Goal: Task Accomplishment & Management: Complete application form

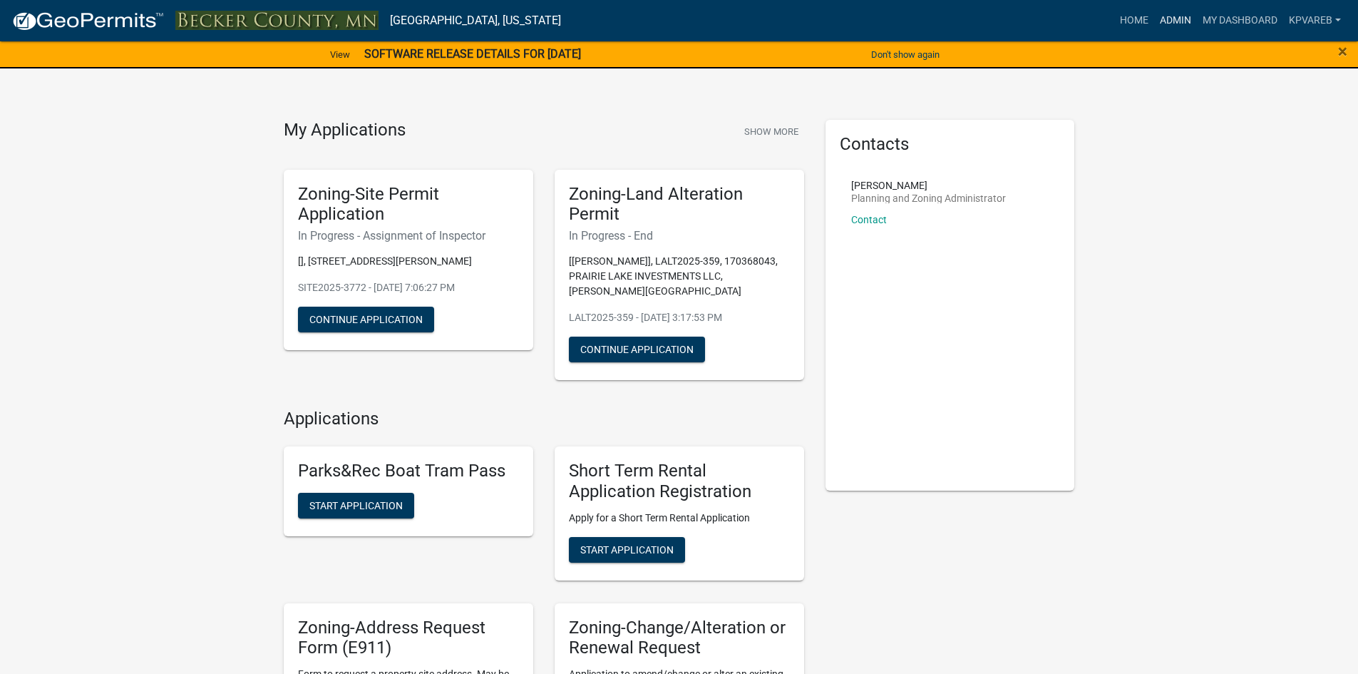
click at [1177, 22] on link "Admin" at bounding box center [1176, 20] width 43 height 27
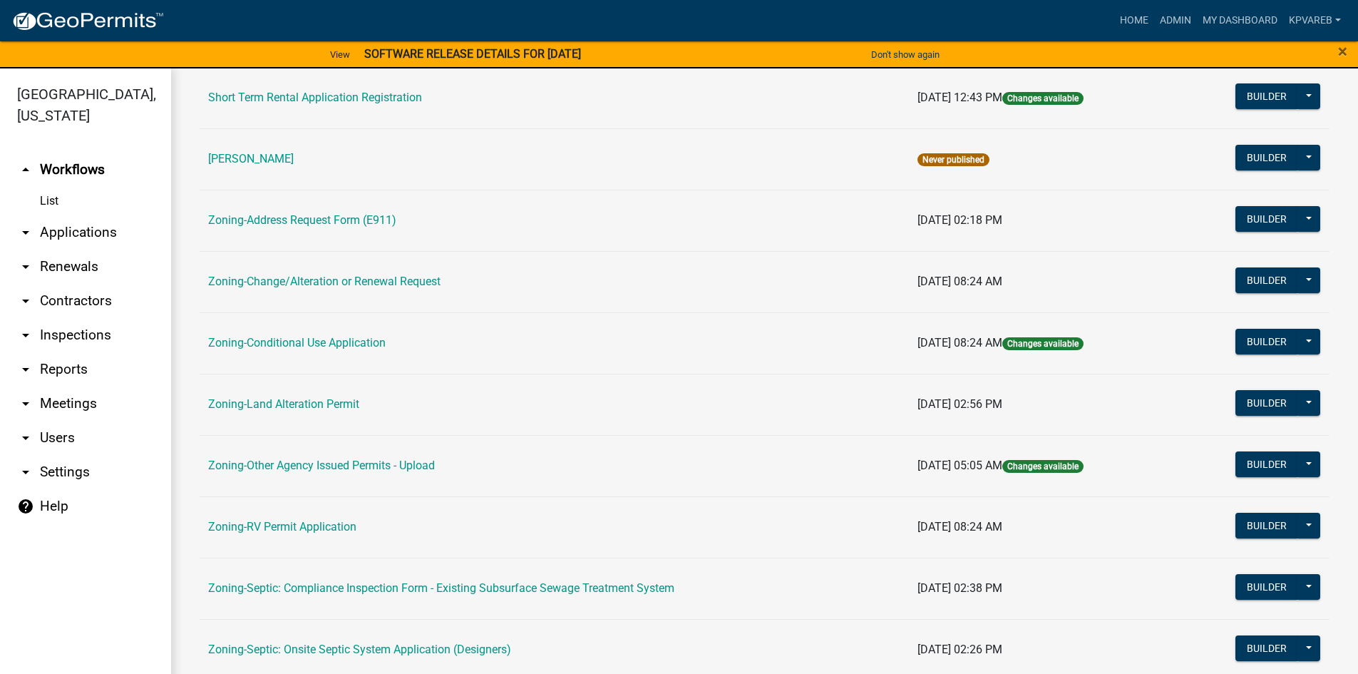
scroll to position [420, 0]
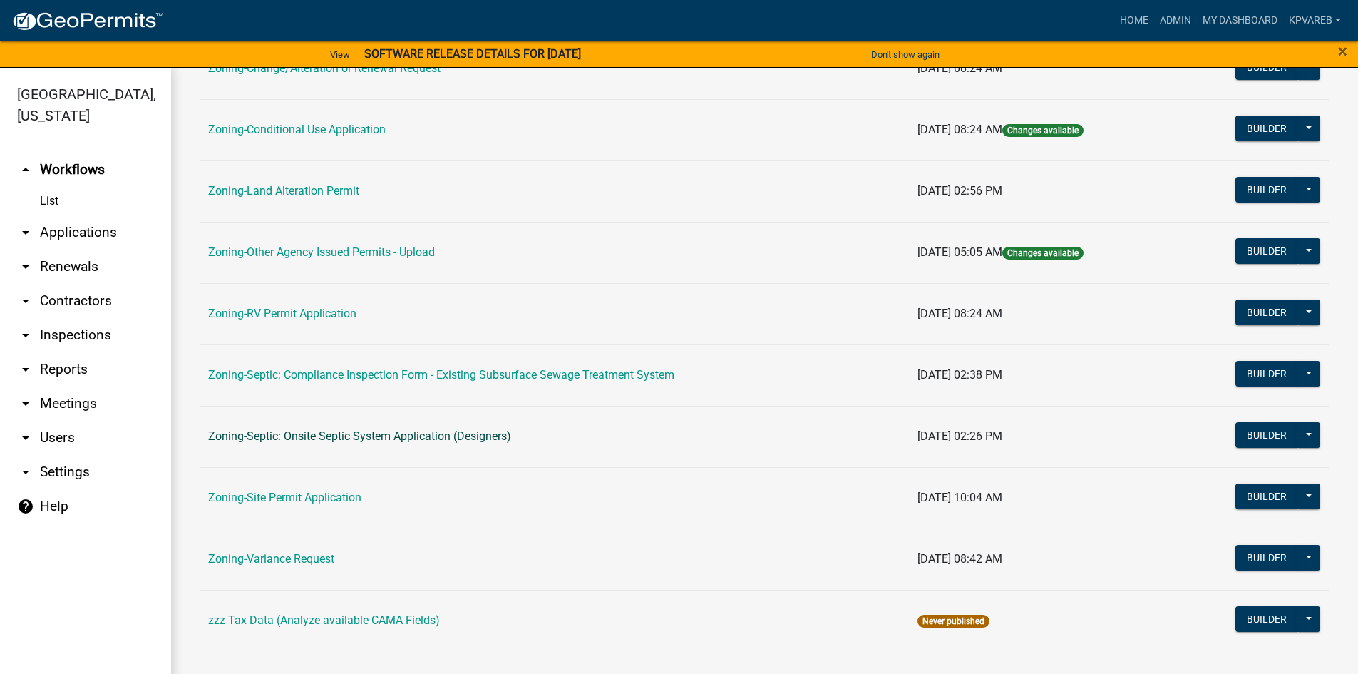
click at [437, 431] on link "Zoning-Septic: Onsite Septic System Application (Designers)" at bounding box center [359, 436] width 303 height 14
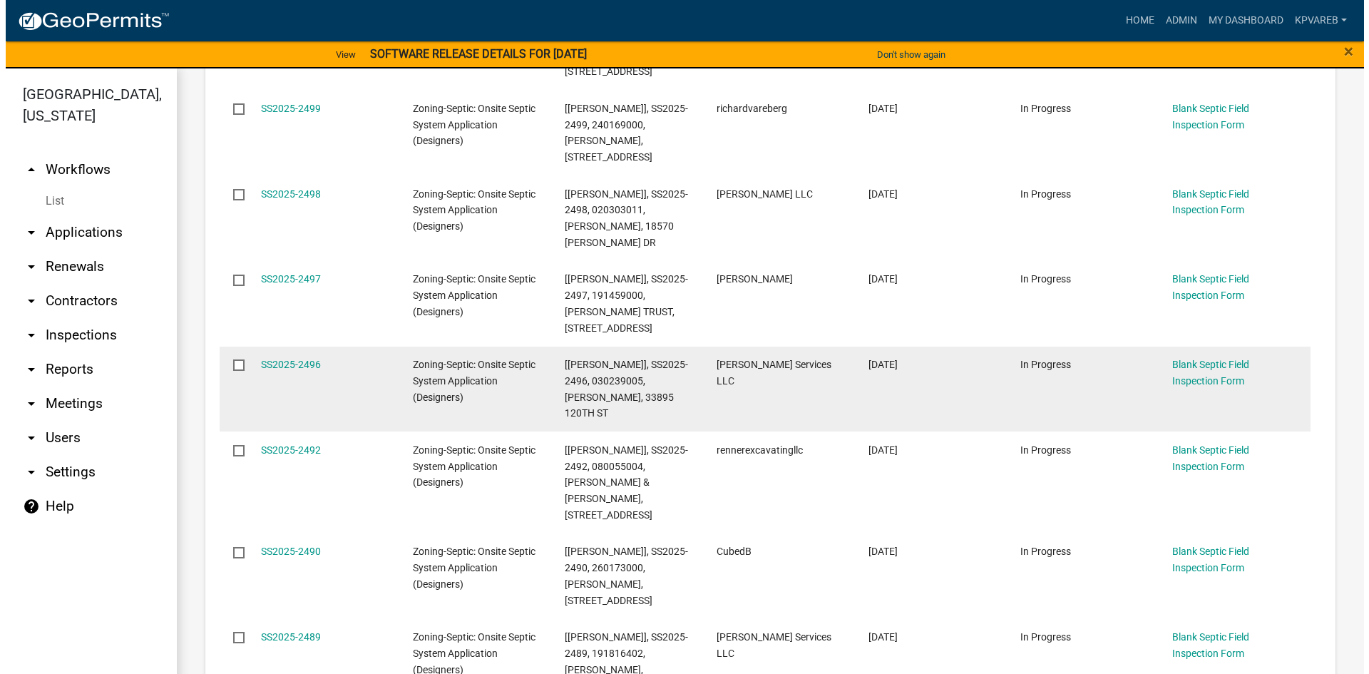
scroll to position [214, 0]
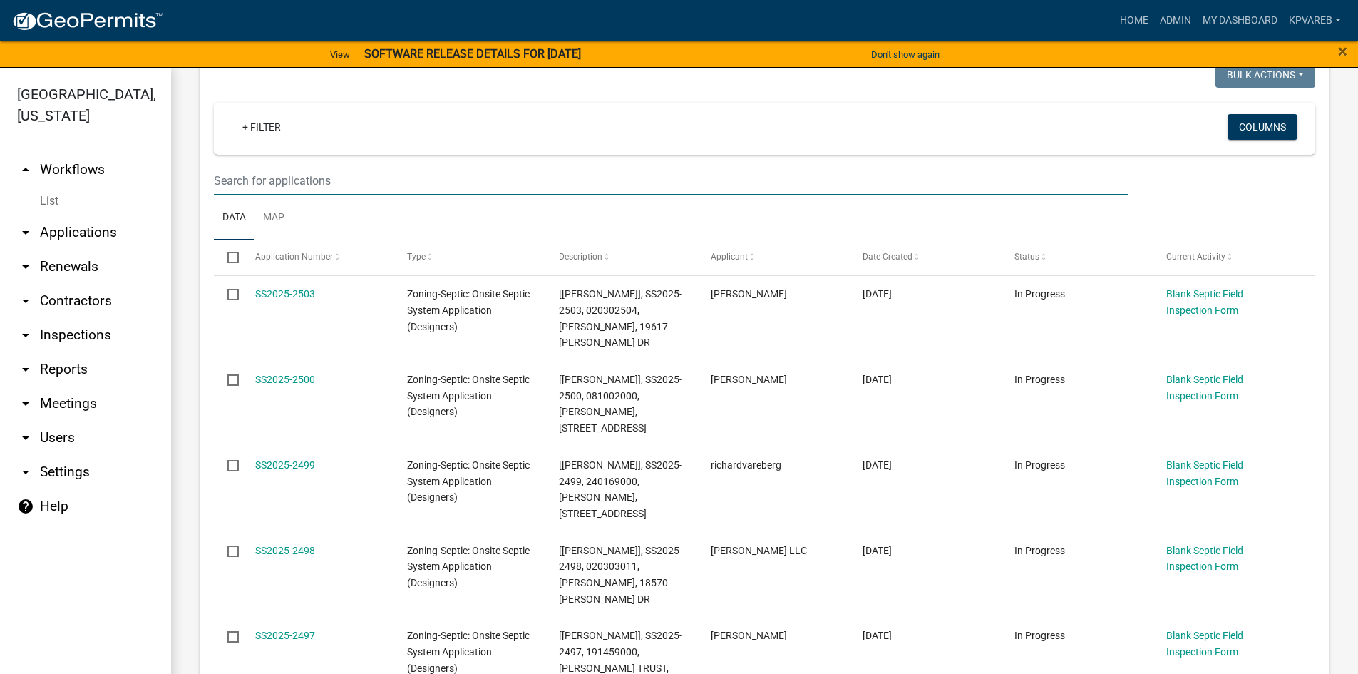
click at [250, 180] on input "text" at bounding box center [671, 180] width 914 height 29
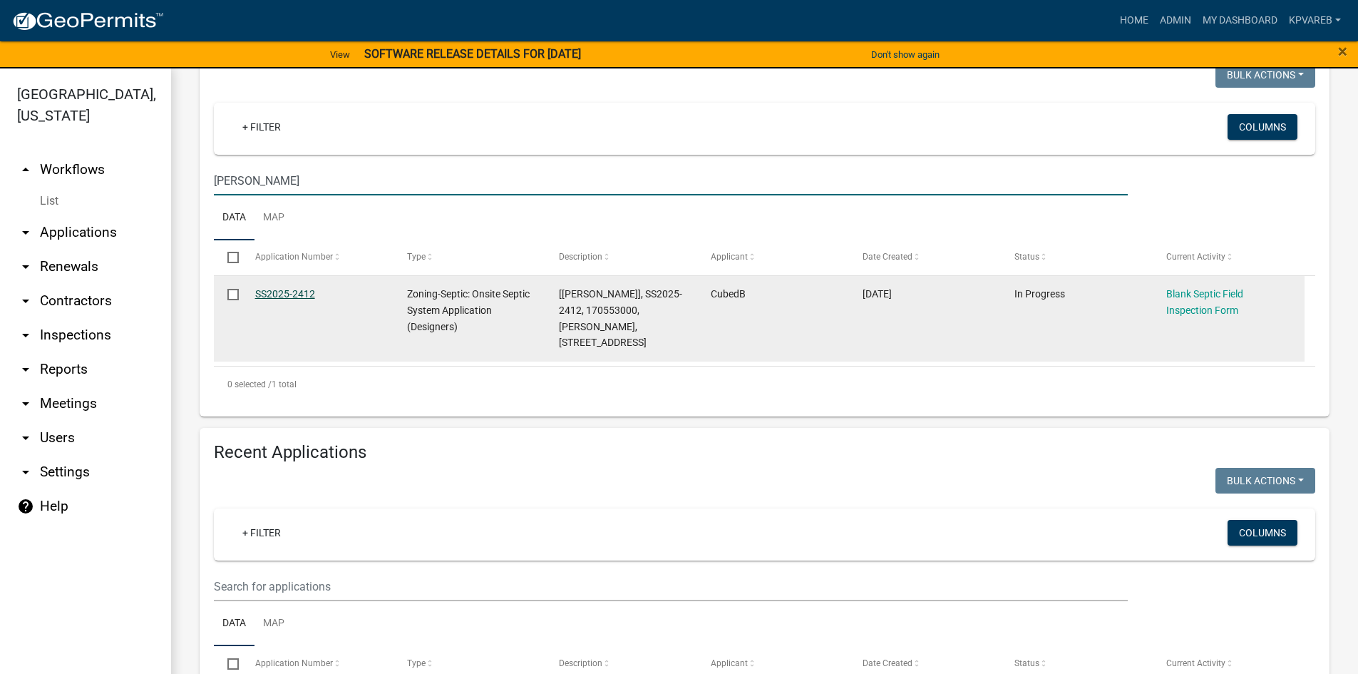
type input "lee"
click at [302, 292] on link "SS2025-2412" at bounding box center [285, 293] width 60 height 11
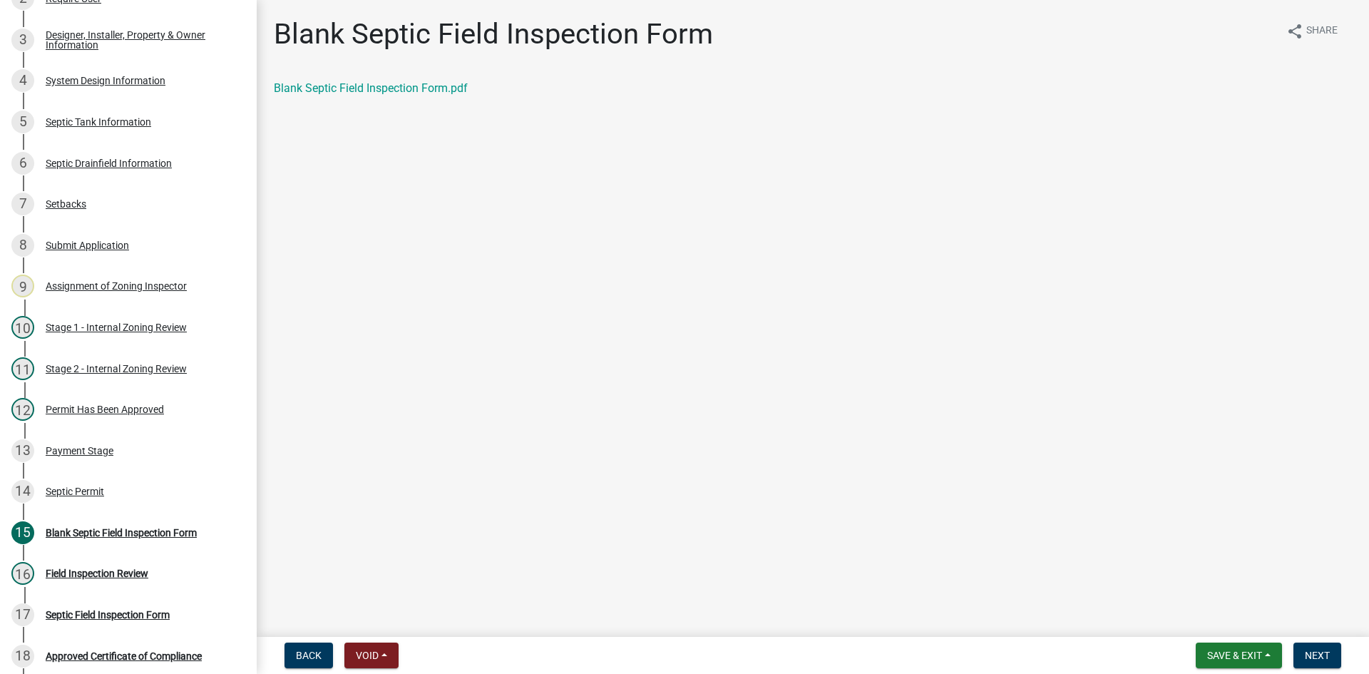
scroll to position [257, 0]
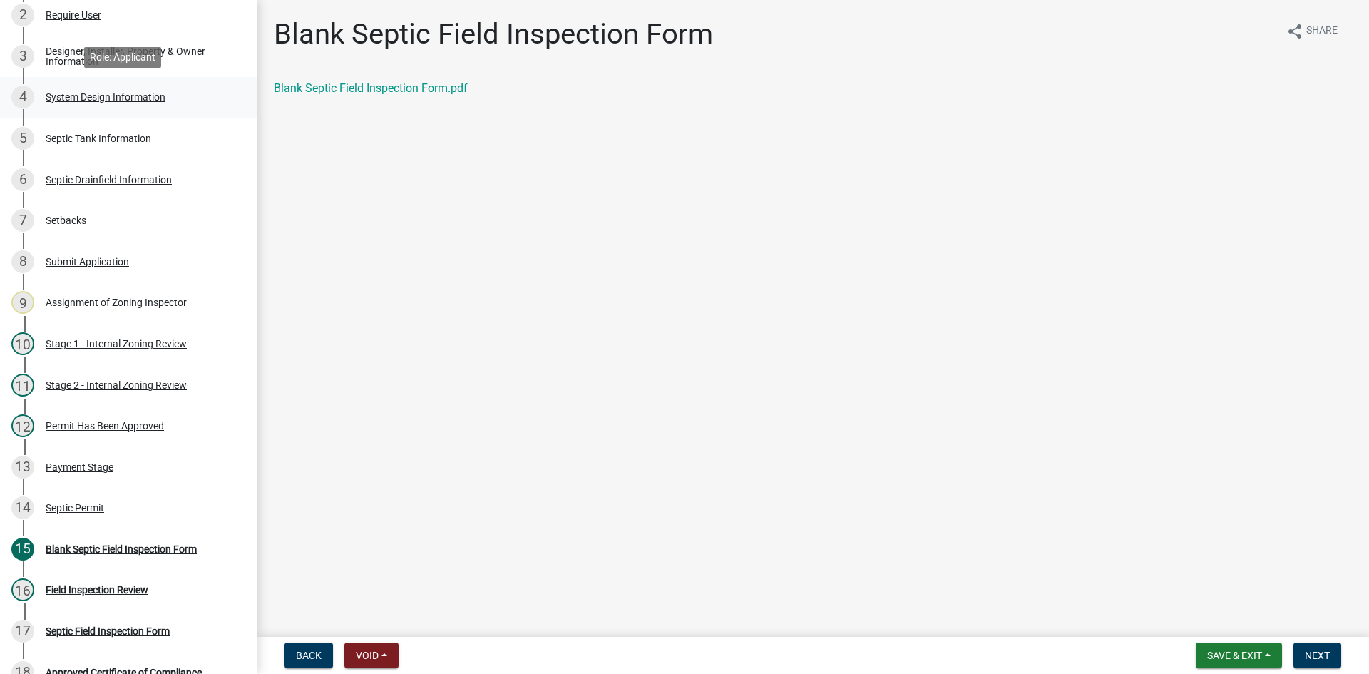
click at [142, 98] on div "System Design Information" at bounding box center [106, 97] width 120 height 10
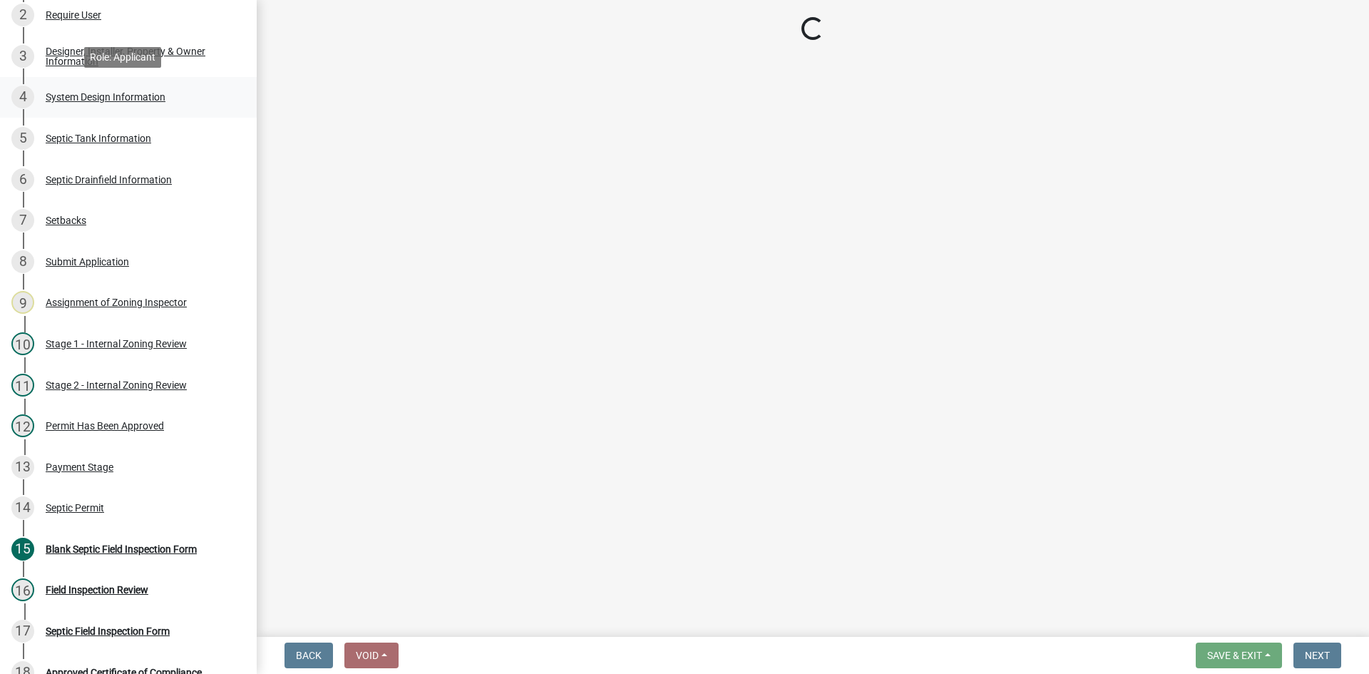
select select "8ba21533-2acf-4cc6-95e5-280e4aabd5a3"
select select "841e6e1b-3a1e-4ec6-be41-af079aae60a3"
select select "011fbff4-a41d-4a75-9bd8-71c7e6c69e0d"
select select "85fdfef2-2683-4311-b5d5-5505f6411127"
select select "1002d2f5-04ee-41f0-9277-2fadb170a736"
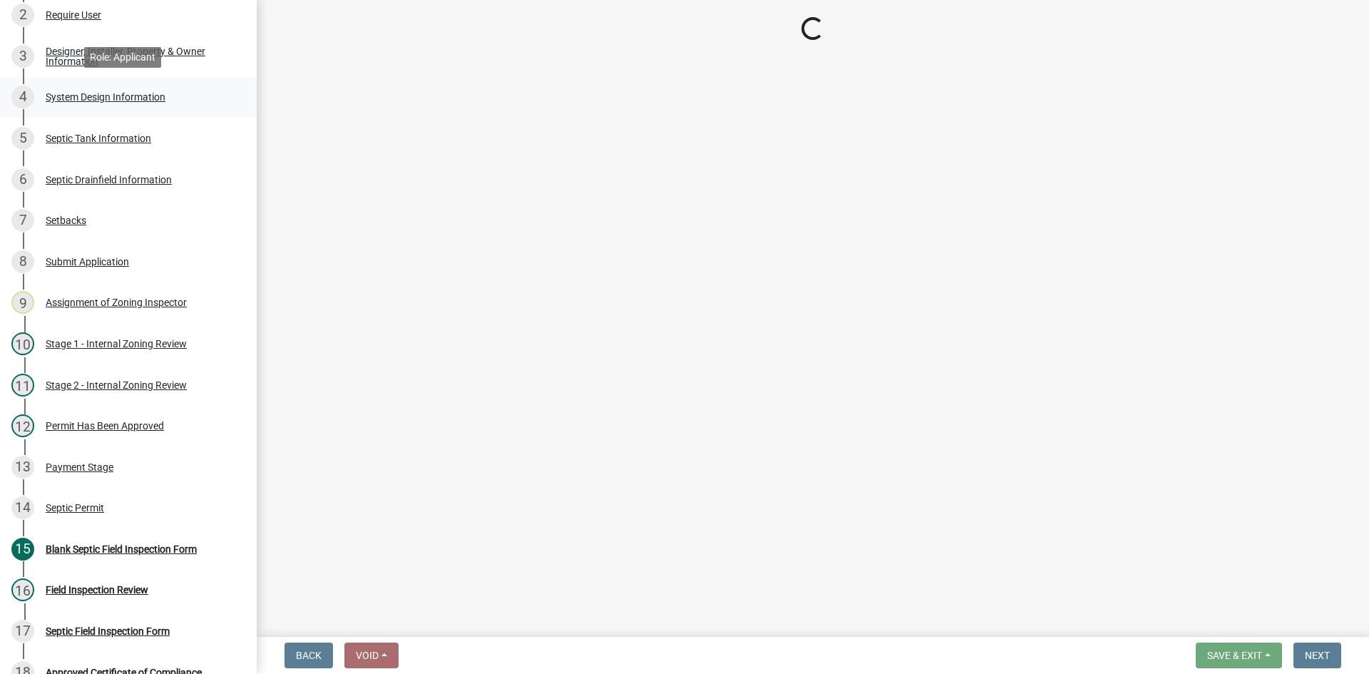
select select "ef698bf5-6172-44c1-9ffb-522c07469aed"
select select "384fc250-a67e-4e5e-a6e0-19116deb63e7"
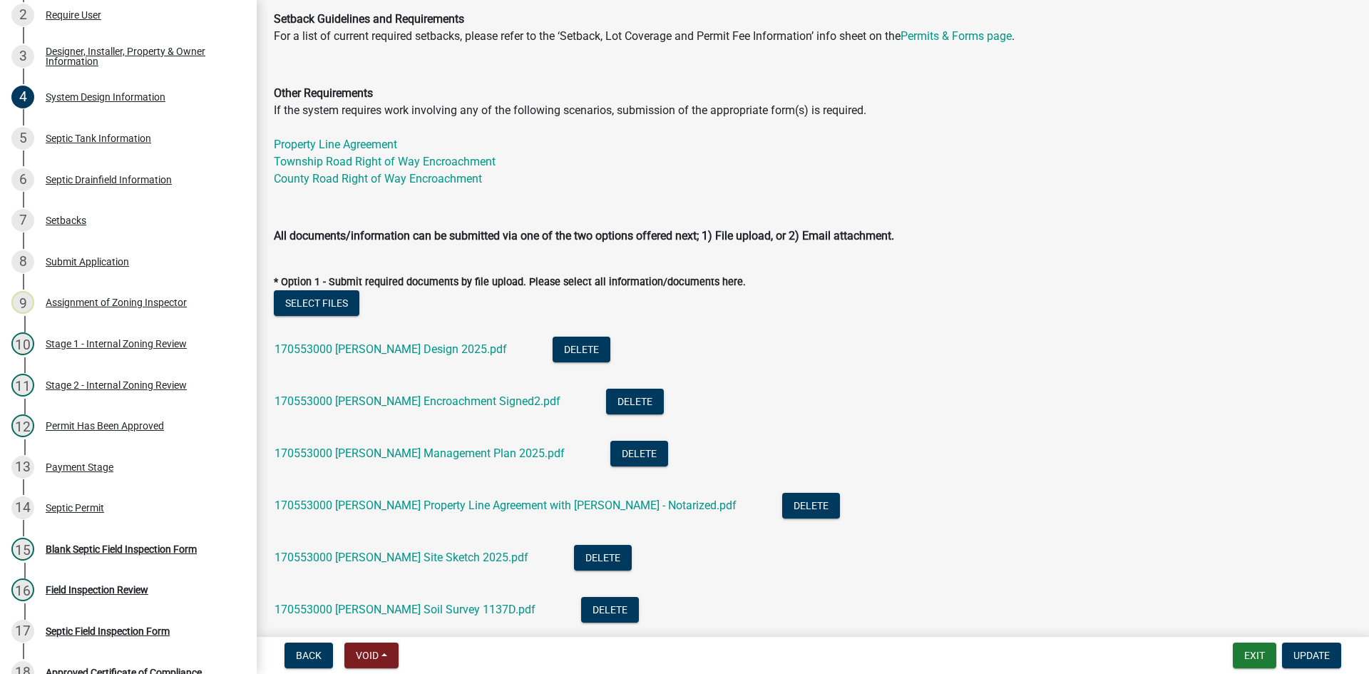
scroll to position [713, 0]
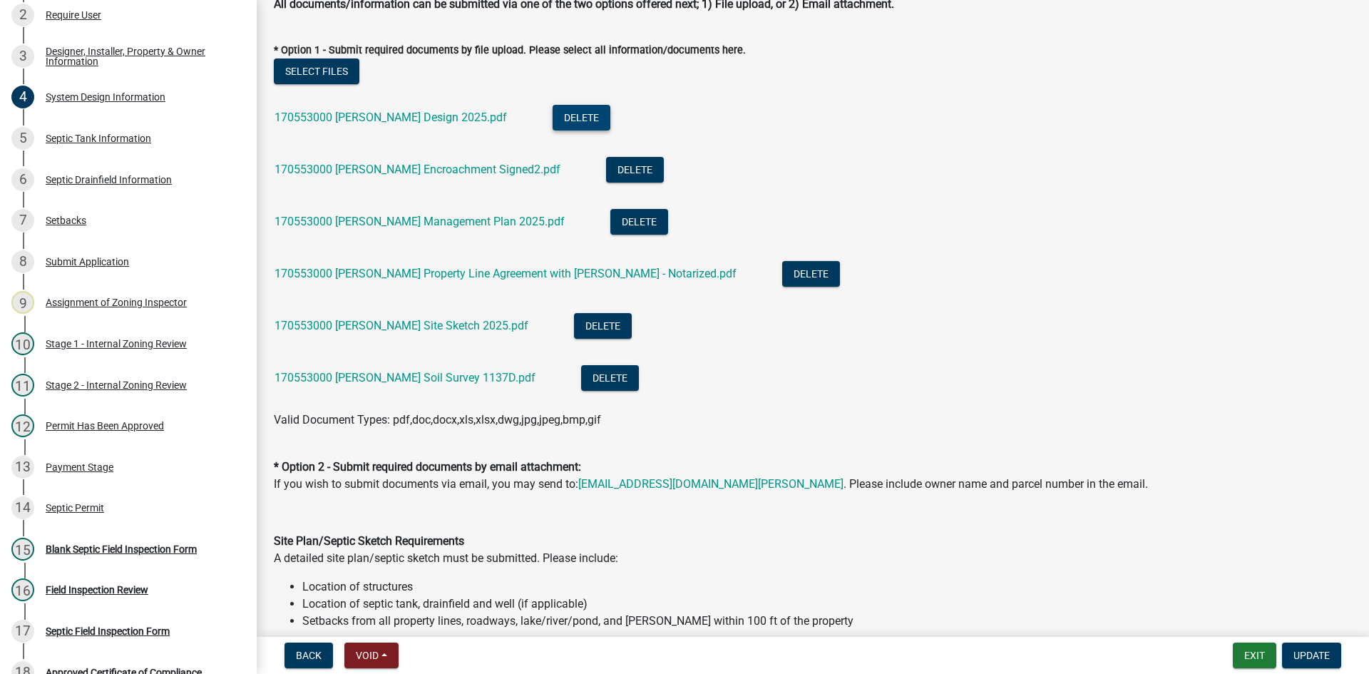
click at [553, 113] on button "Delete" at bounding box center [582, 118] width 58 height 26
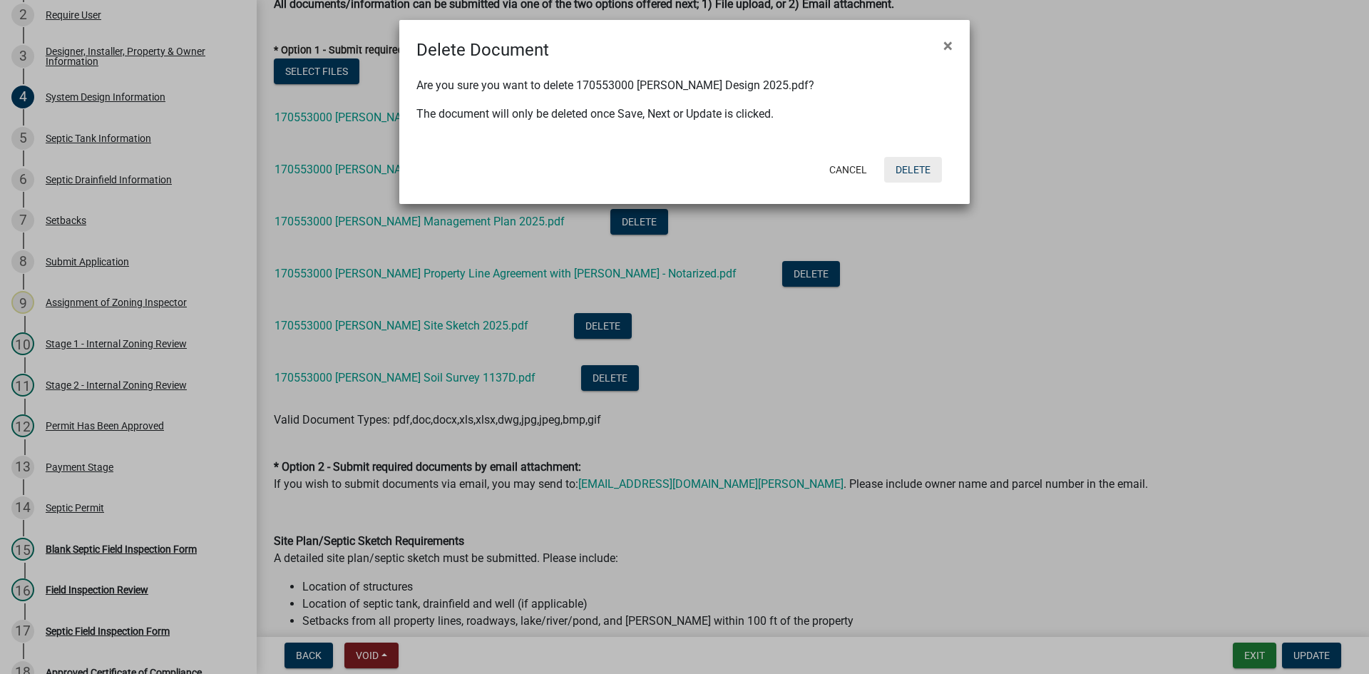
click at [913, 168] on button "Delete" at bounding box center [913, 170] width 58 height 26
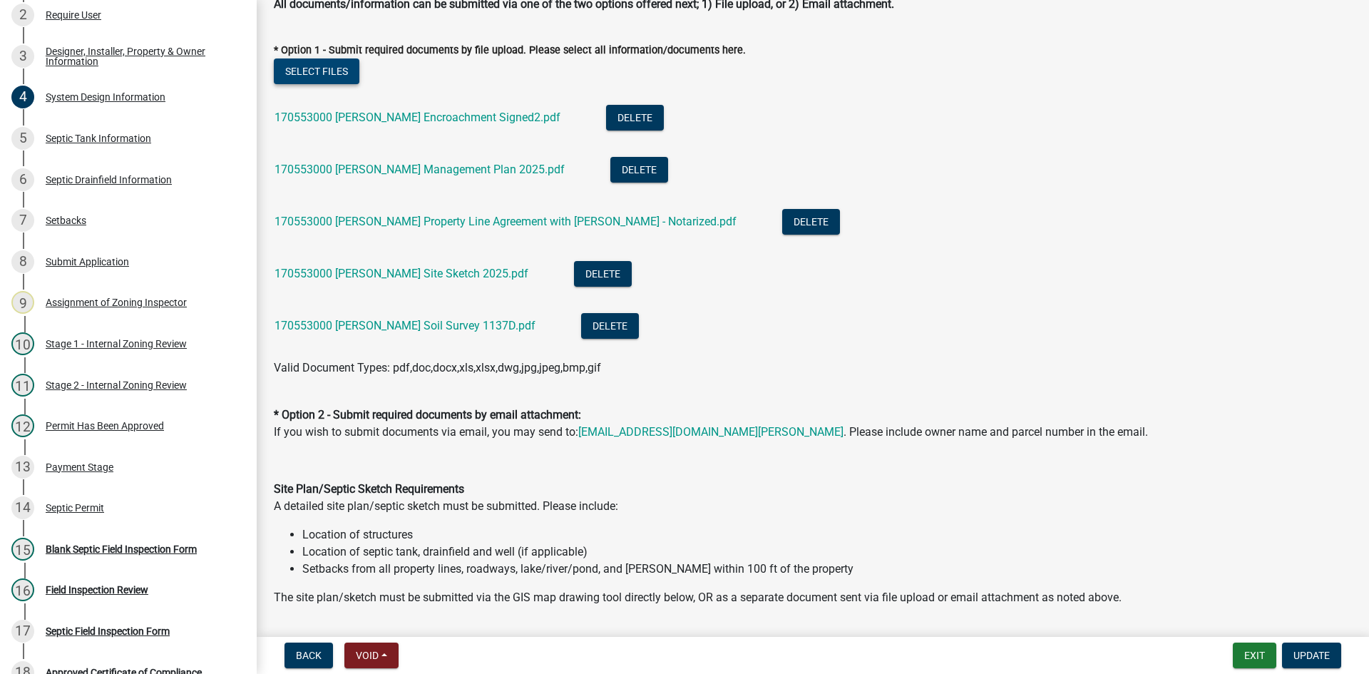
click at [338, 68] on button "Select files" at bounding box center [317, 71] width 86 height 26
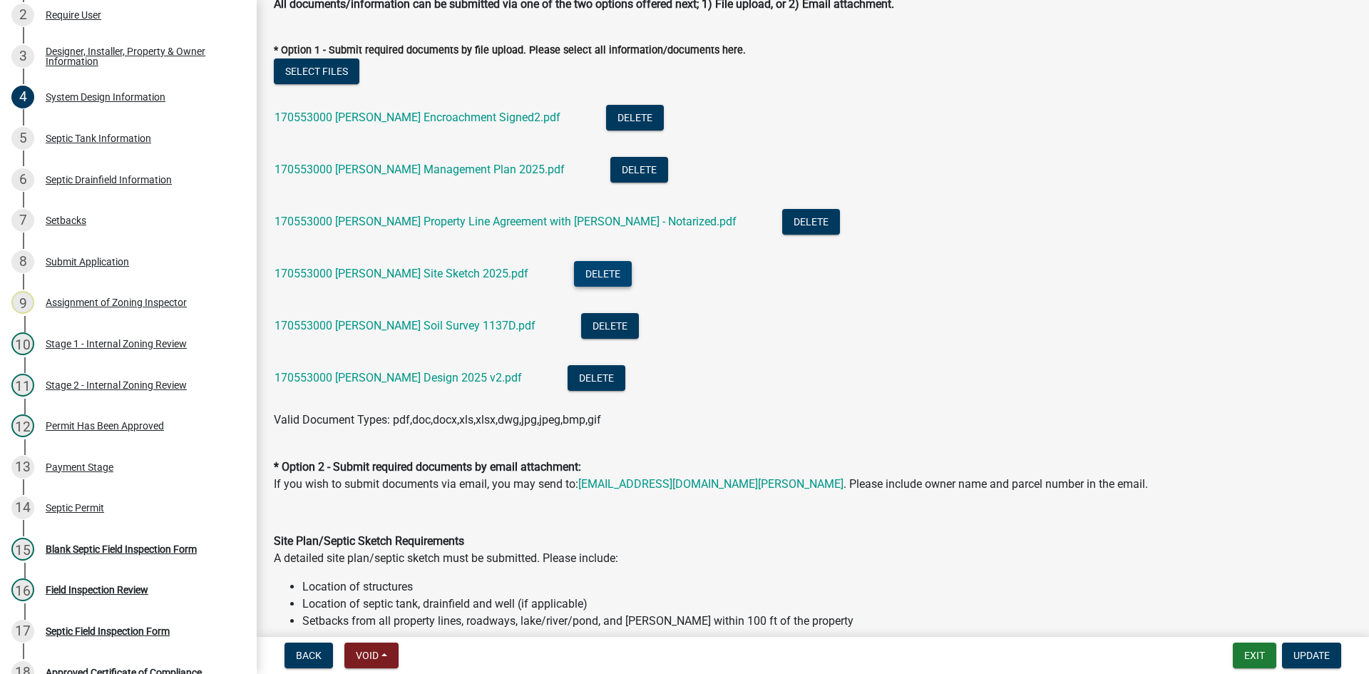
click at [574, 270] on button "Delete" at bounding box center [603, 274] width 58 height 26
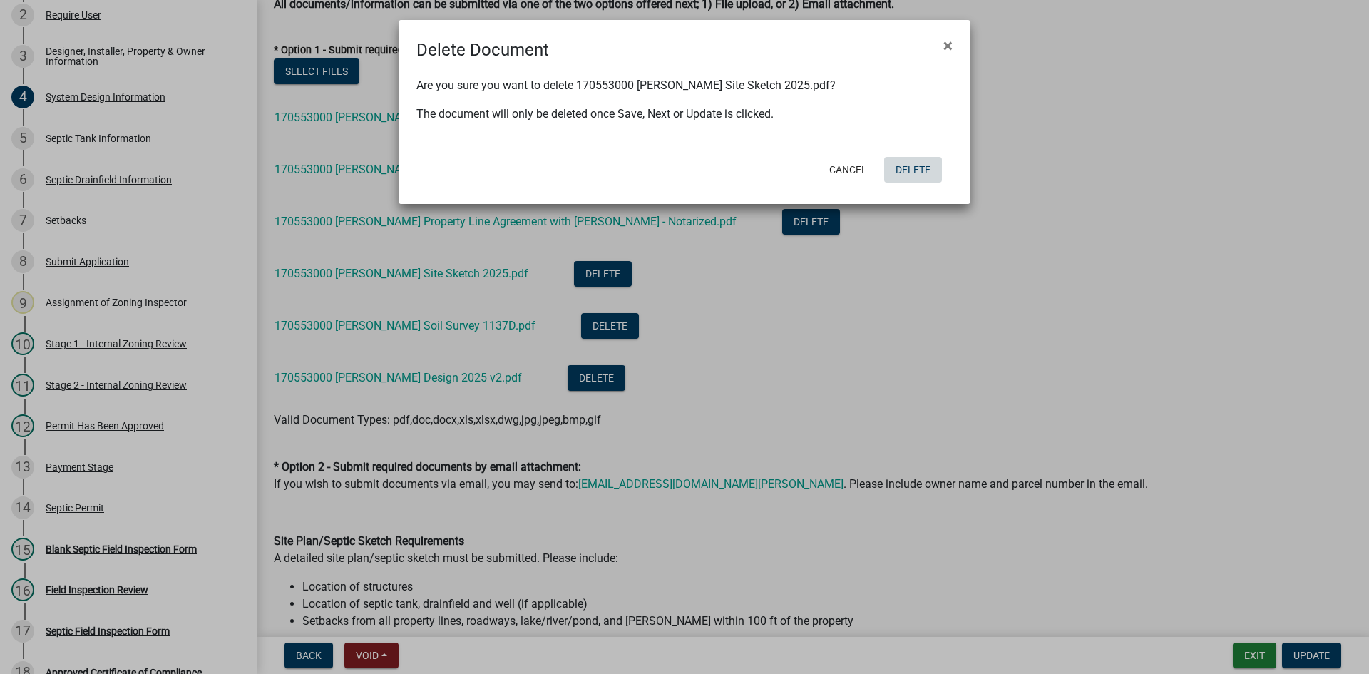
click at [911, 169] on button "Delete" at bounding box center [913, 170] width 58 height 26
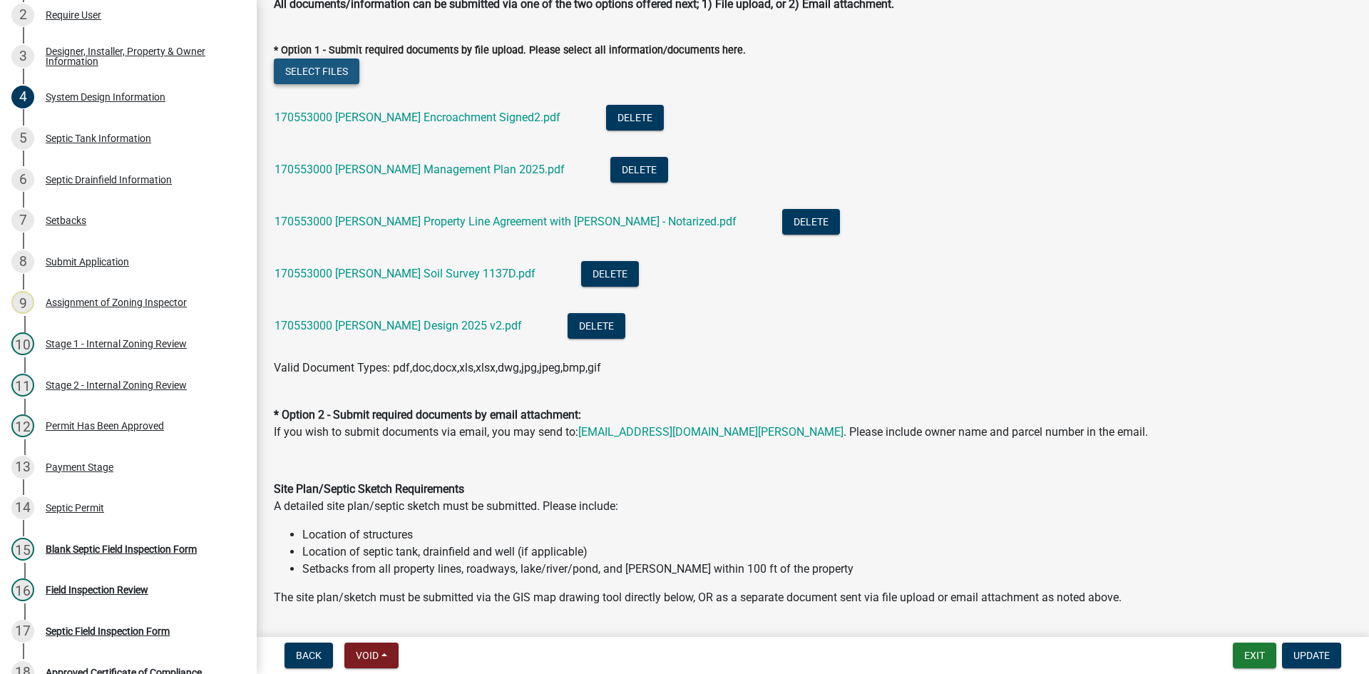
click at [317, 65] on button "Select files" at bounding box center [317, 71] width 86 height 26
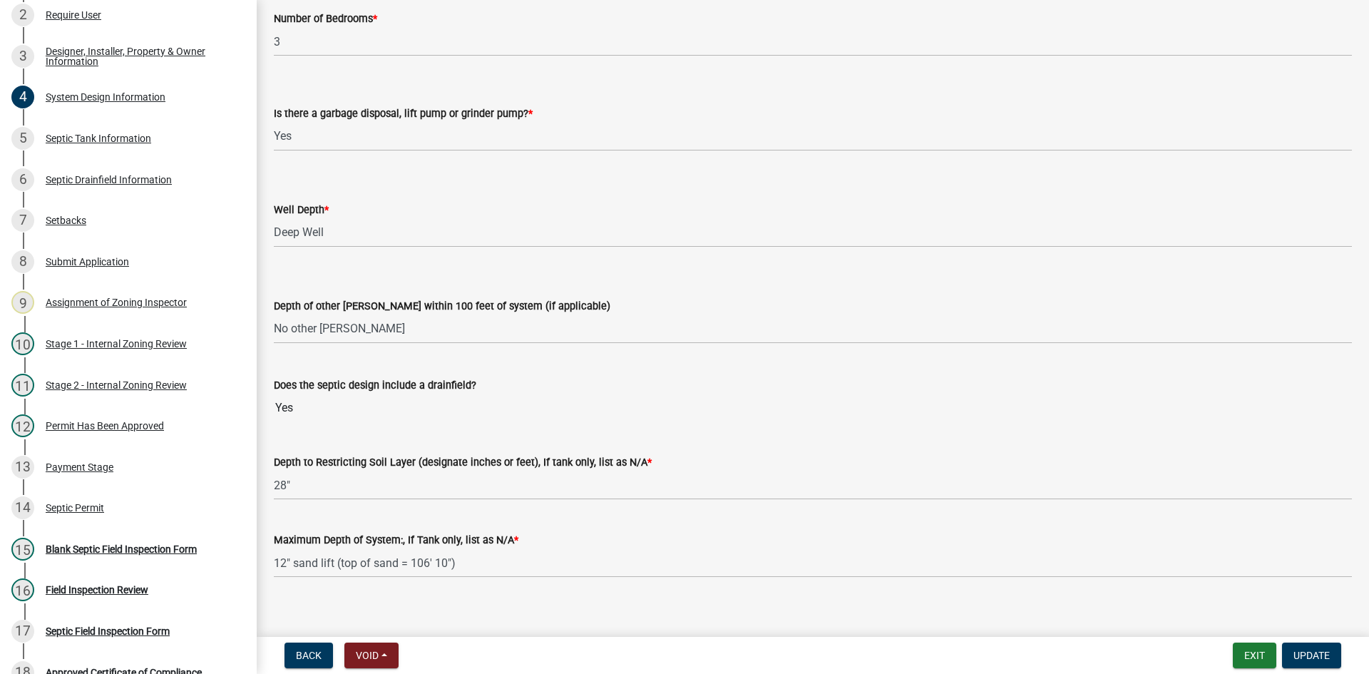
scroll to position [2895, 0]
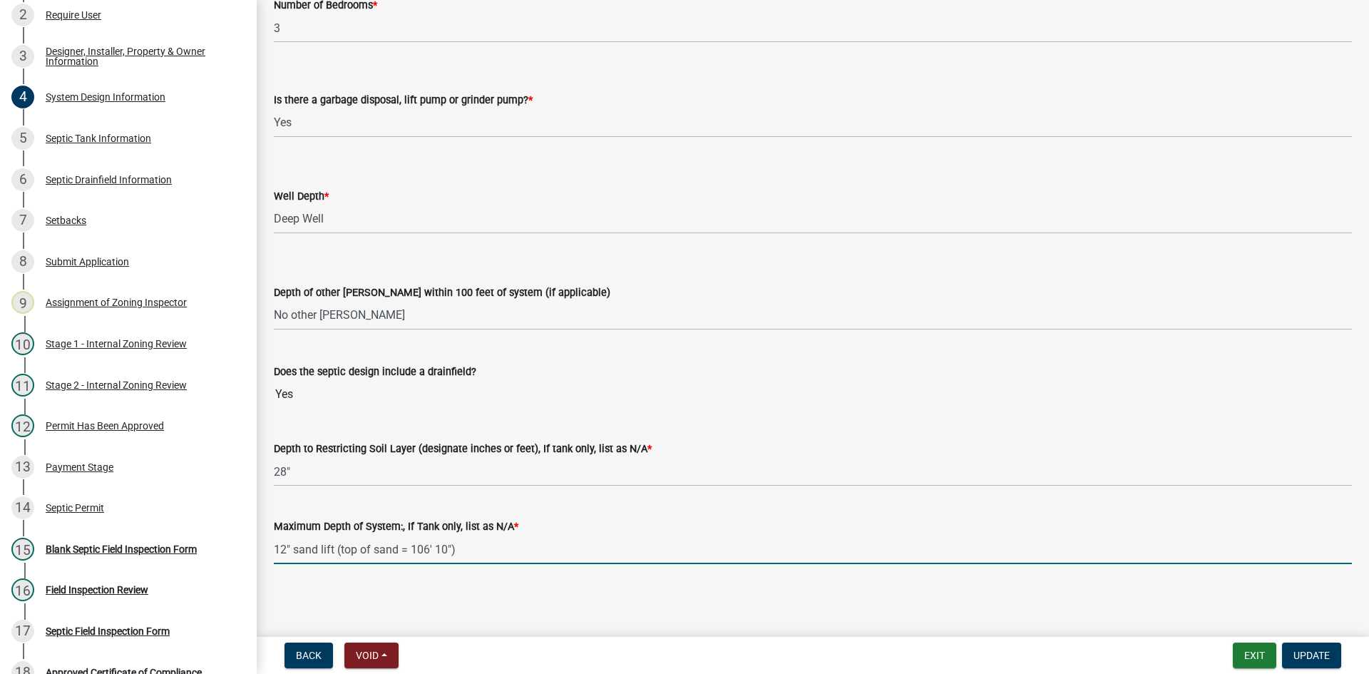
click at [464, 551] on input "12" sand lift (top of sand = 106' 10")" at bounding box center [813, 549] width 1078 height 29
type input "12" sand lift (top of sand = 106' 10") above ground pressure bed w/4 laterals 1…"
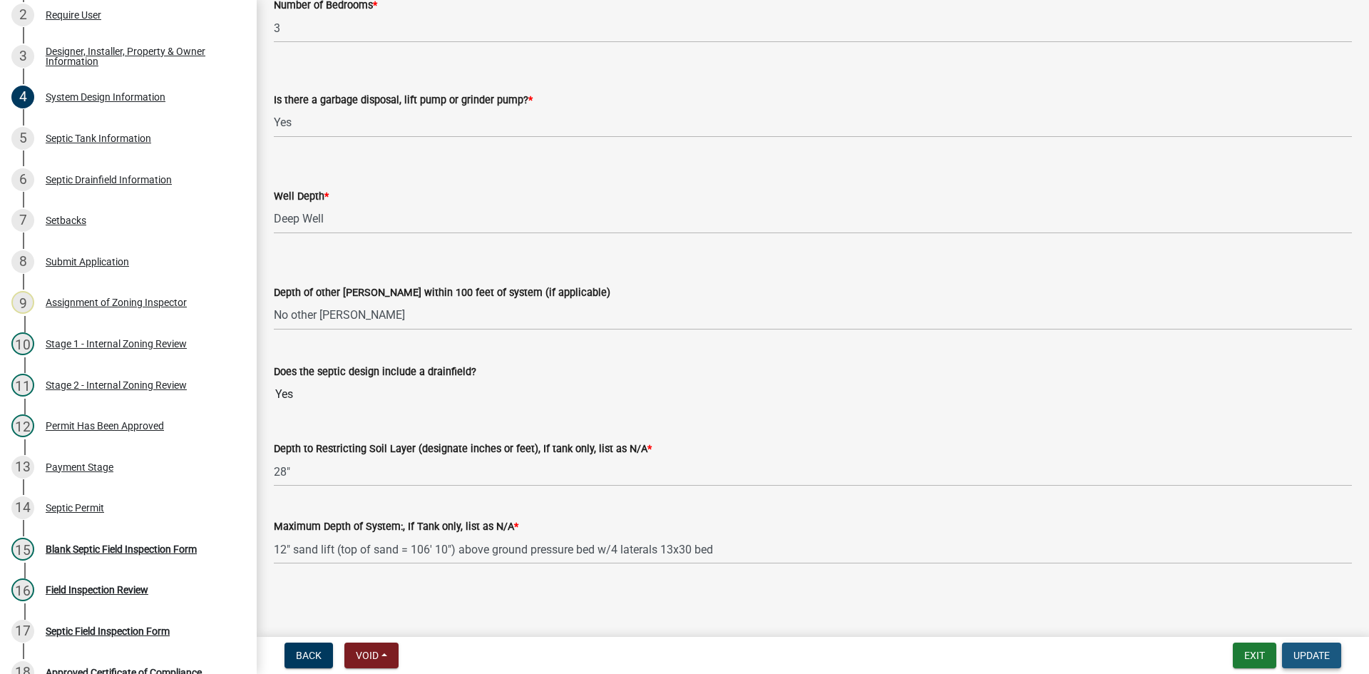
click at [1309, 657] on span "Update" at bounding box center [1312, 655] width 36 height 11
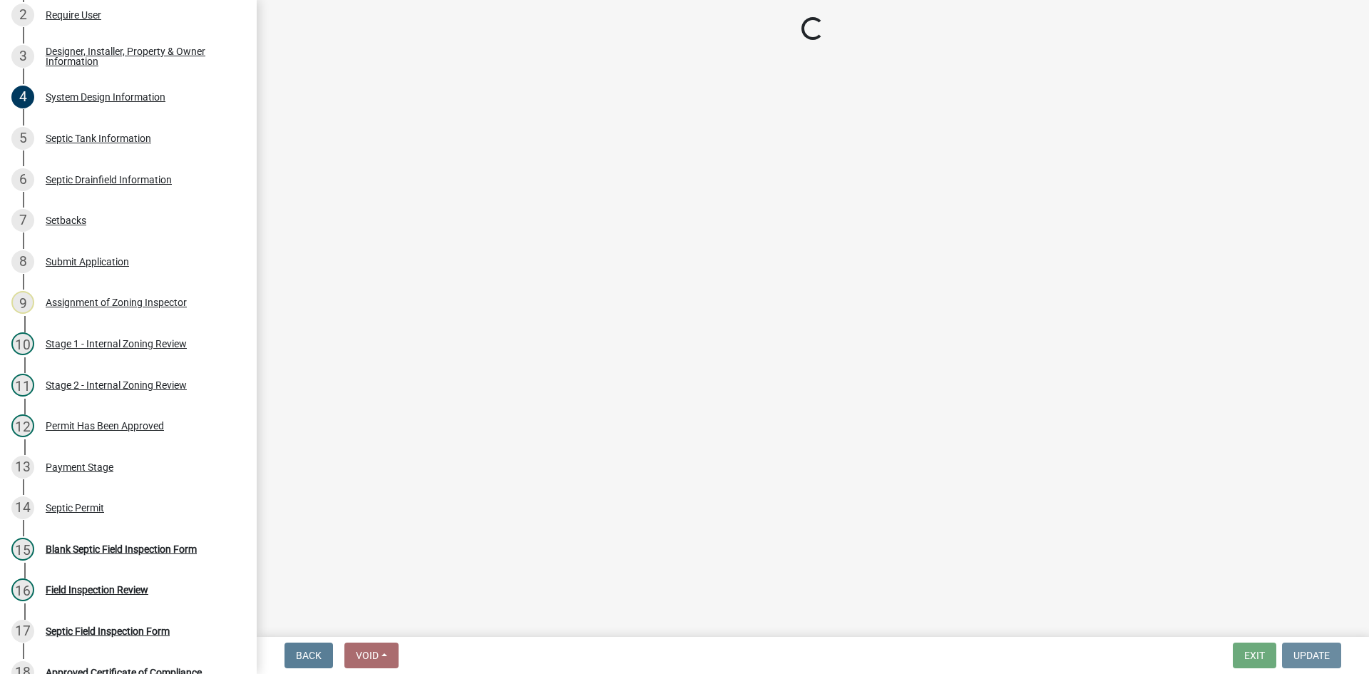
scroll to position [0, 0]
select select "49e49f1e-3b32-4342-8c2e-9cbd4919fe4d"
select select "ca07ae0a-7638-46ff-ada2-c67ca3524324"
select select "ec75a761-93b4-47c5-8535-fea253c32937"
select select "bcbb982e-a48c-4b4a-a83b-ed1363446a86"
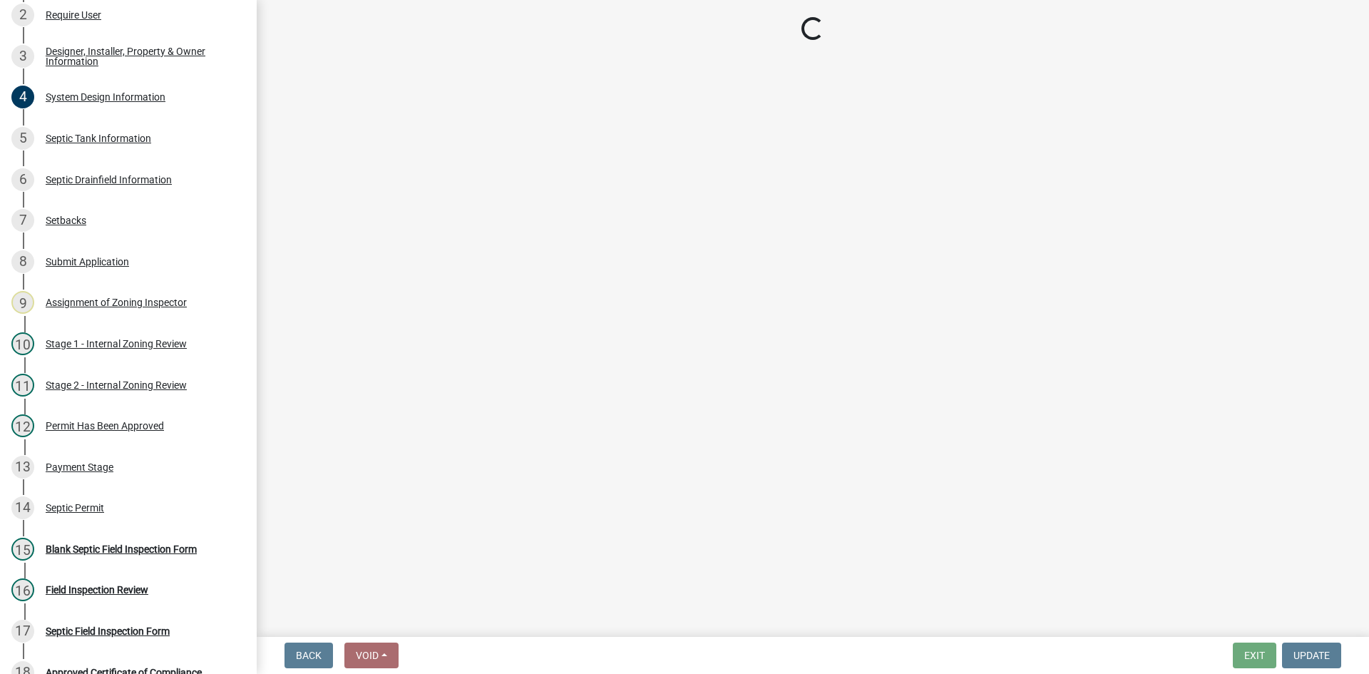
select select "47a2a5dd-5977-4941-8e6f-09ff03cdfb75"
select select "3f5b086d-5a4c-4236-93bc-fa7bf4d11838"
select select "888a8260-2be6-47f2-a4de-b9f453a4d3bc"
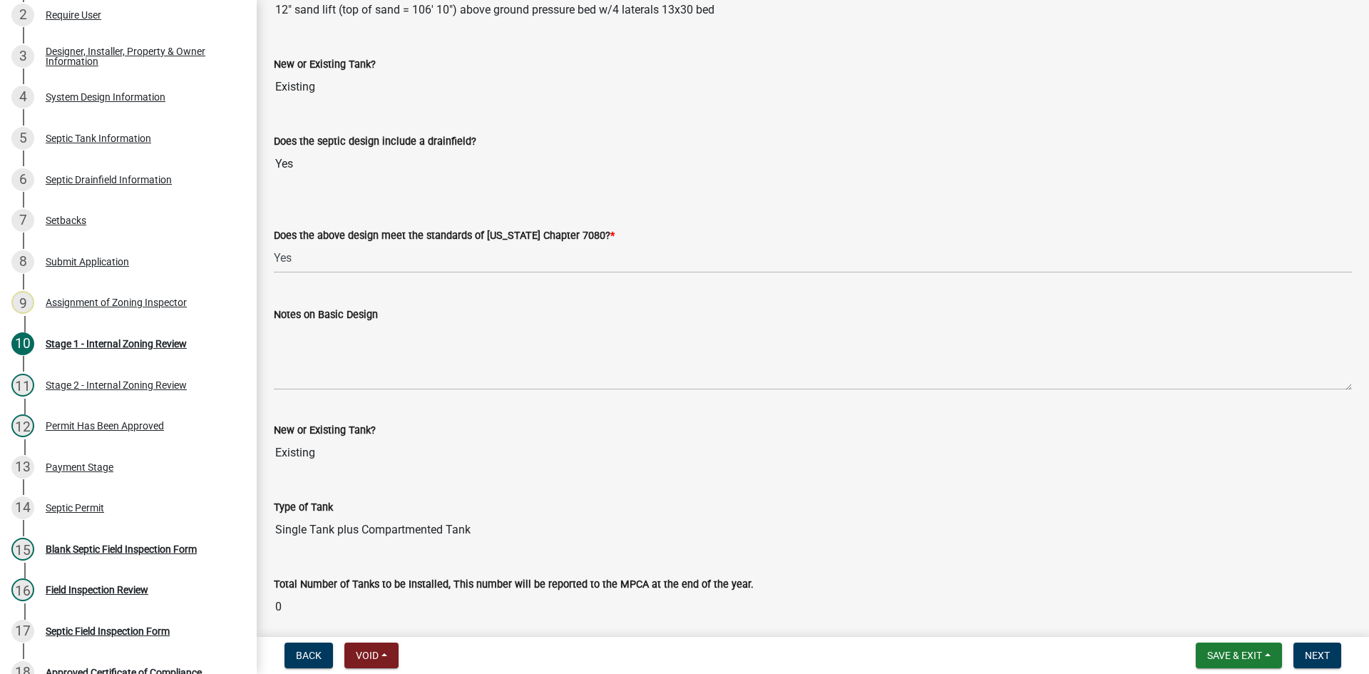
scroll to position [2924, 0]
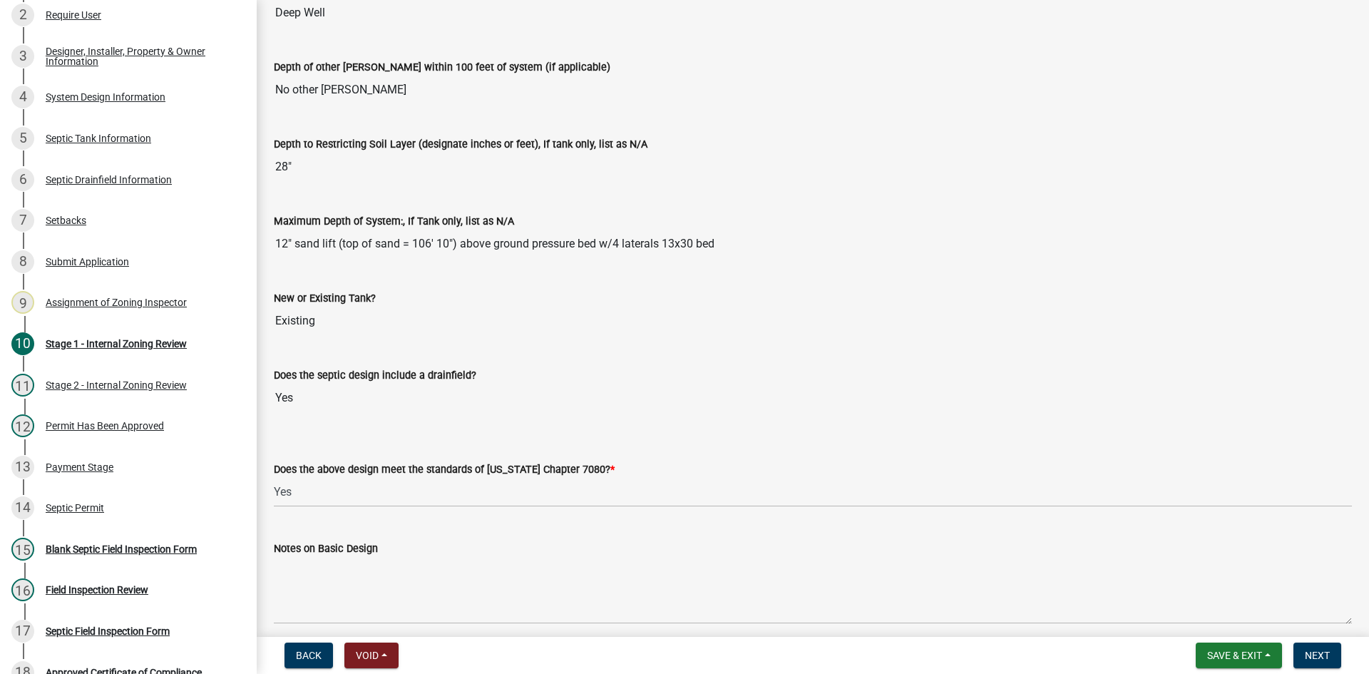
drag, startPoint x: 277, startPoint y: 235, endPoint x: 680, endPoint y: 239, distance: 402.2
click at [747, 236] on input "12" sand lift (top of sand = 106' 10") above ground pressure bed w/4 laterals 1…" at bounding box center [813, 244] width 1078 height 29
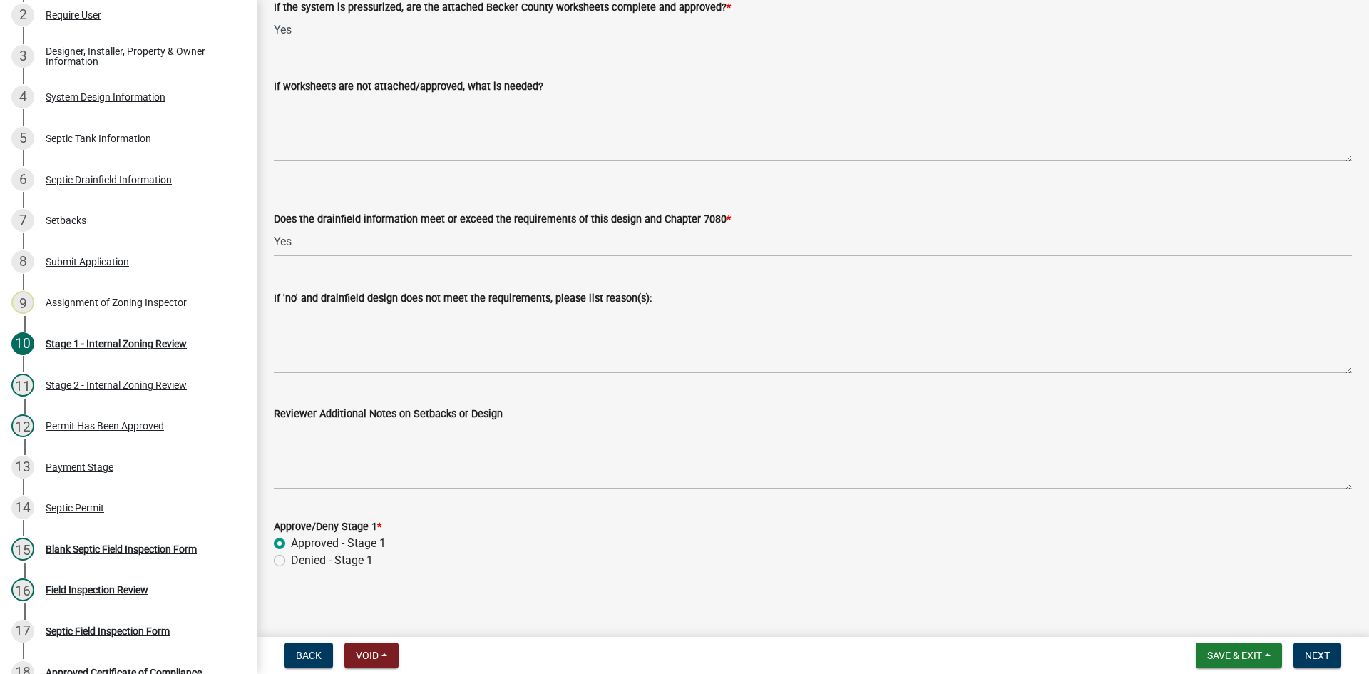
scroll to position [5402, 0]
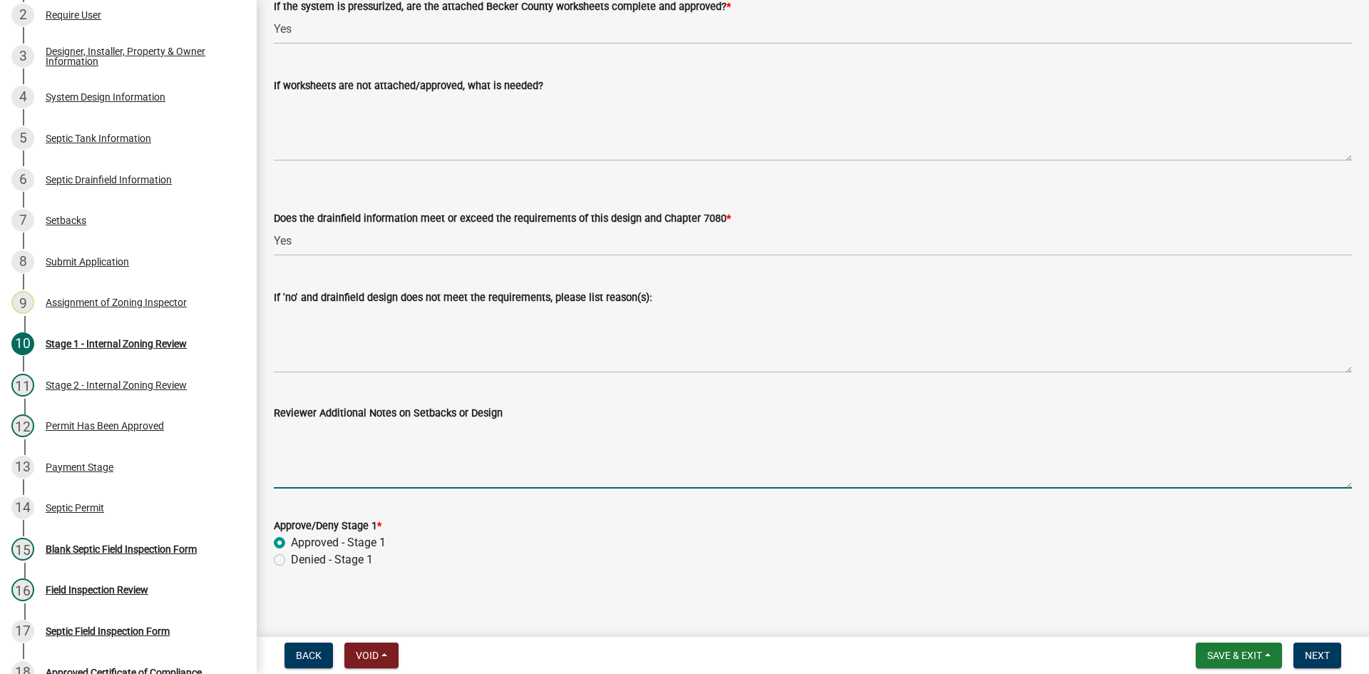
click at [332, 461] on textarea "Reviewer Additional Notes on Setbacks or Design" at bounding box center [813, 454] width 1078 height 67
paste textarea "12" sand lift (top of sand = 106' 10") above ground pressure bed w/4 laterals 1…"
type textarea "12" sand lift (top of sand = 106' 10") above ground pressure bed w/4 laterals 1…"
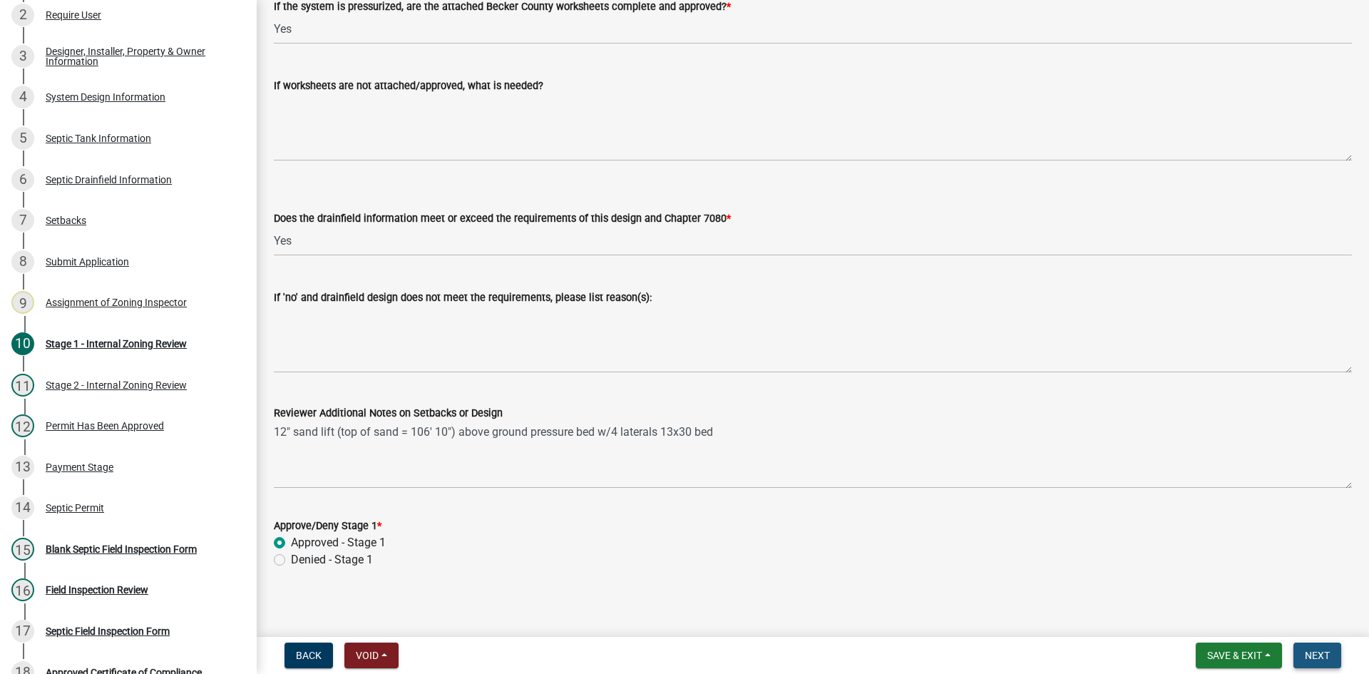
click at [1318, 655] on span "Next" at bounding box center [1317, 655] width 25 height 11
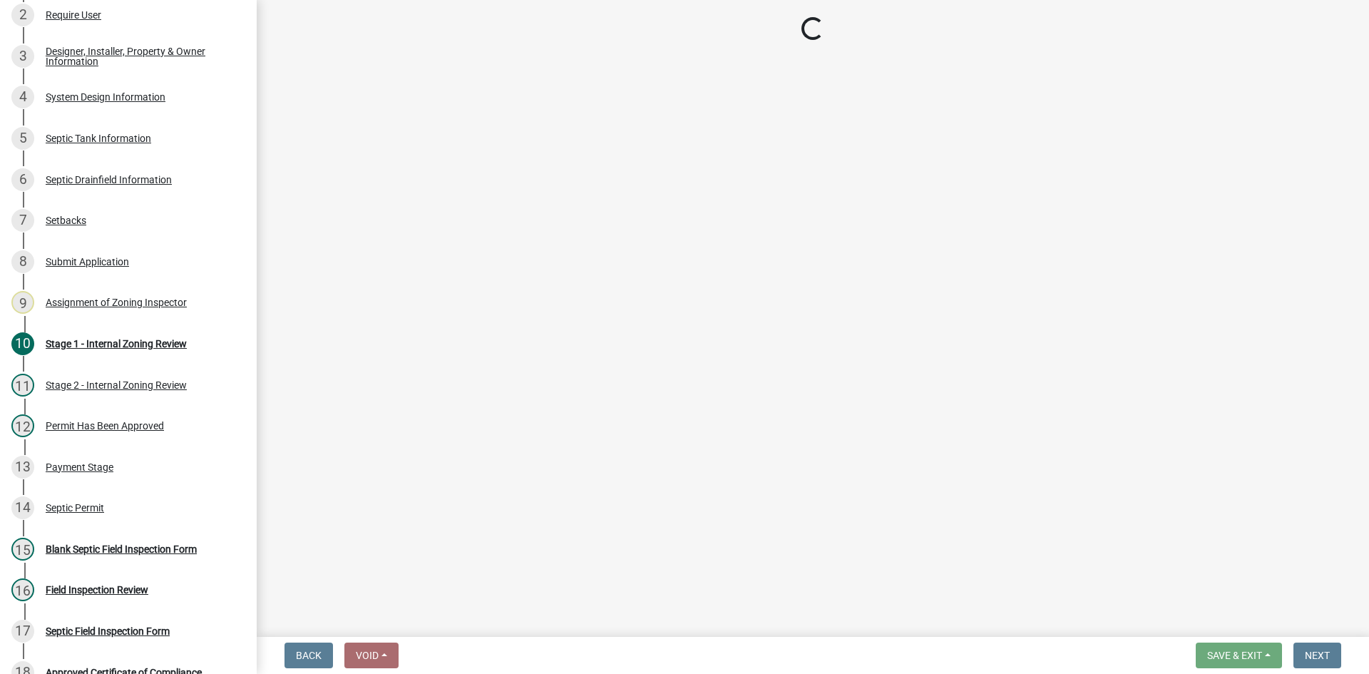
scroll to position [0, 0]
drag, startPoint x: 245, startPoint y: 208, endPoint x: 247, endPoint y: 222, distance: 14.4
click at [247, 222] on div "Zoning-Septic: Onsite Septic System Application (Designers) SS2025-2412 Edit Vi…" at bounding box center [128, 337] width 257 height 674
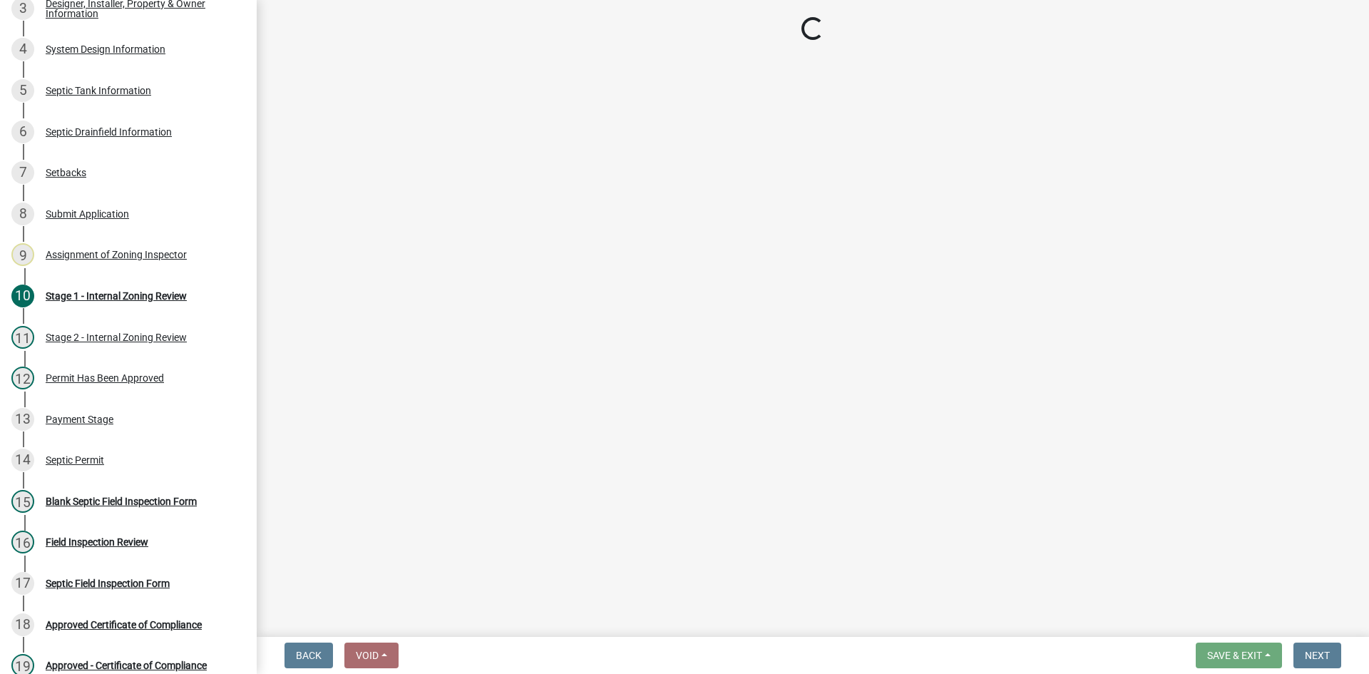
scroll to position [357, 0]
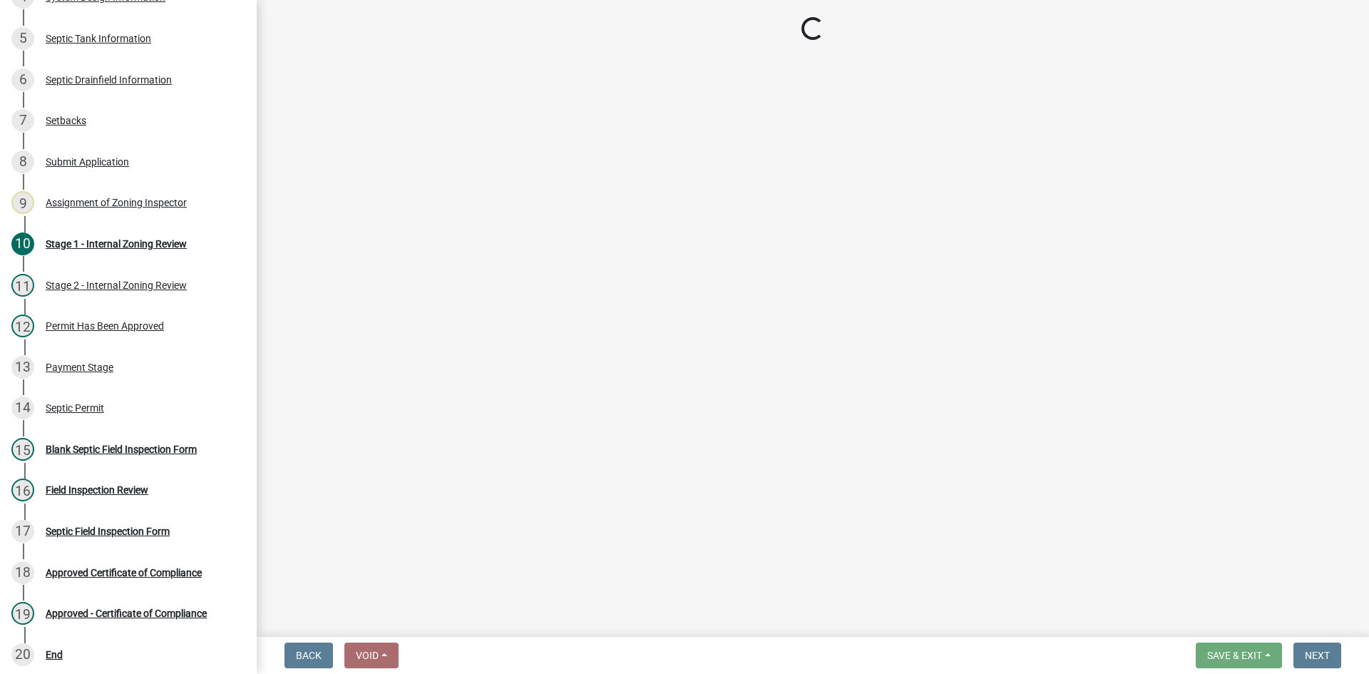
click at [467, 228] on main "Loading..." at bounding box center [813, 315] width 1112 height 631
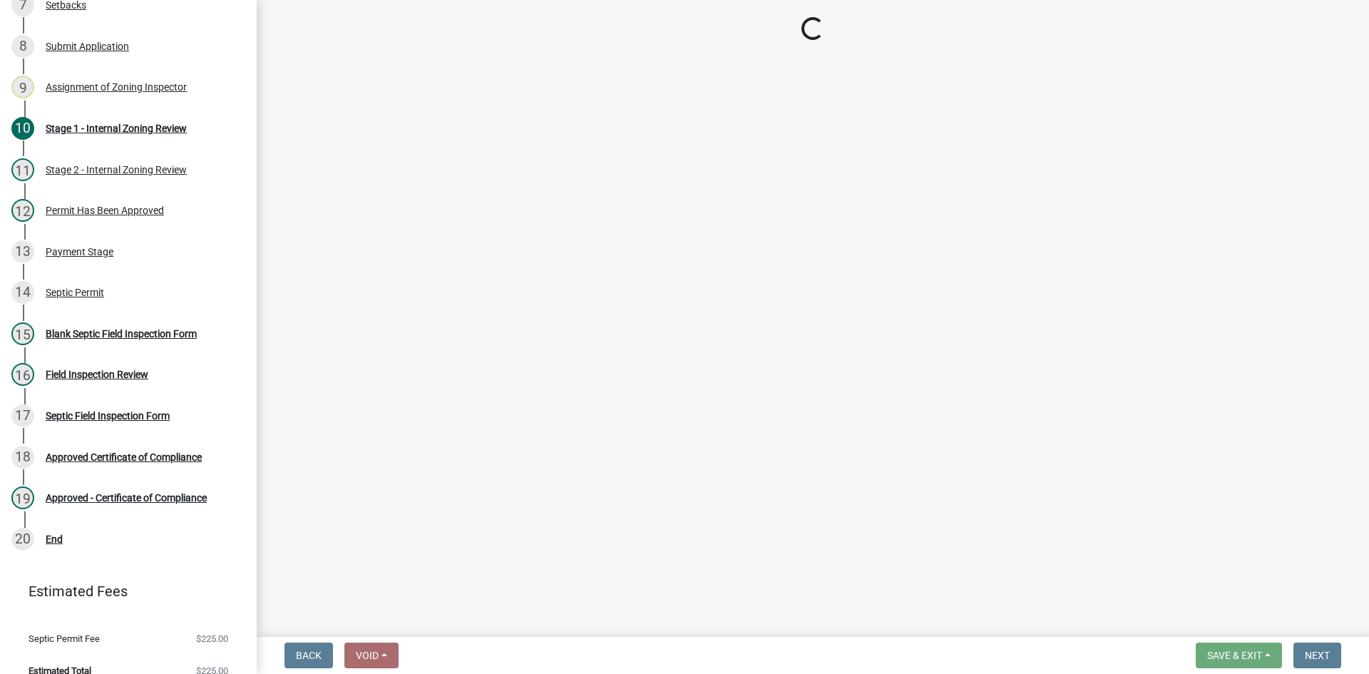
scroll to position [474, 0]
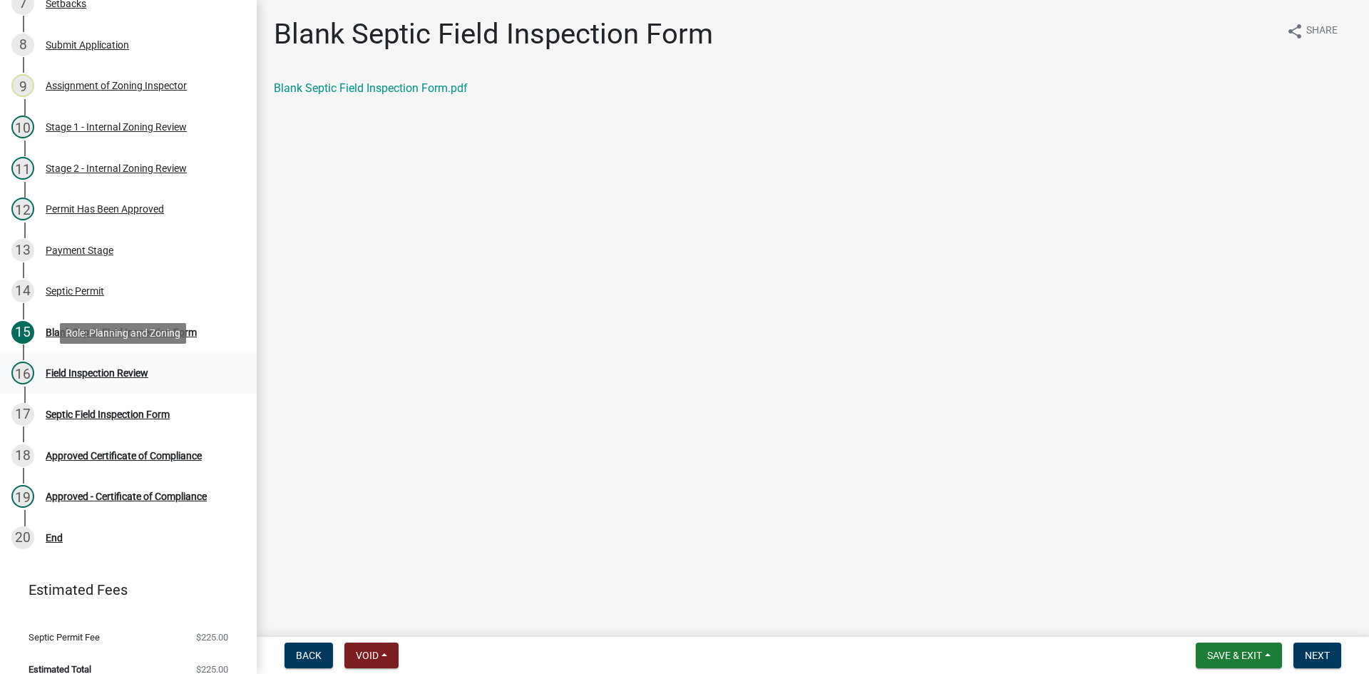
click at [93, 372] on div "Field Inspection Review" at bounding box center [97, 373] width 103 height 10
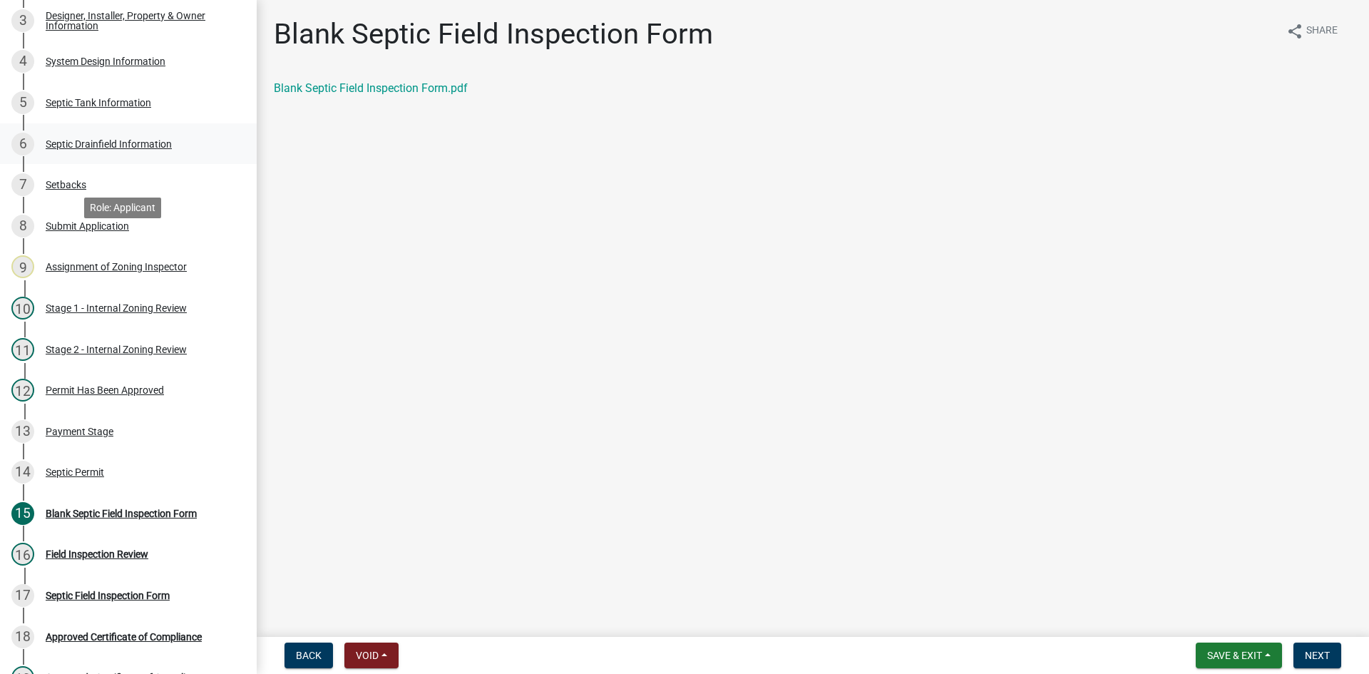
scroll to position [189, 0]
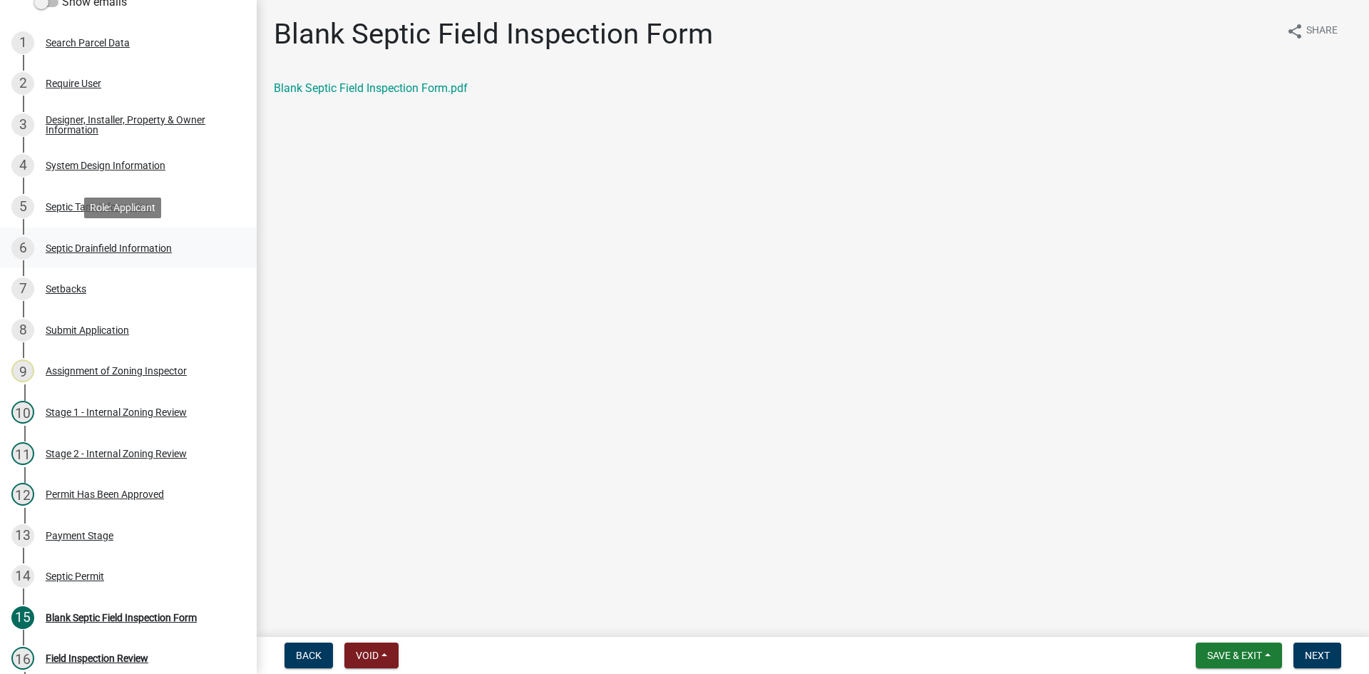
click at [148, 245] on div "Septic Drainfield Information" at bounding box center [109, 248] width 126 height 10
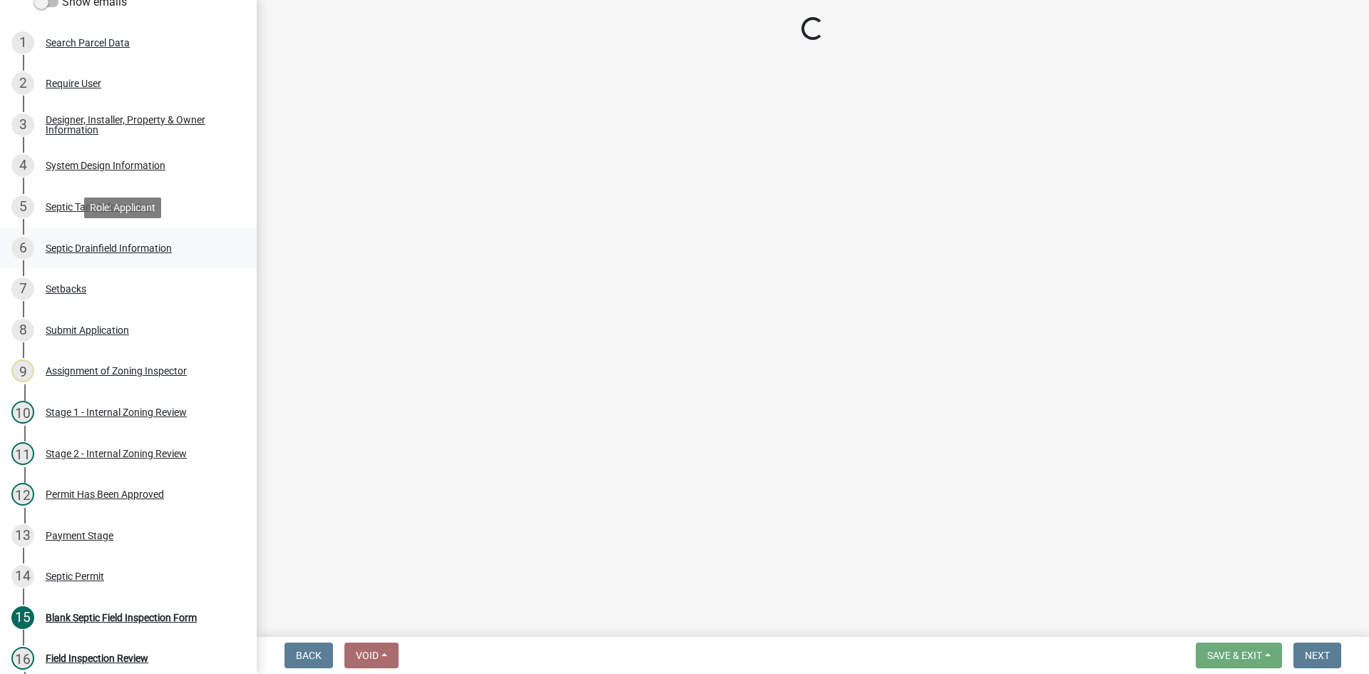
select select "757b77d3-357c-421c-8450-4fc78db4eecb"
select select "366d546d-8bc3-42fb-bca7-8a9455861f61"
select select "18096abf-d947-4d05-b4bb-6a4cf5703197"
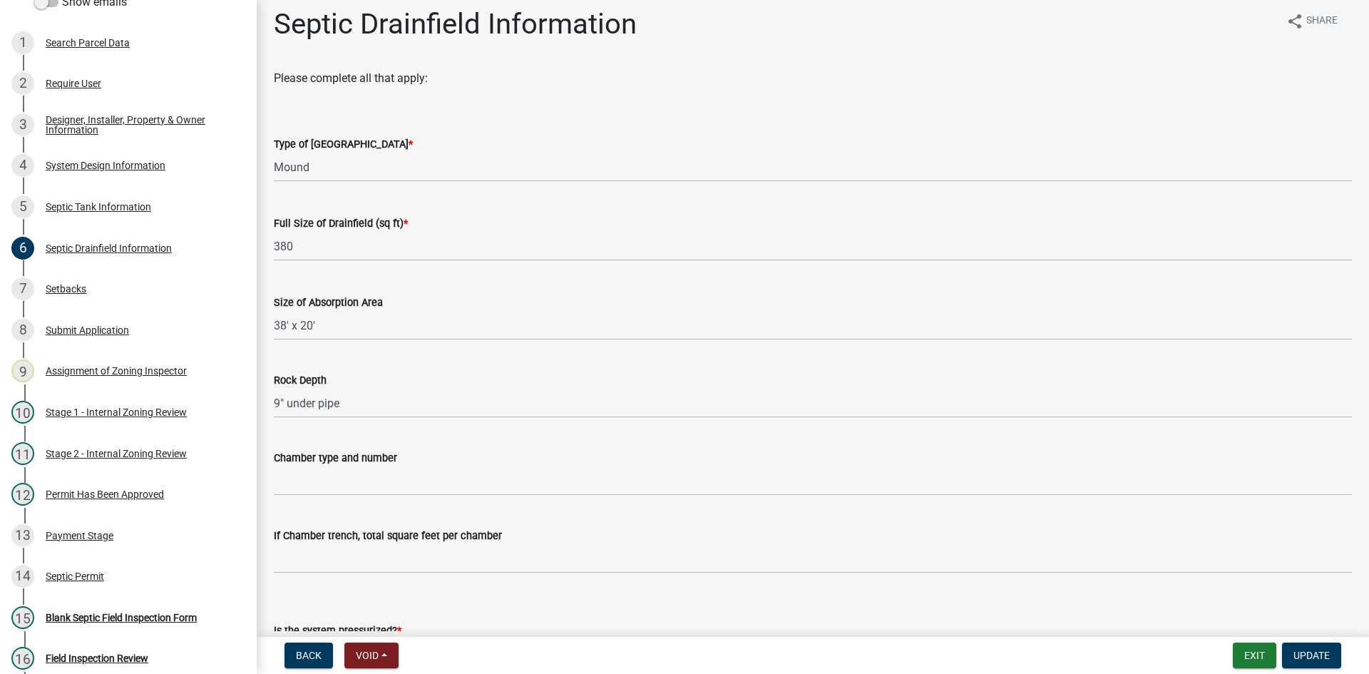
scroll to position [0, 0]
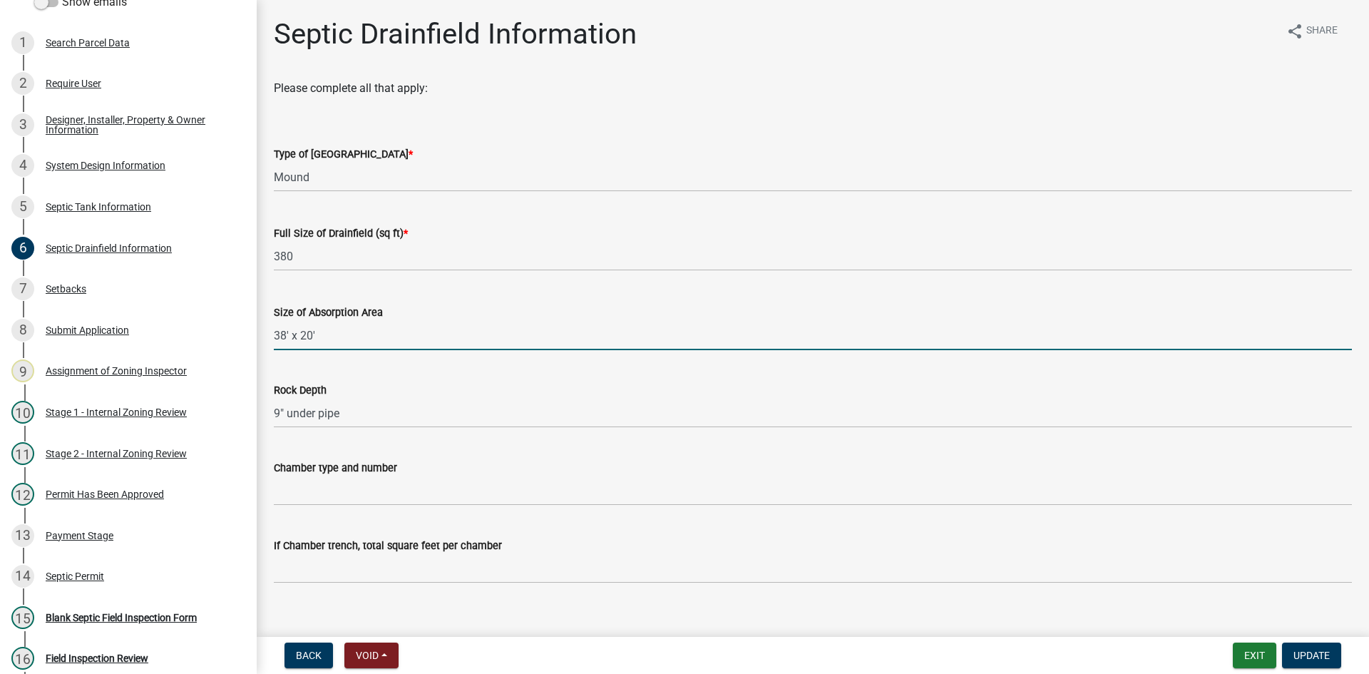
click at [284, 334] on input "38' x 20'" at bounding box center [813, 335] width 1078 height 29
click at [339, 339] on input "38' x 20'" at bounding box center [813, 335] width 1078 height 29
click at [285, 335] on input "38' x 20'" at bounding box center [813, 335] width 1078 height 29
click at [339, 334] on input "32' x 20'" at bounding box center [813, 335] width 1078 height 29
type input "32' x 20'"
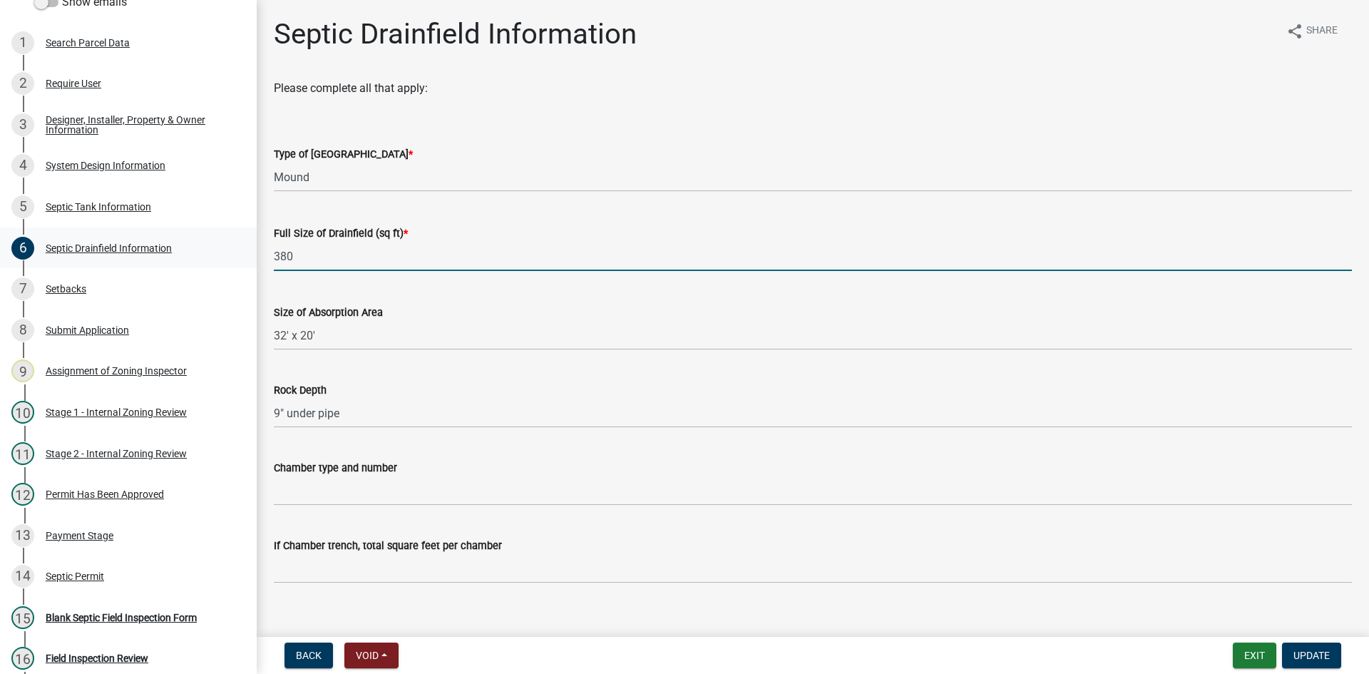
drag, startPoint x: 298, startPoint y: 259, endPoint x: 240, endPoint y: 267, distance: 59.0
click at [240, 267] on div "Zoning-Septic: Onsite Septic System Application (Designers) SS2025-2412 Edit Vi…" at bounding box center [684, 337] width 1369 height 674
type input "416"
click at [354, 166] on select "Select Item... Chamber Trench Rock Trench Gravelless Mound Pressure Bed Seepage…" at bounding box center [813, 177] width 1078 height 29
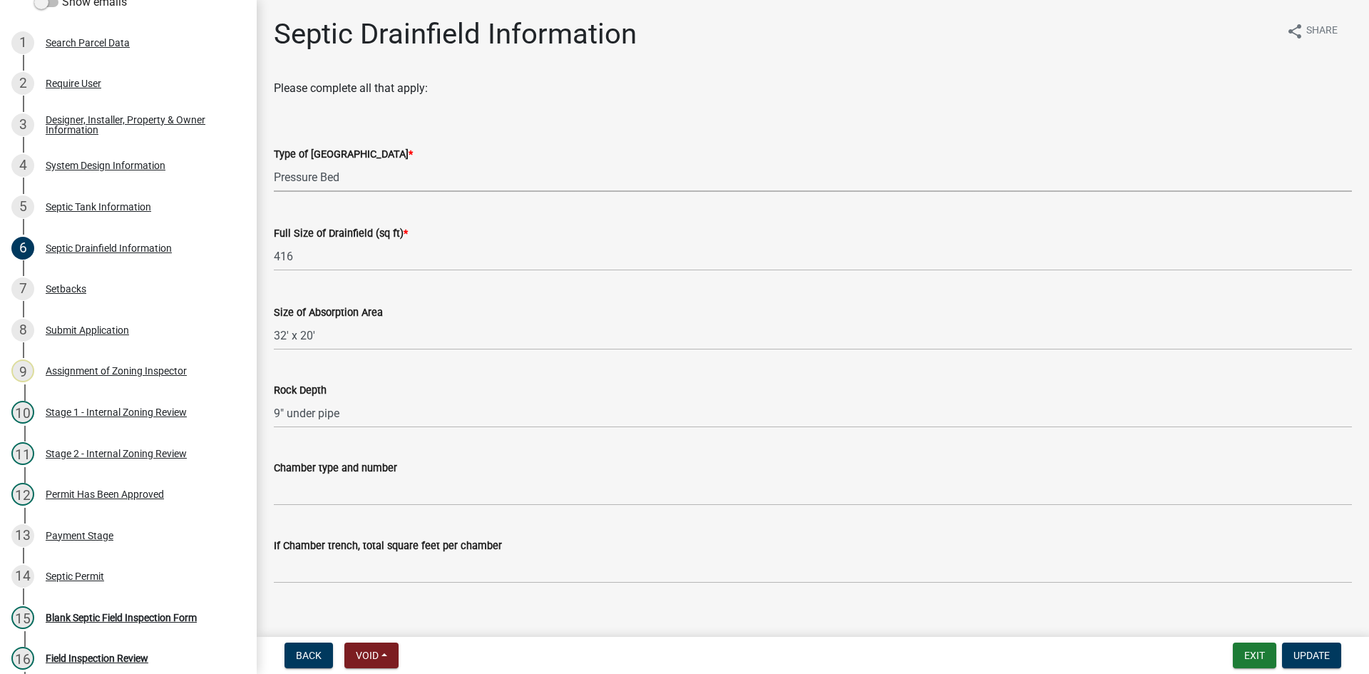
click at [274, 163] on select "Select Item... Chamber Trench Rock Trench Gravelless Mound Pressure Bed Seepage…" at bounding box center [813, 177] width 1078 height 29
select select "10c93508-1a8b-43eb-9133-240e9762d1b5"
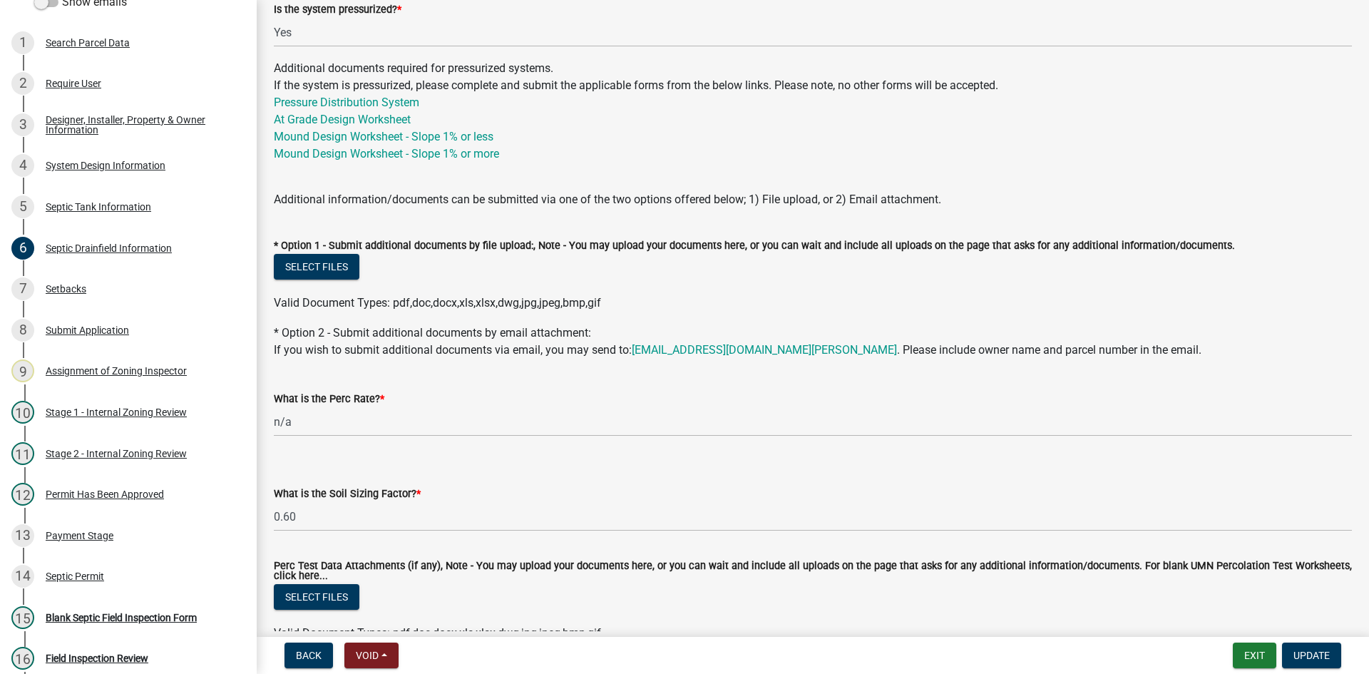
scroll to position [711, 0]
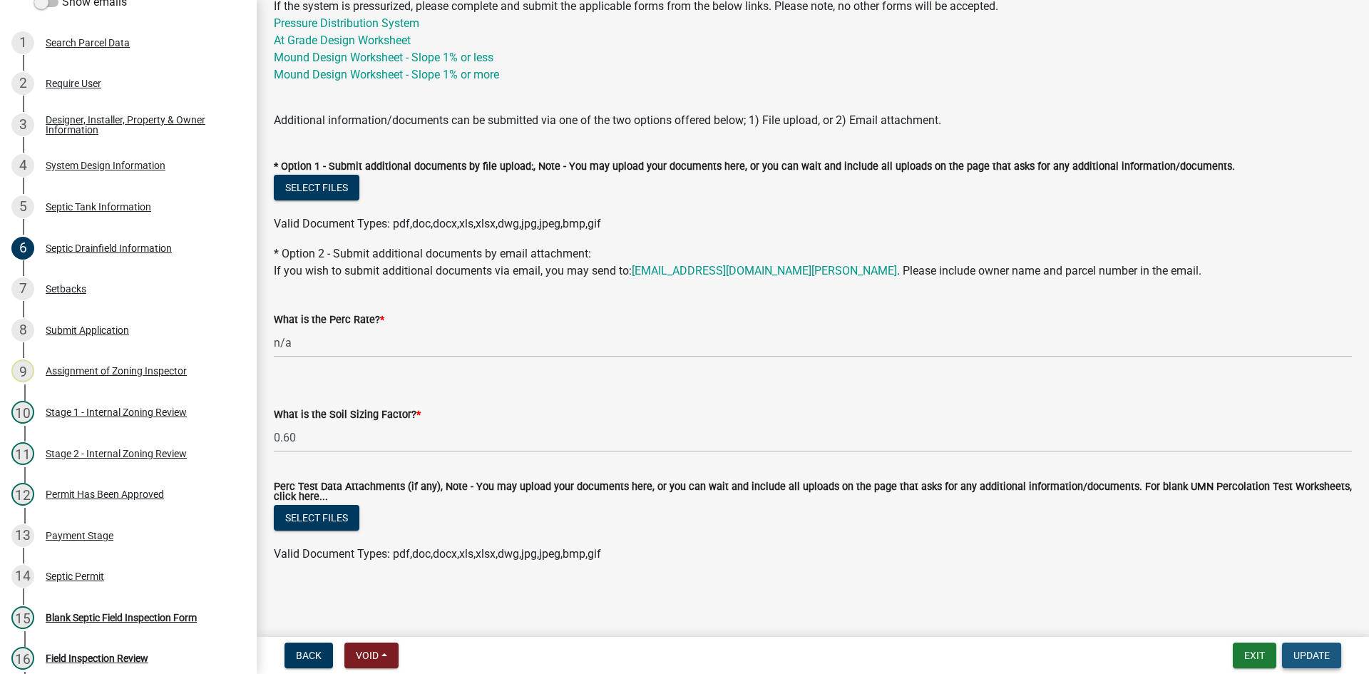
click at [1304, 659] on span "Update" at bounding box center [1312, 655] width 36 height 11
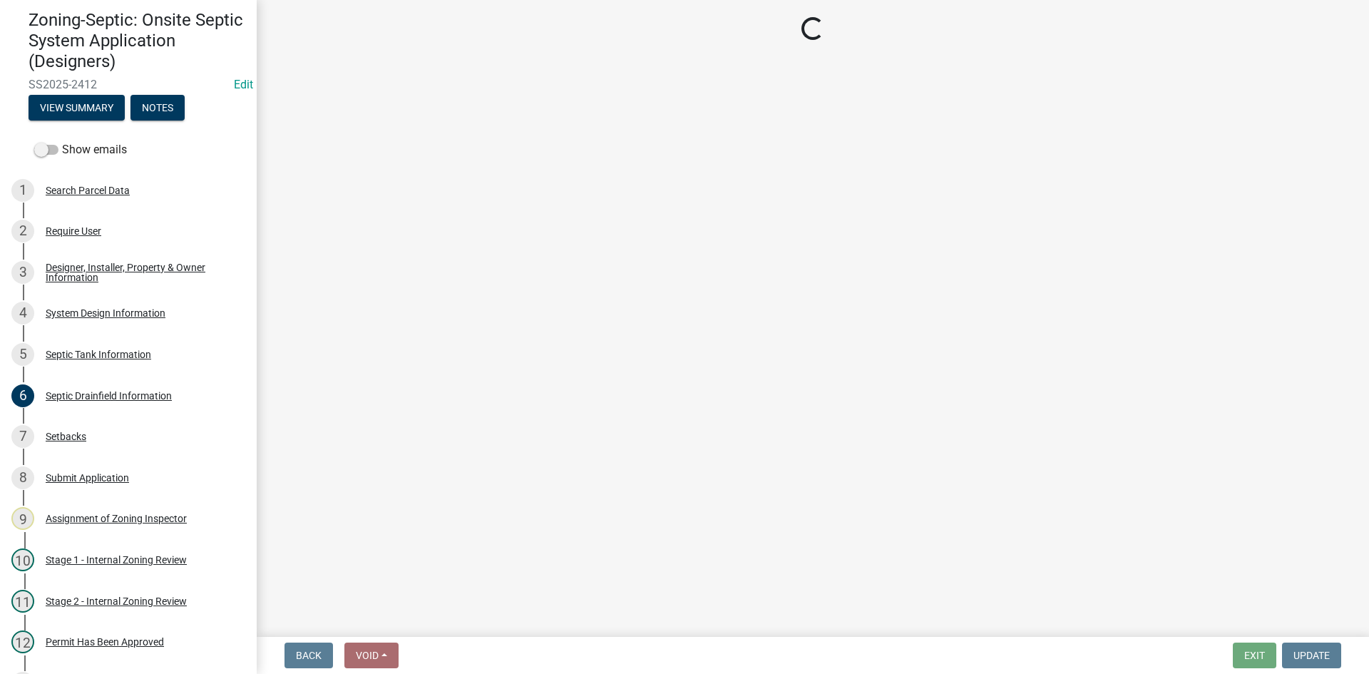
scroll to position [0, 0]
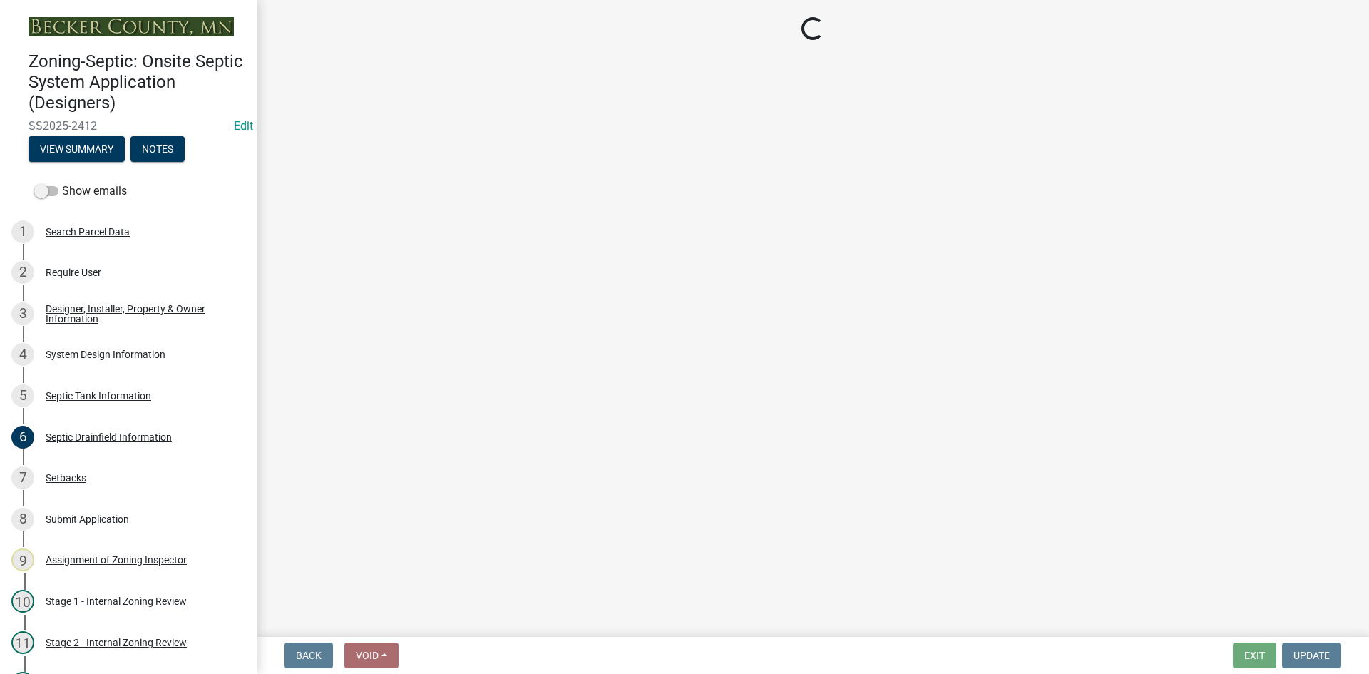
select select "49e49f1e-3b32-4342-8c2e-9cbd4919fe4d"
select select "ca07ae0a-7638-46ff-ada2-c67ca3524324"
select select "ec75a761-93b4-47c5-8535-fea253c32937"
select select "bcbb982e-a48c-4b4a-a83b-ed1363446a86"
select select "47a2a5dd-5977-4941-8e6f-09ff03cdfb75"
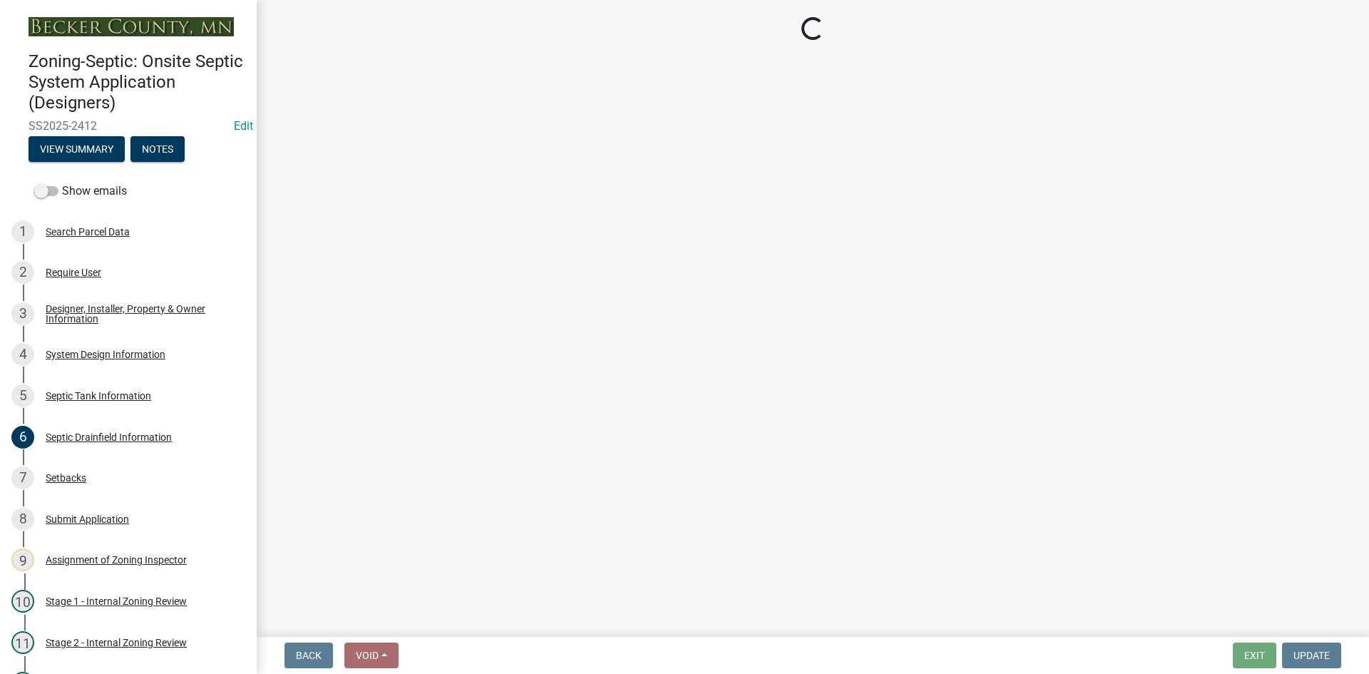
select select "3f5b086d-5a4c-4236-93bc-fa7bf4d11838"
select select "888a8260-2be6-47f2-a4de-b9f453a4d3bc"
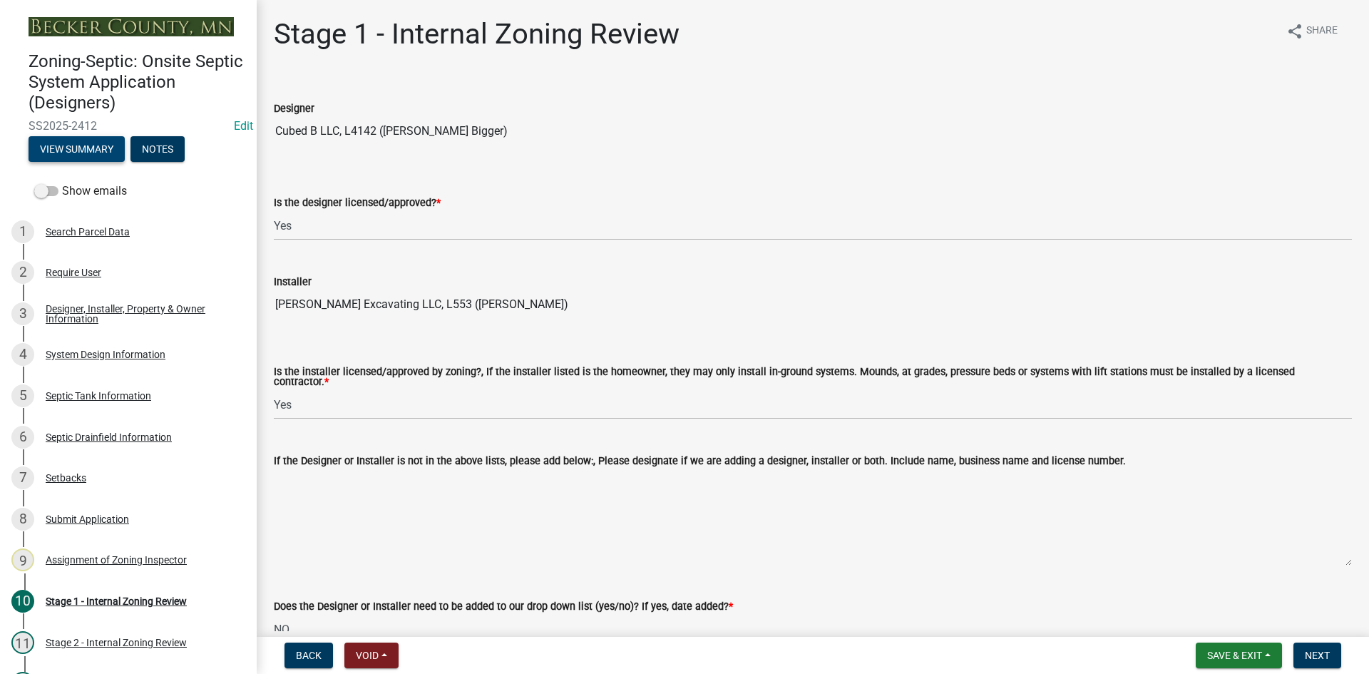
click at [106, 150] on button "View Summary" at bounding box center [77, 149] width 96 height 26
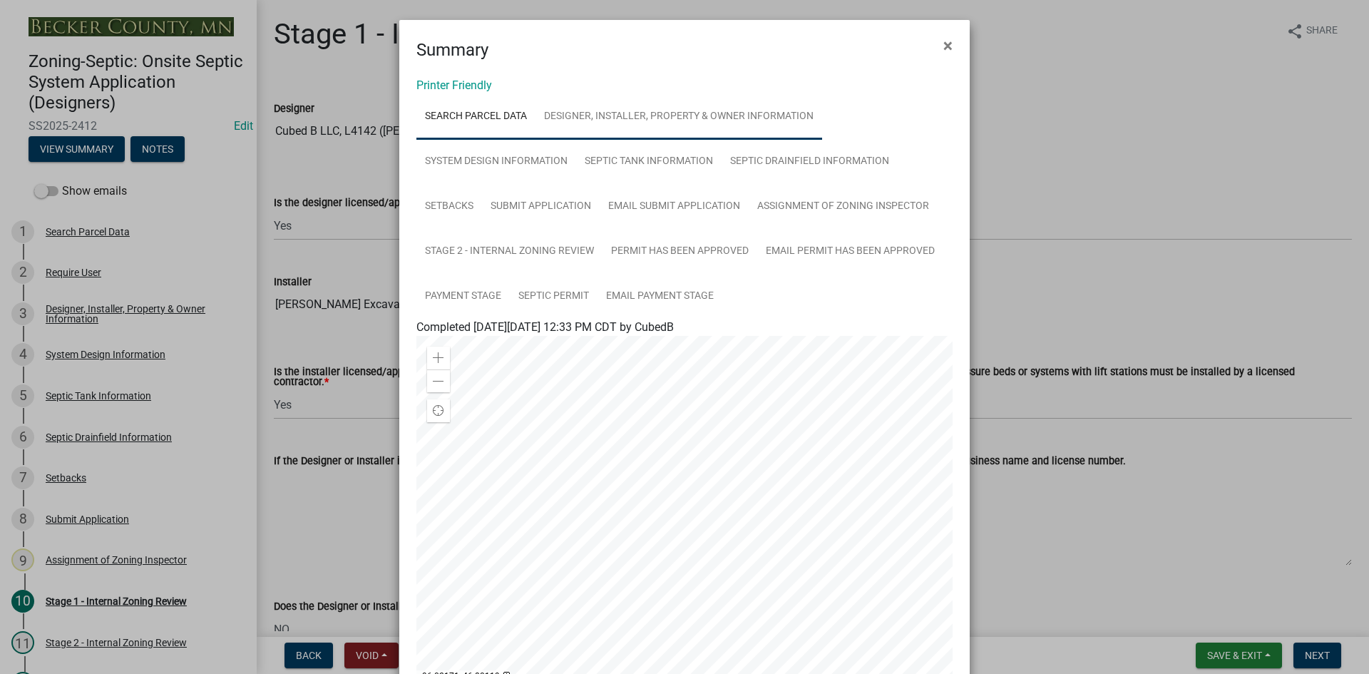
click at [630, 111] on link "Designer, Installer, Property & Owner Information" at bounding box center [679, 117] width 287 height 46
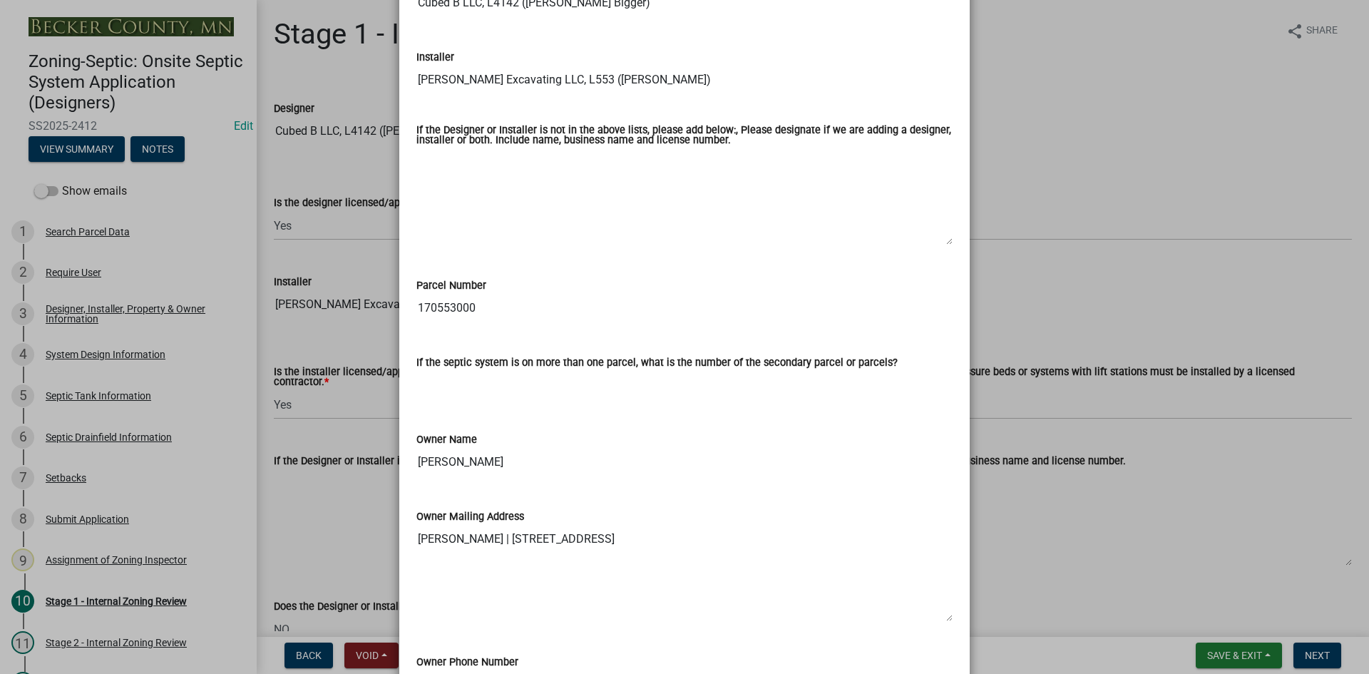
scroll to position [642, 0]
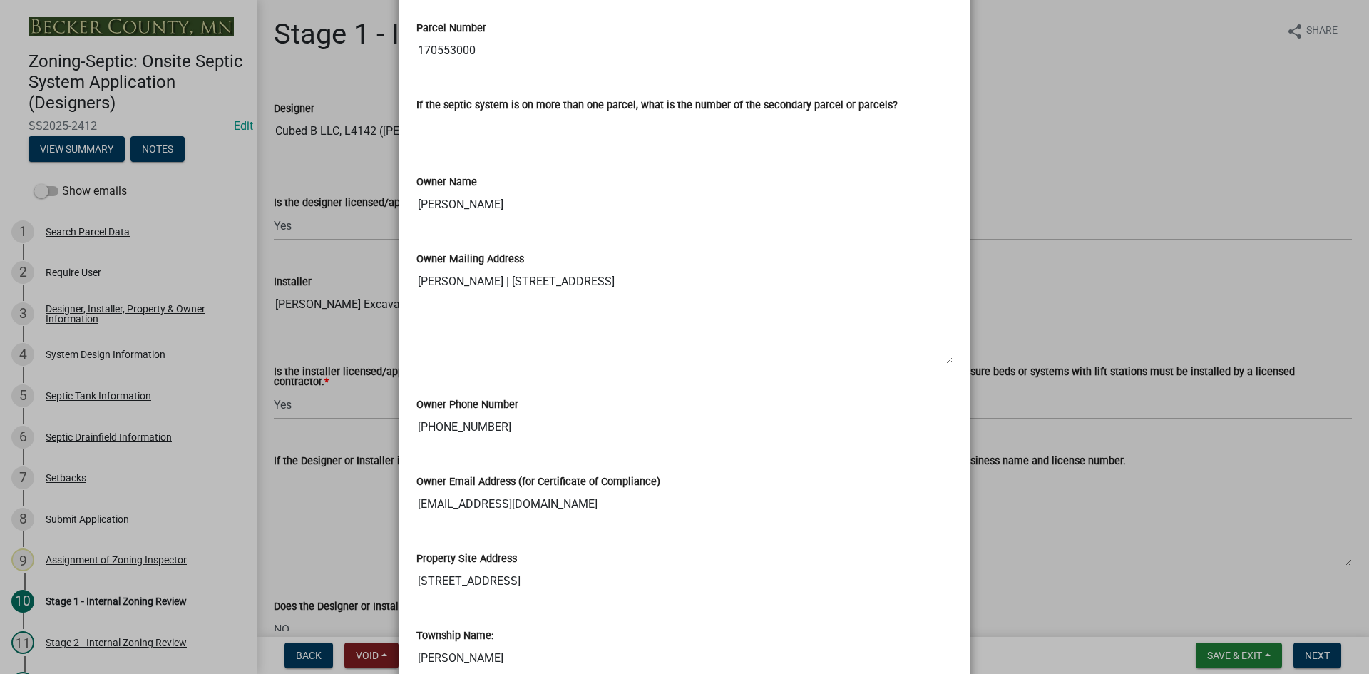
click at [1152, 113] on ngb-modal-window "Summary × Printer Friendly Search Parcel Data Designer, Installer, Property & O…" at bounding box center [684, 337] width 1369 height 674
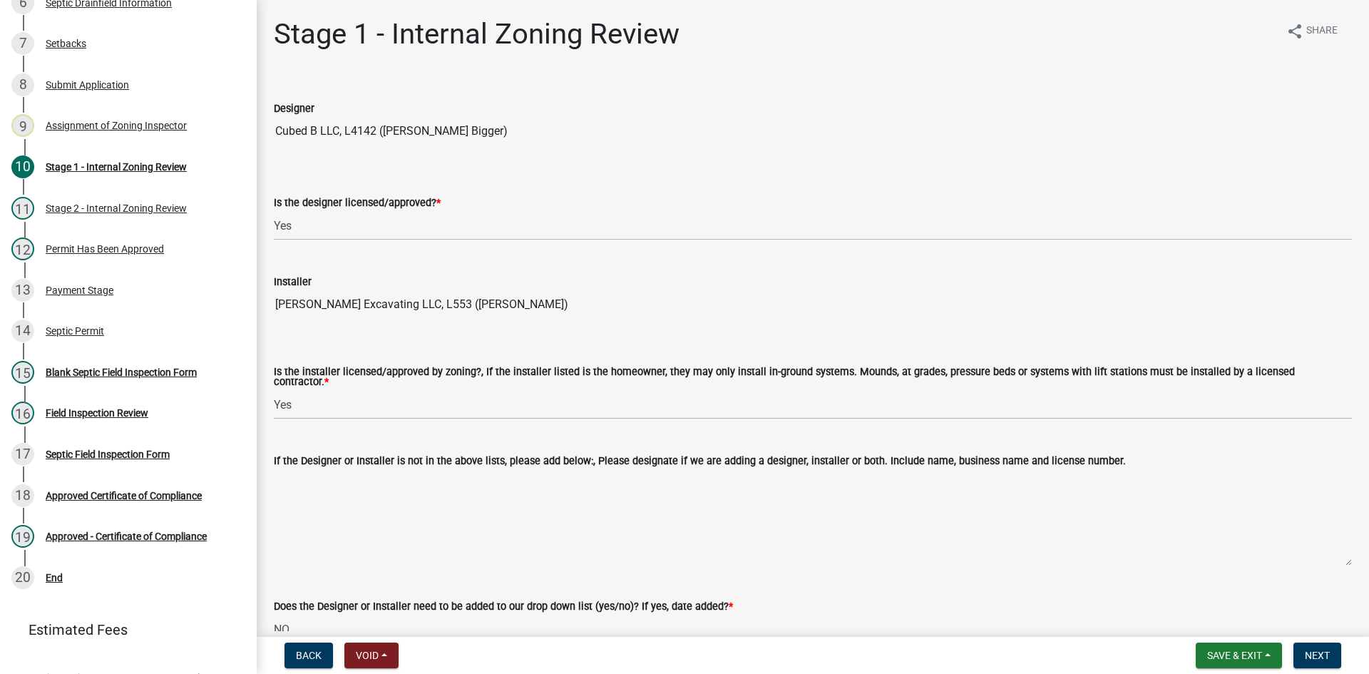
scroll to position [438, 0]
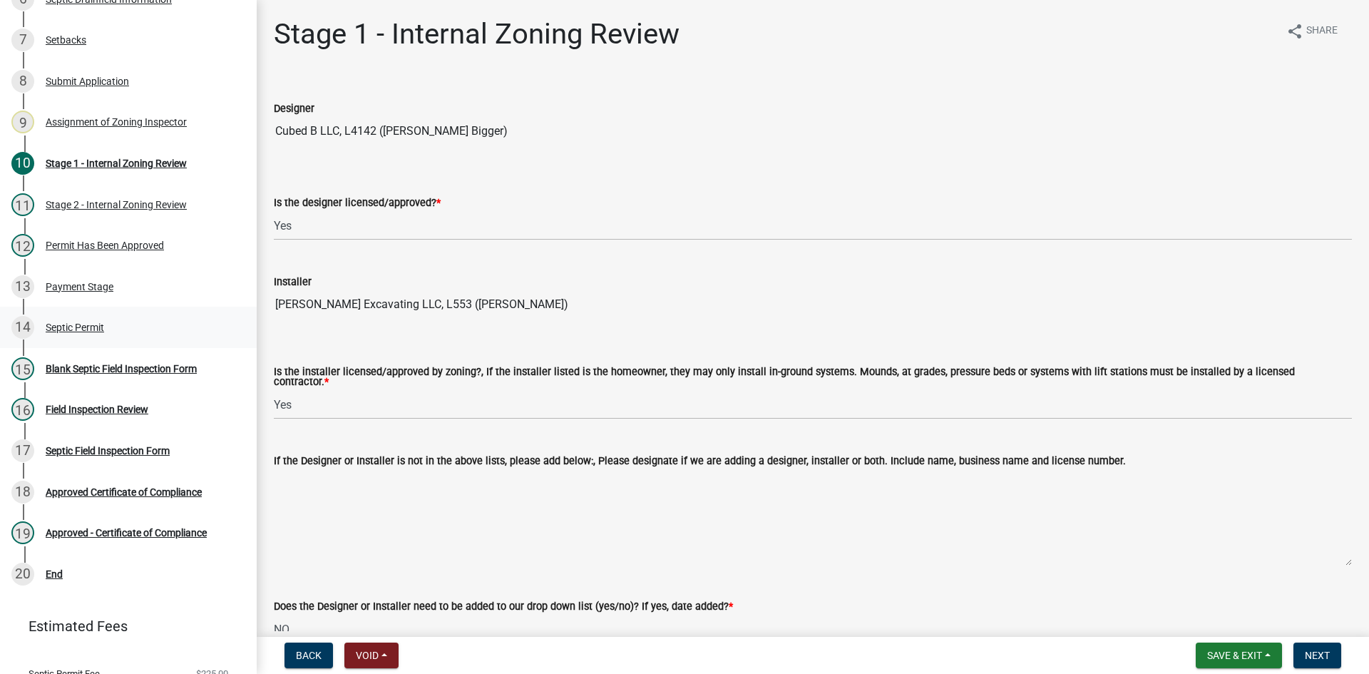
click at [89, 320] on div "14 Septic Permit" at bounding box center [122, 327] width 222 height 23
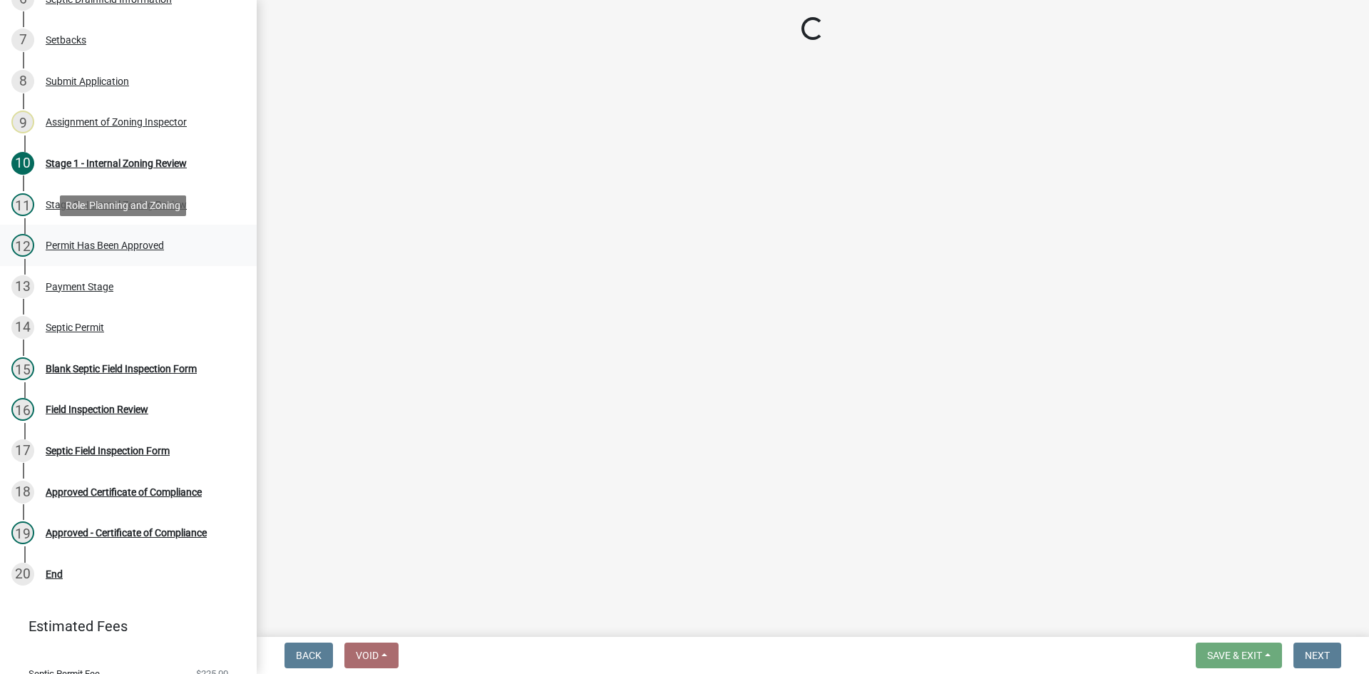
select select "49e49f1e-3b32-4342-8c2e-9cbd4919fe4d"
select select "ca07ae0a-7638-46ff-ada2-c67ca3524324"
select select "ec75a761-93b4-47c5-8535-fea253c32937"
select select "bcbb982e-a48c-4b4a-a83b-ed1363446a86"
select select "47a2a5dd-5977-4941-8e6f-09ff03cdfb75"
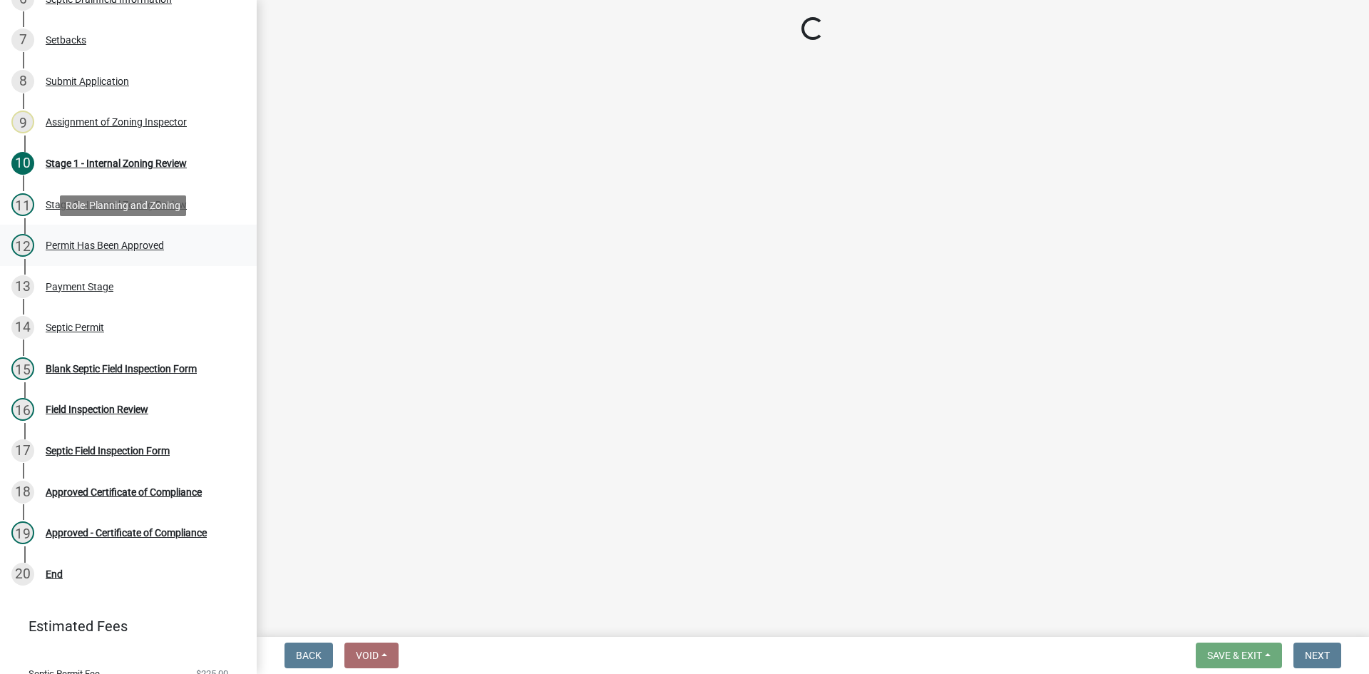
select select "3f5b086d-5a4c-4236-93bc-fa7bf4d11838"
select select "888a8260-2be6-47f2-a4de-b9f453a4d3bc"
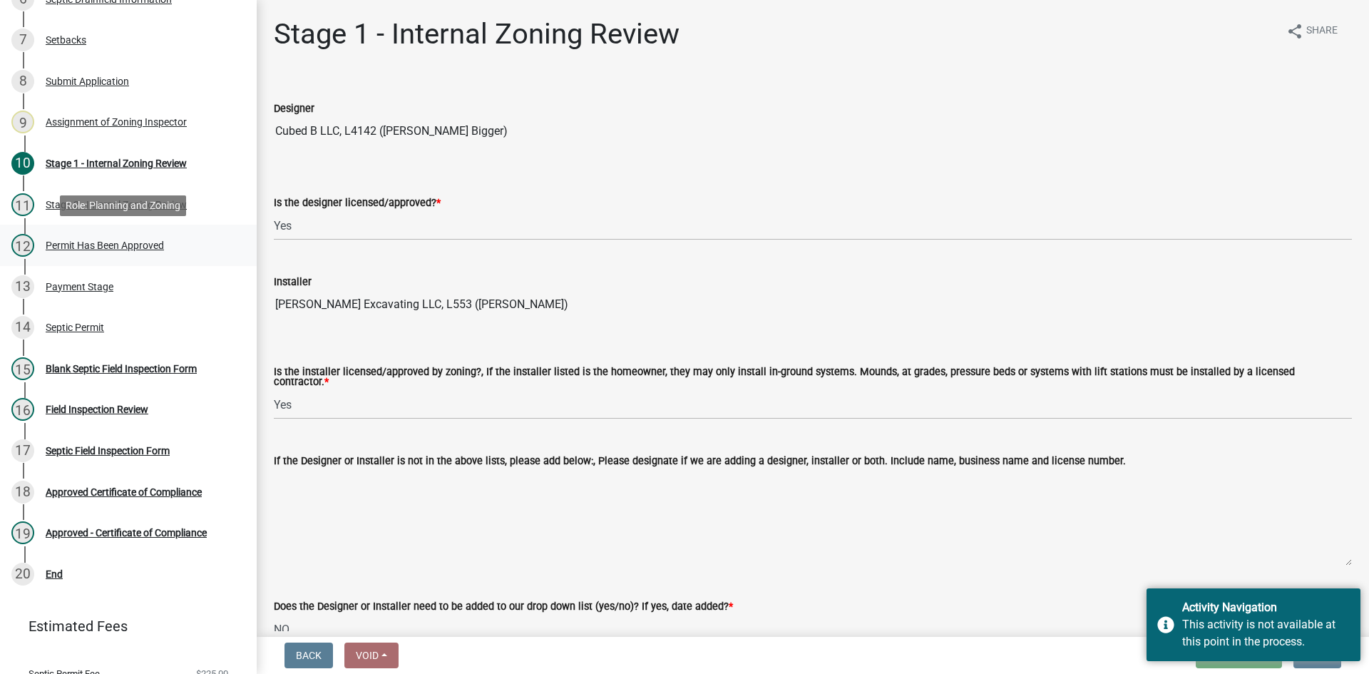
click at [135, 244] on div "Permit Has Been Approved" at bounding box center [105, 245] width 118 height 10
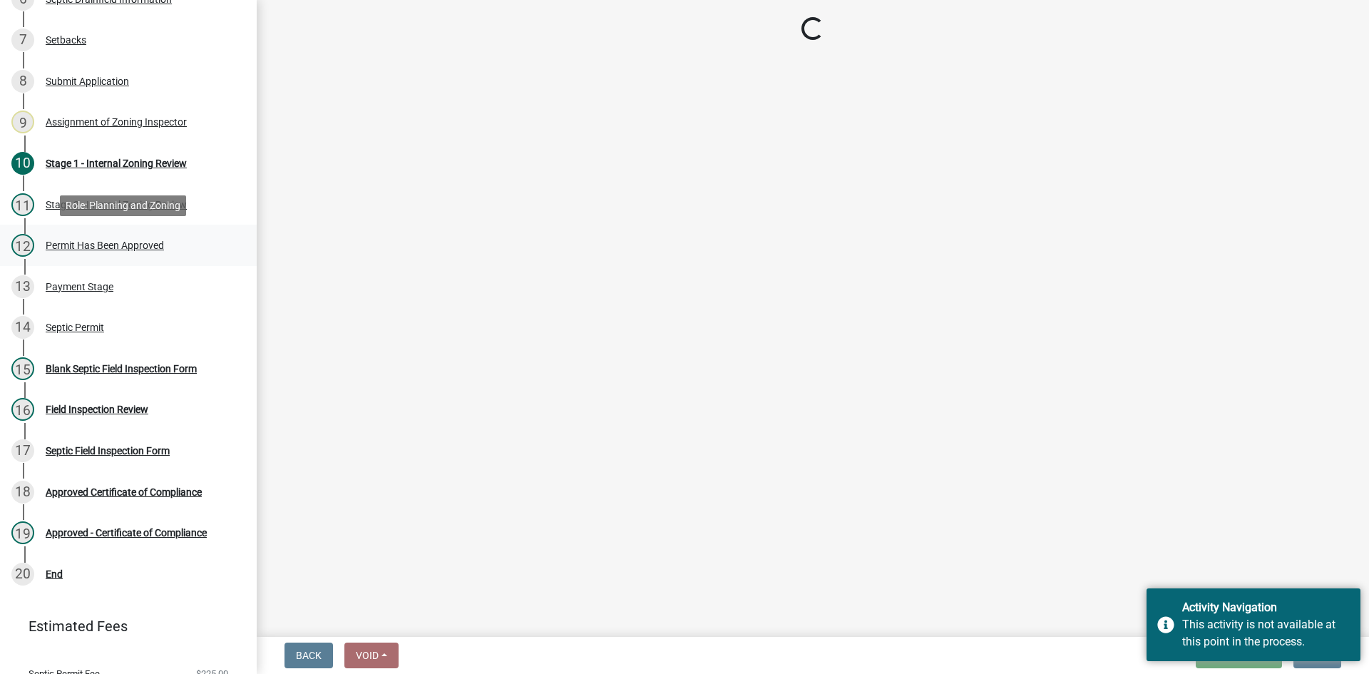
select select "49e49f1e-3b32-4342-8c2e-9cbd4919fe4d"
select select "ca07ae0a-7638-46ff-ada2-c67ca3524324"
select select "ec75a761-93b4-47c5-8535-fea253c32937"
select select "bcbb982e-a48c-4b4a-a83b-ed1363446a86"
select select "47a2a5dd-5977-4941-8e6f-09ff03cdfb75"
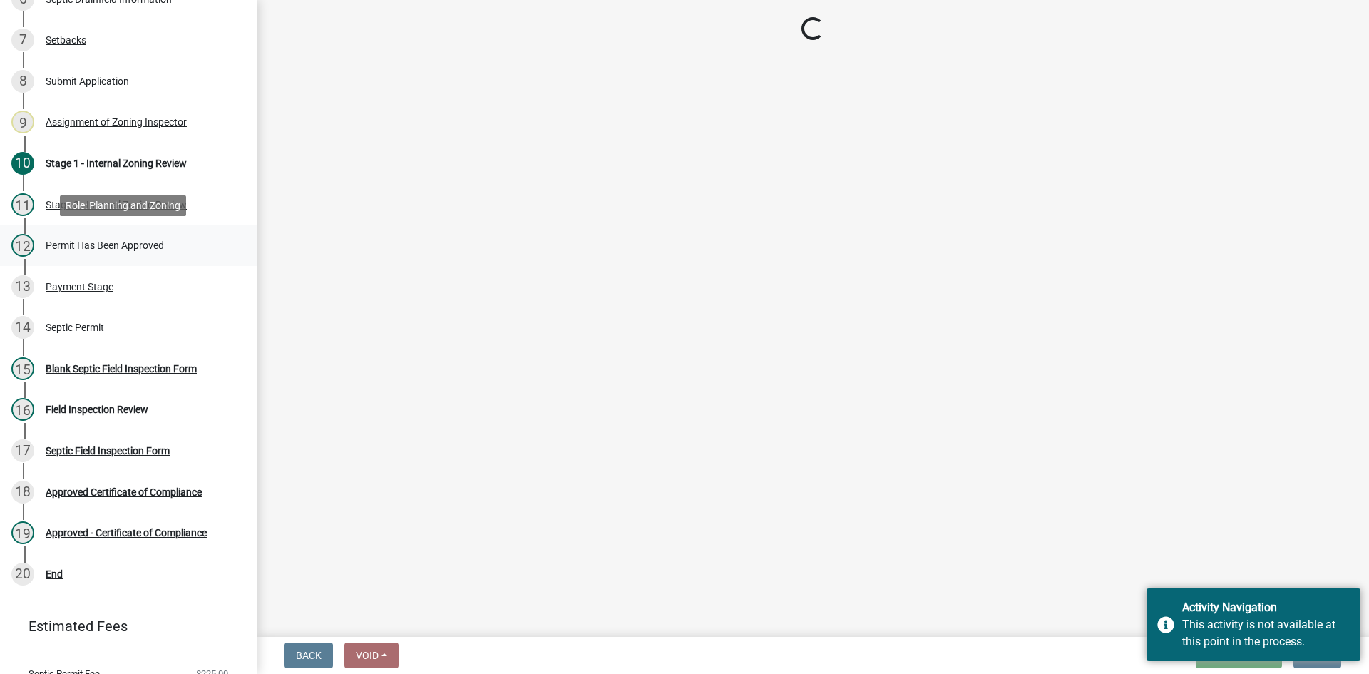
select select "3f5b086d-5a4c-4236-93bc-fa7bf4d11838"
select select "888a8260-2be6-47f2-a4de-b9f453a4d3bc"
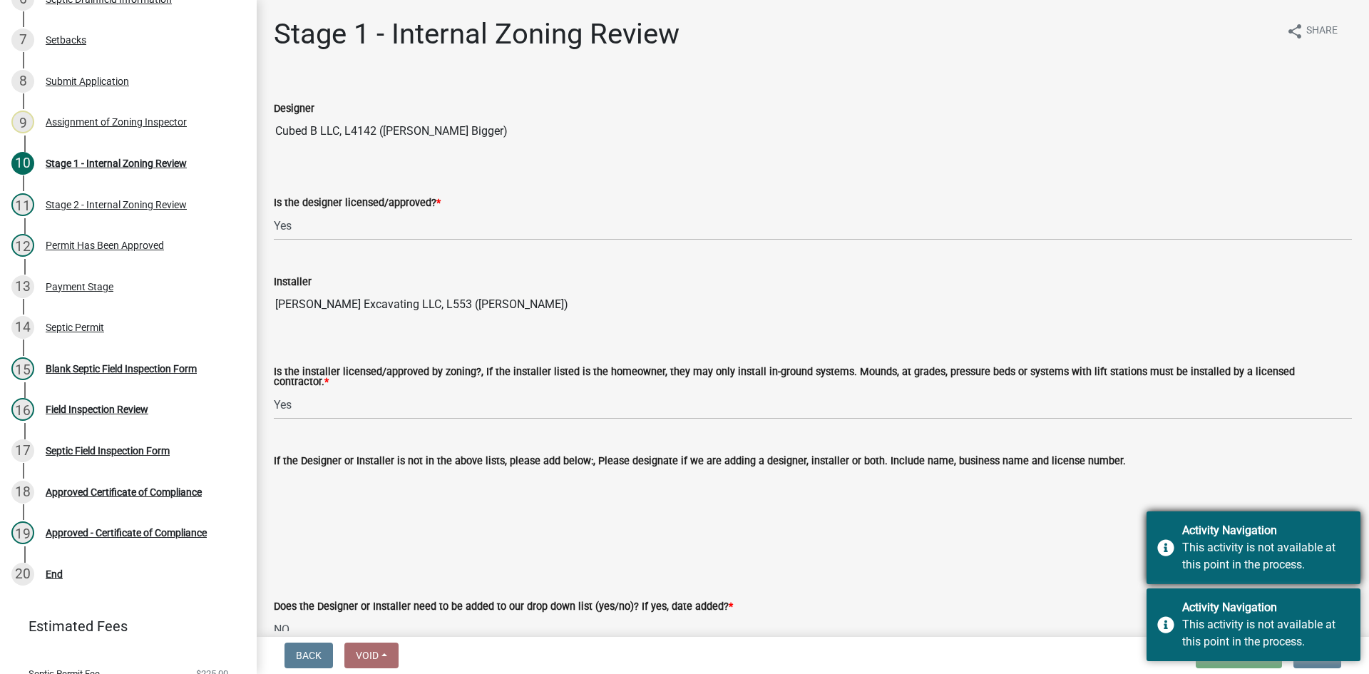
click at [1339, 547] on div "This activity is not available at this point in the process." at bounding box center [1266, 556] width 168 height 34
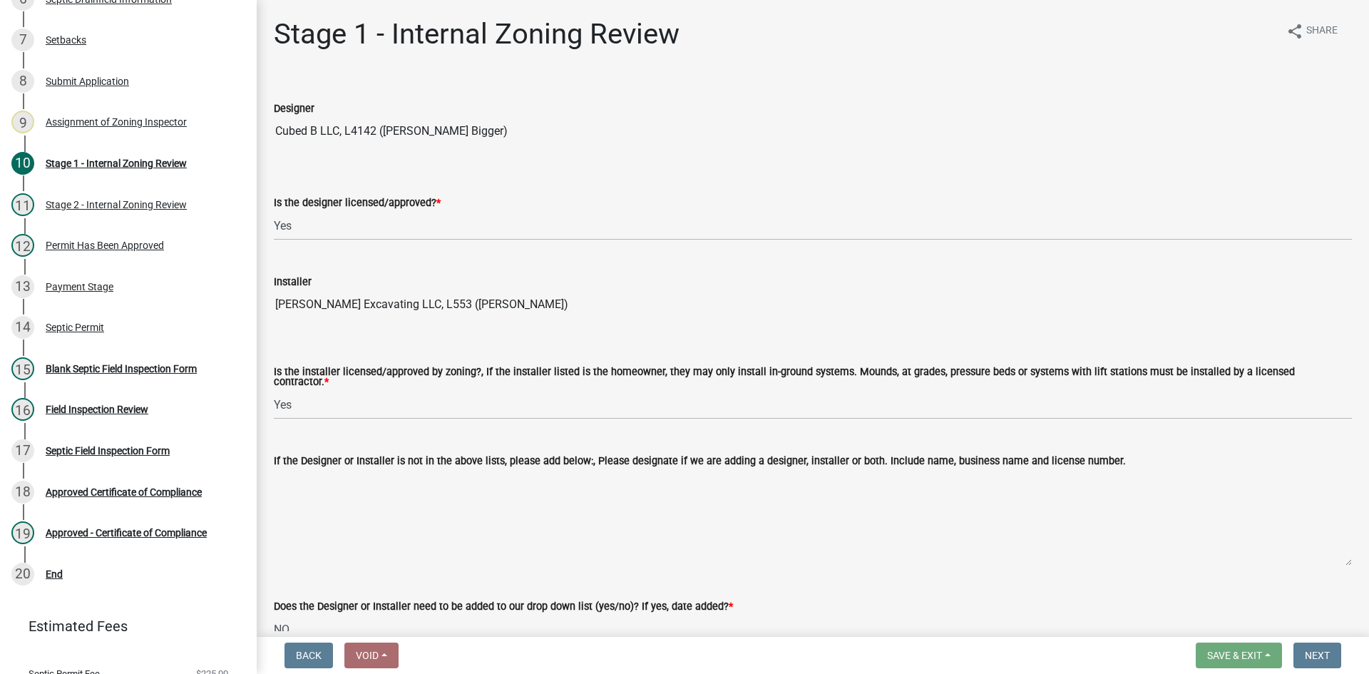
click at [994, 590] on div "Does the Designer or Installer need to be added to our drop down list (yes/no)?…" at bounding box center [813, 611] width 1078 height 66
click at [88, 163] on div "Stage 1 - Internal Zoning Review" at bounding box center [116, 163] width 141 height 10
click at [128, 200] on div "Stage 2 - Internal Zoning Review" at bounding box center [116, 205] width 141 height 10
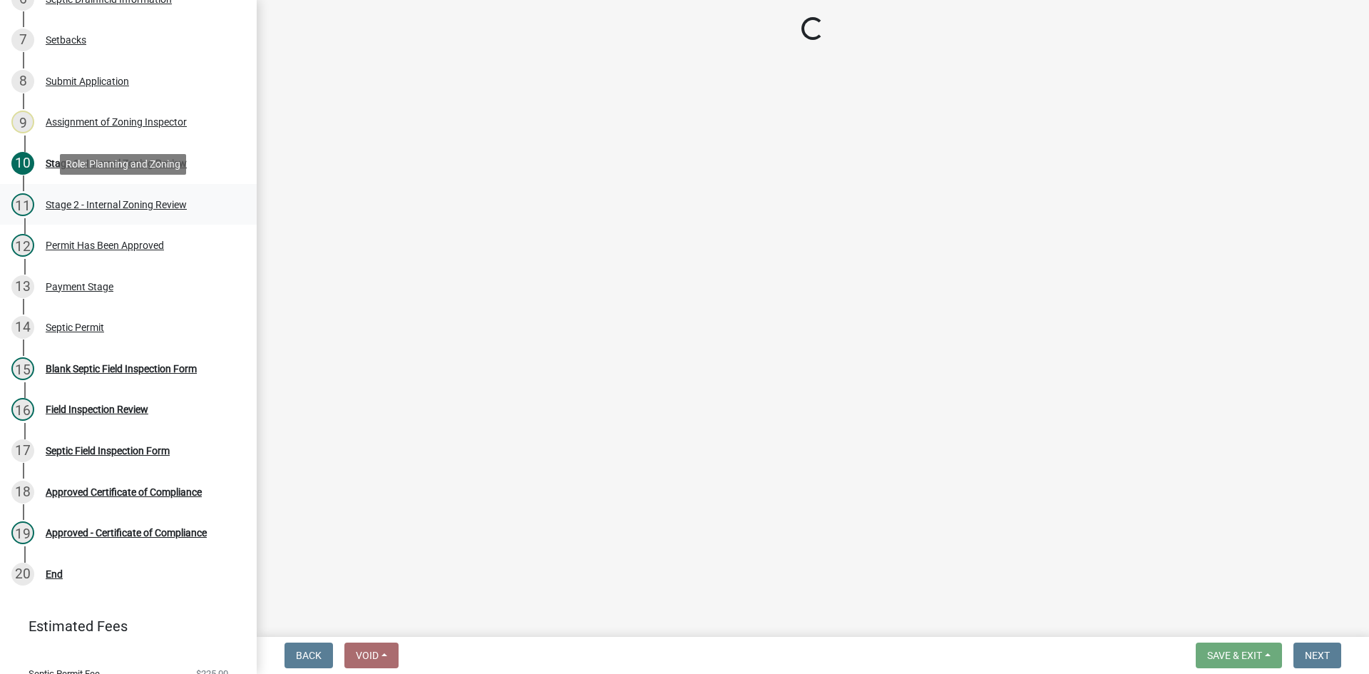
select select "49e49f1e-3b32-4342-8c2e-9cbd4919fe4d"
select select "ca07ae0a-7638-46ff-ada2-c67ca3524324"
select select "ec75a761-93b4-47c5-8535-fea253c32937"
select select "bcbb982e-a48c-4b4a-a83b-ed1363446a86"
select select "47a2a5dd-5977-4941-8e6f-09ff03cdfb75"
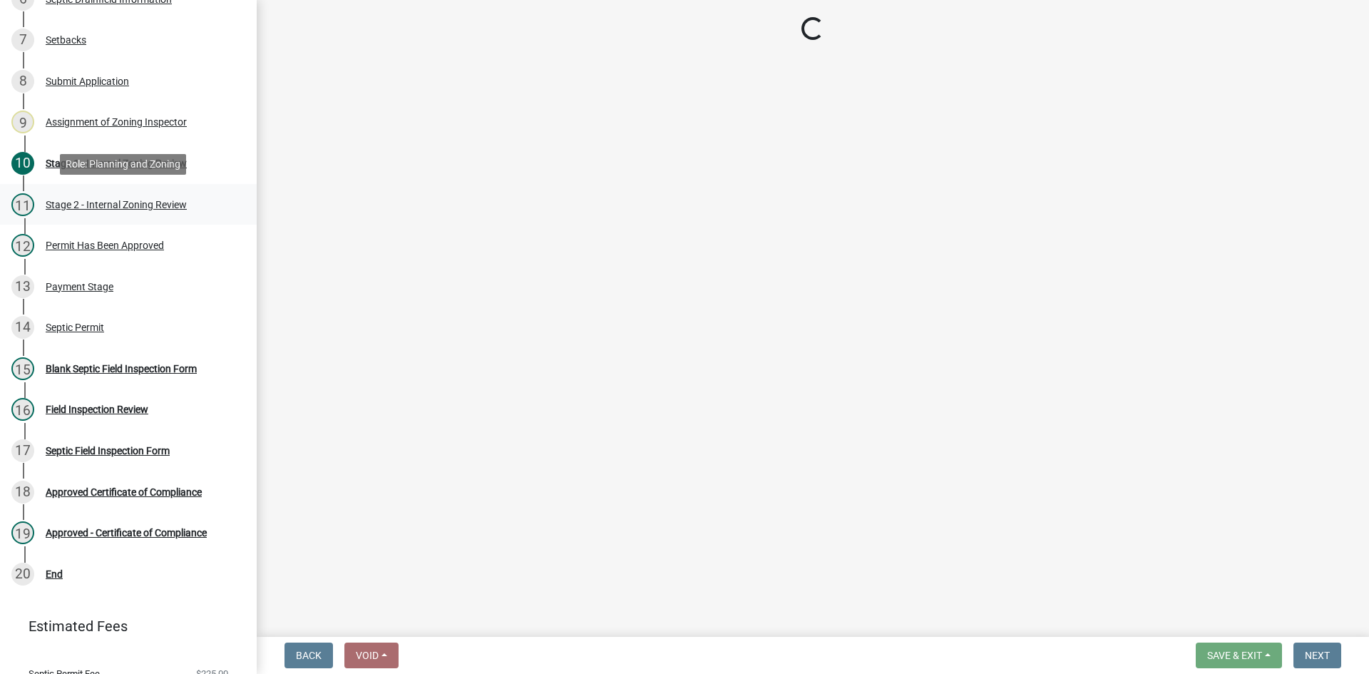
select select "3f5b086d-5a4c-4236-93bc-fa7bf4d11838"
select select "888a8260-2be6-47f2-a4de-b9f453a4d3bc"
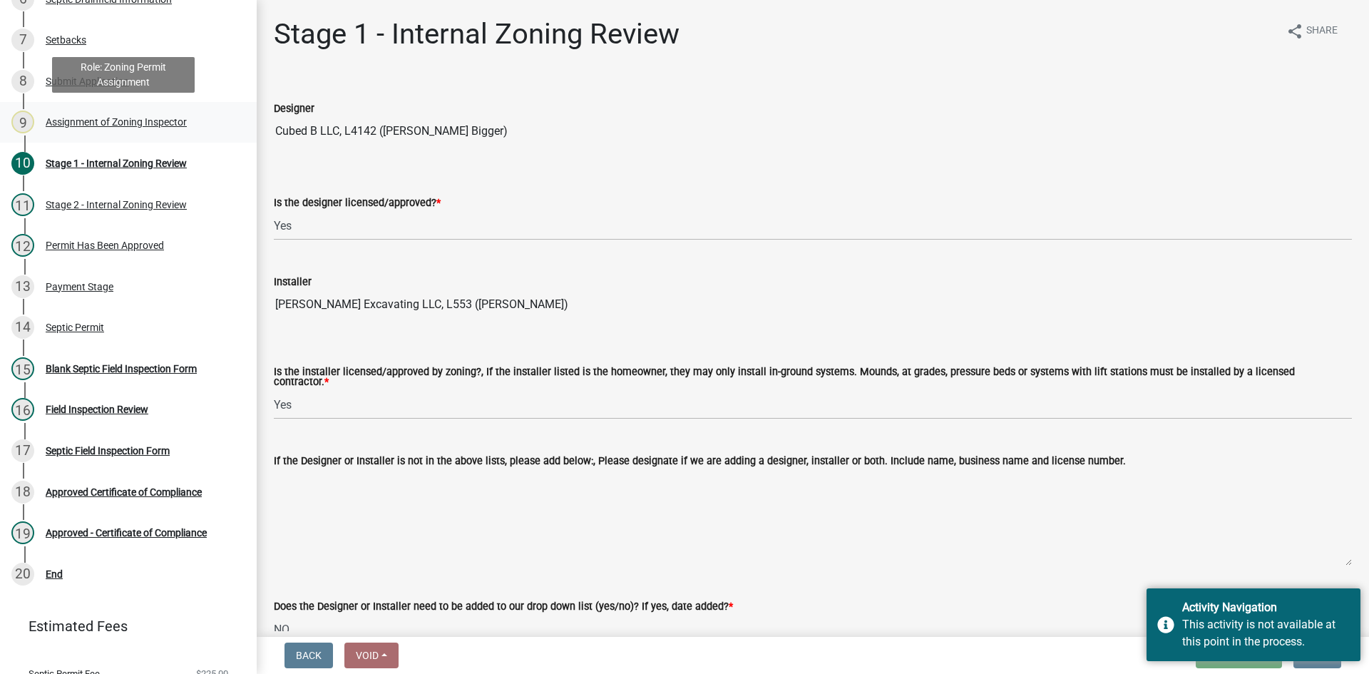
click at [168, 125] on div "Assignment of Zoning Inspector" at bounding box center [116, 122] width 141 height 10
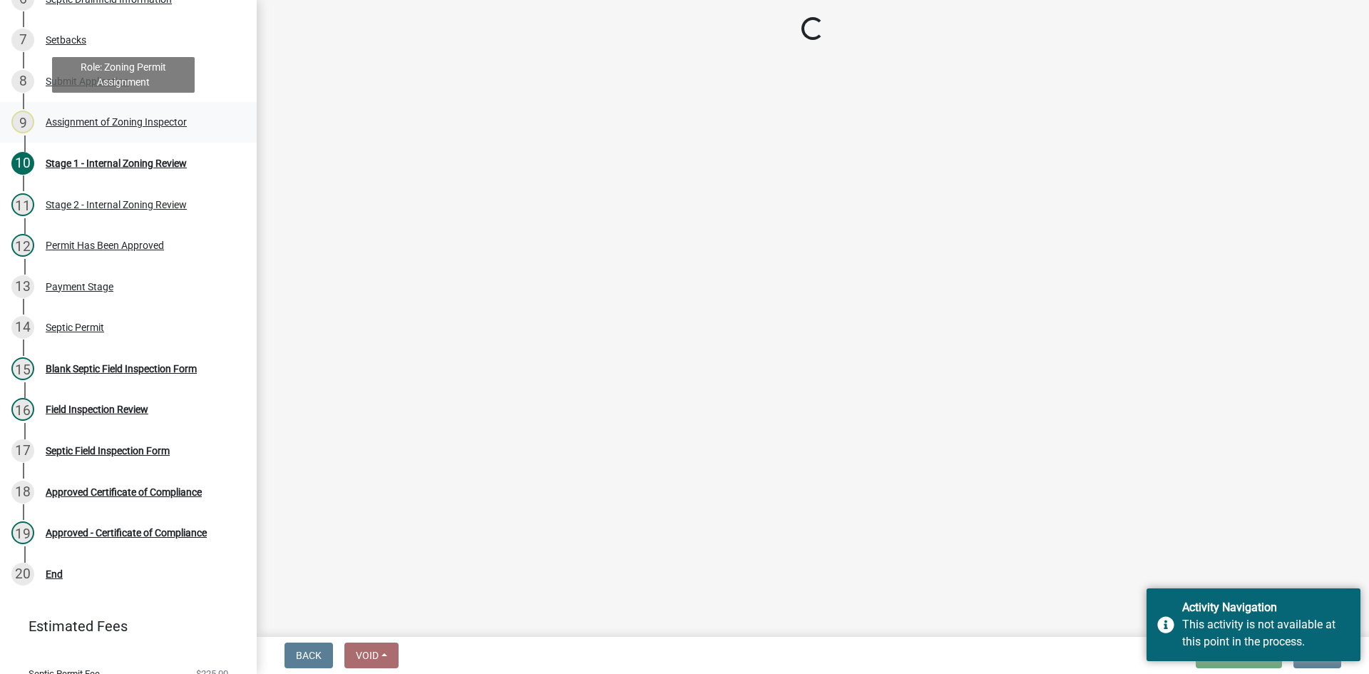
select select "7bfe52ba-73b7-4ac1-9bde-d3bb601555ca"
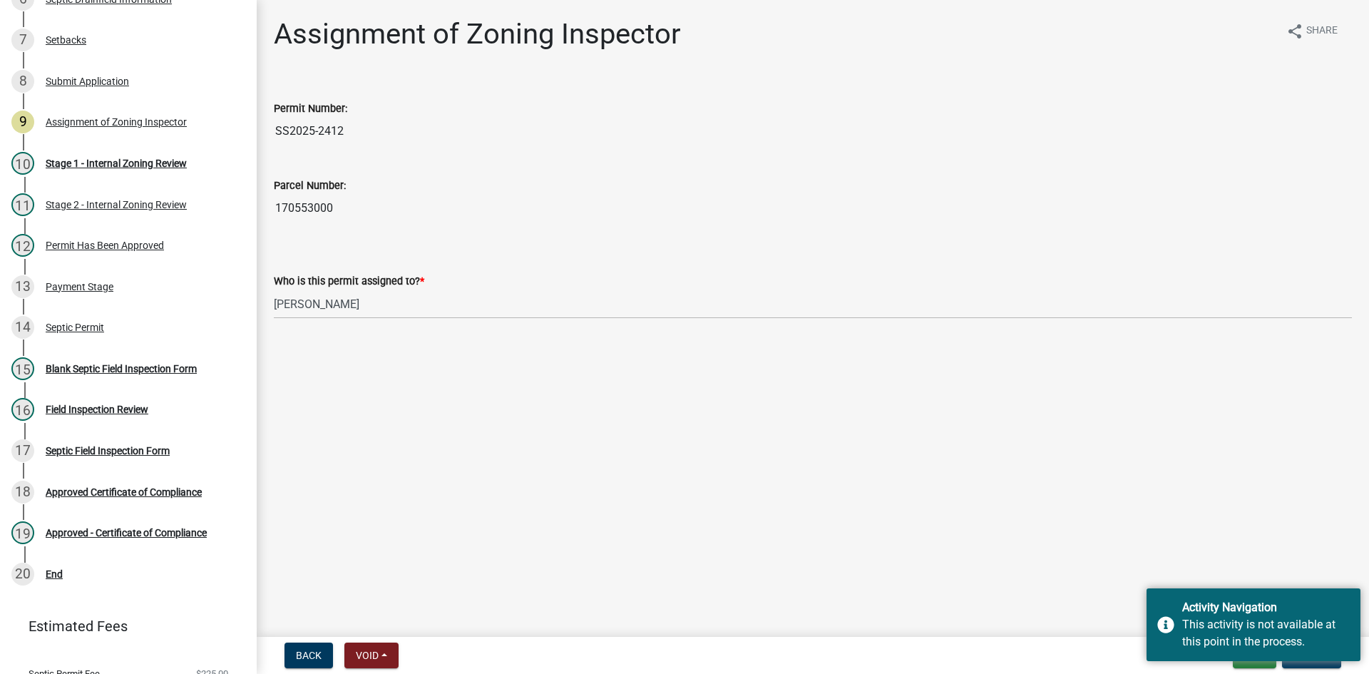
click at [1212, 416] on main "Assignment of Zoning Inspector share Share Permit Number: SS2025-2412 Parcel Nu…" at bounding box center [813, 315] width 1112 height 631
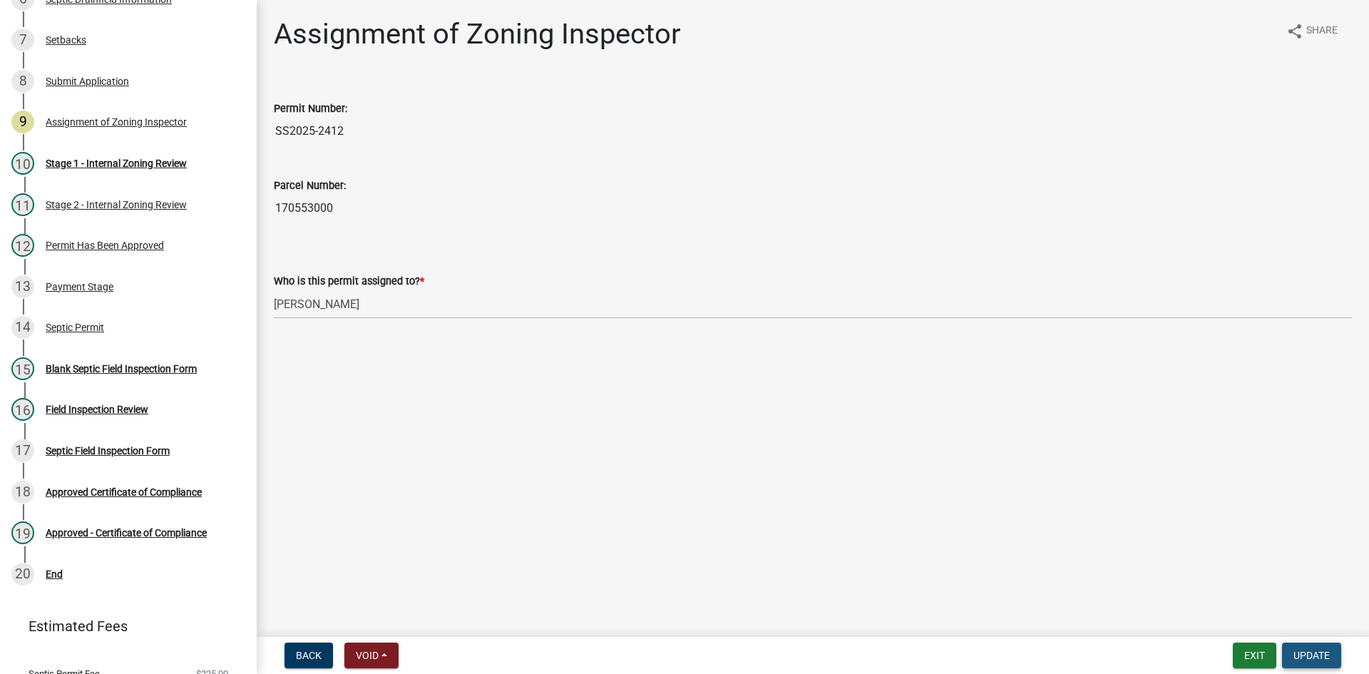
click at [1311, 656] on span "Update" at bounding box center [1312, 655] width 36 height 11
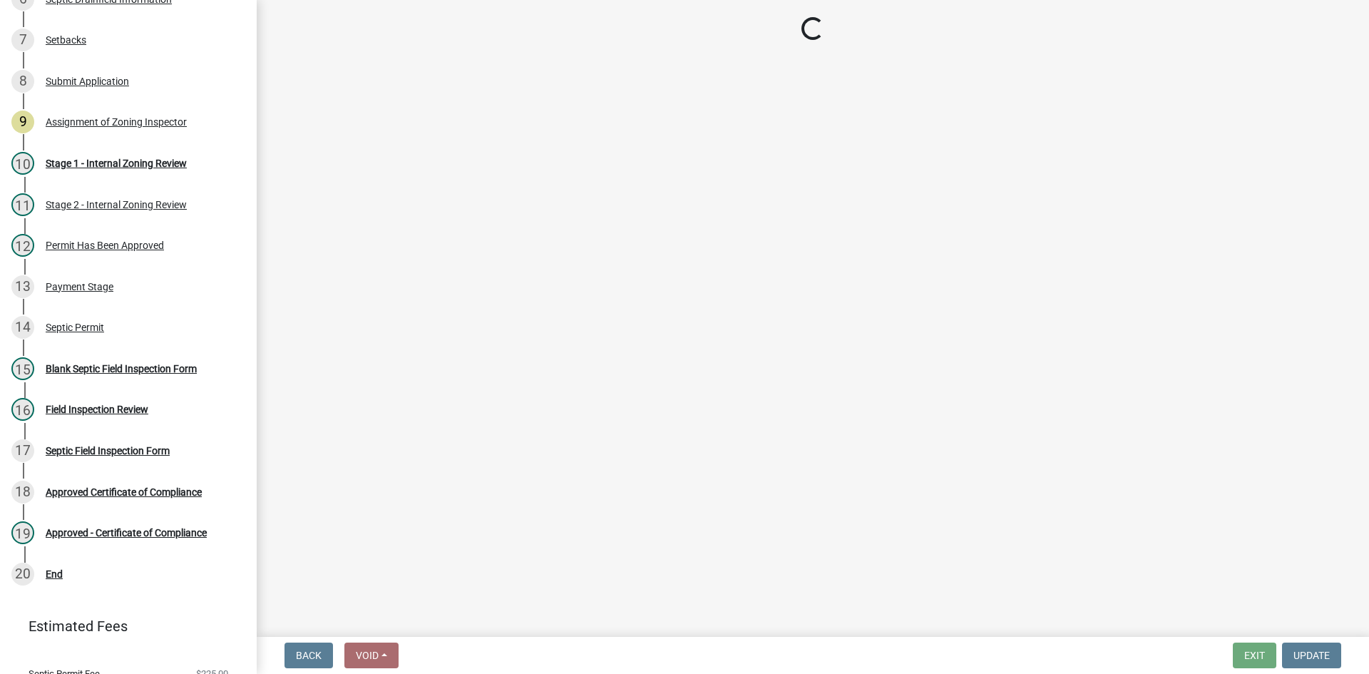
select select "49e49f1e-3b32-4342-8c2e-9cbd4919fe4d"
select select "ca07ae0a-7638-46ff-ada2-c67ca3524324"
select select "ec75a761-93b4-47c5-8535-fea253c32937"
select select "bcbb982e-a48c-4b4a-a83b-ed1363446a86"
select select "47a2a5dd-5977-4941-8e6f-09ff03cdfb75"
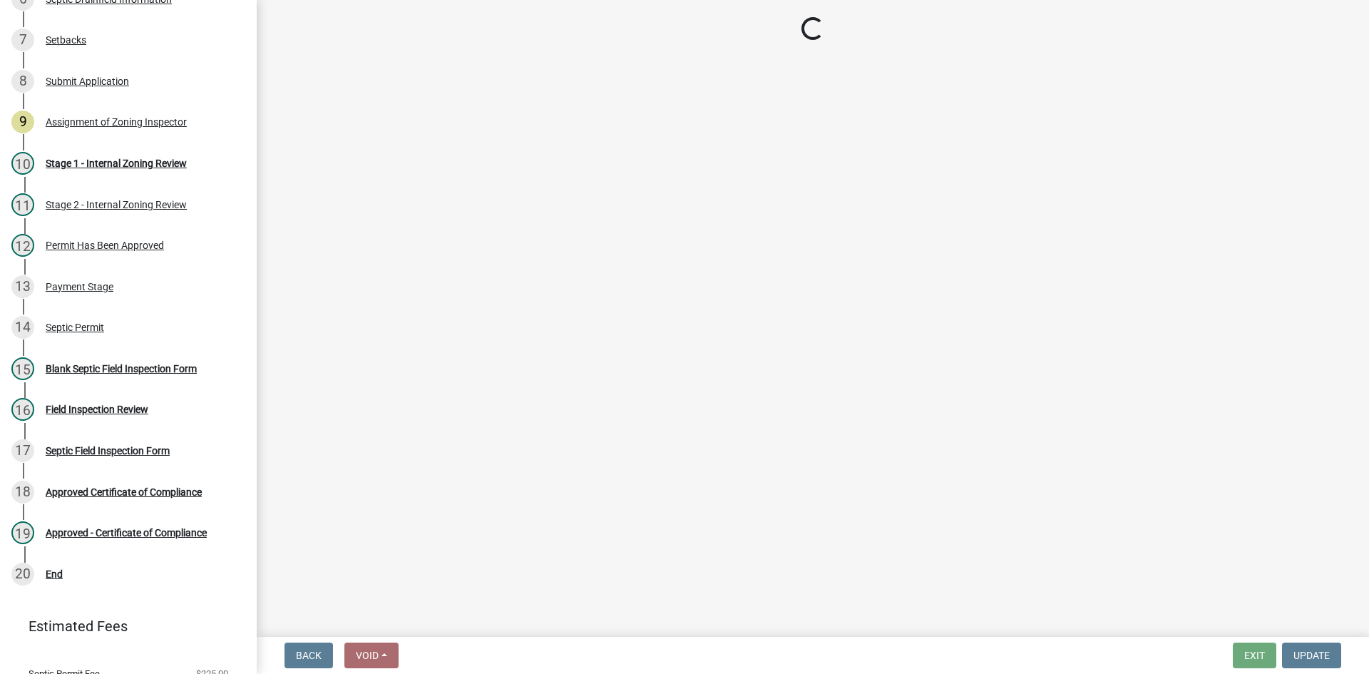
select select "3f5b086d-5a4c-4236-93bc-fa7bf4d11838"
select select "888a8260-2be6-47f2-a4de-b9f453a4d3bc"
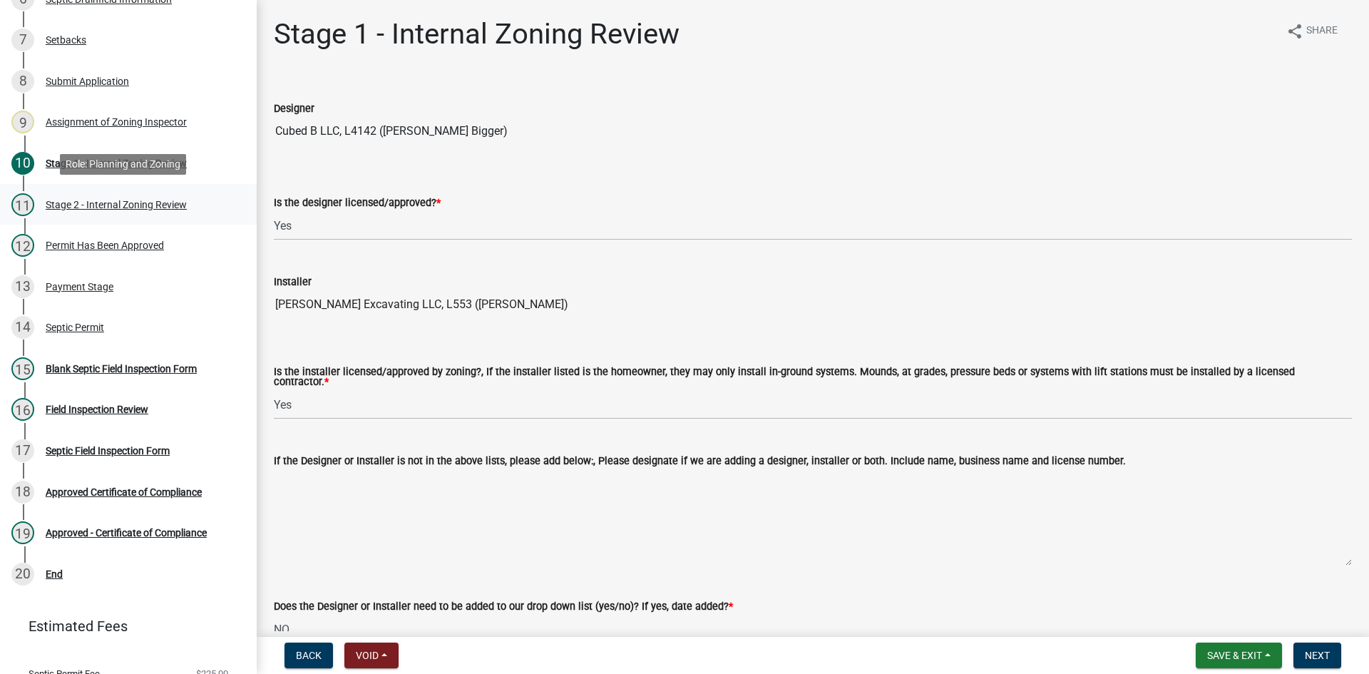
click at [93, 211] on div "11 Stage 2 - Internal Zoning Review" at bounding box center [122, 204] width 222 height 23
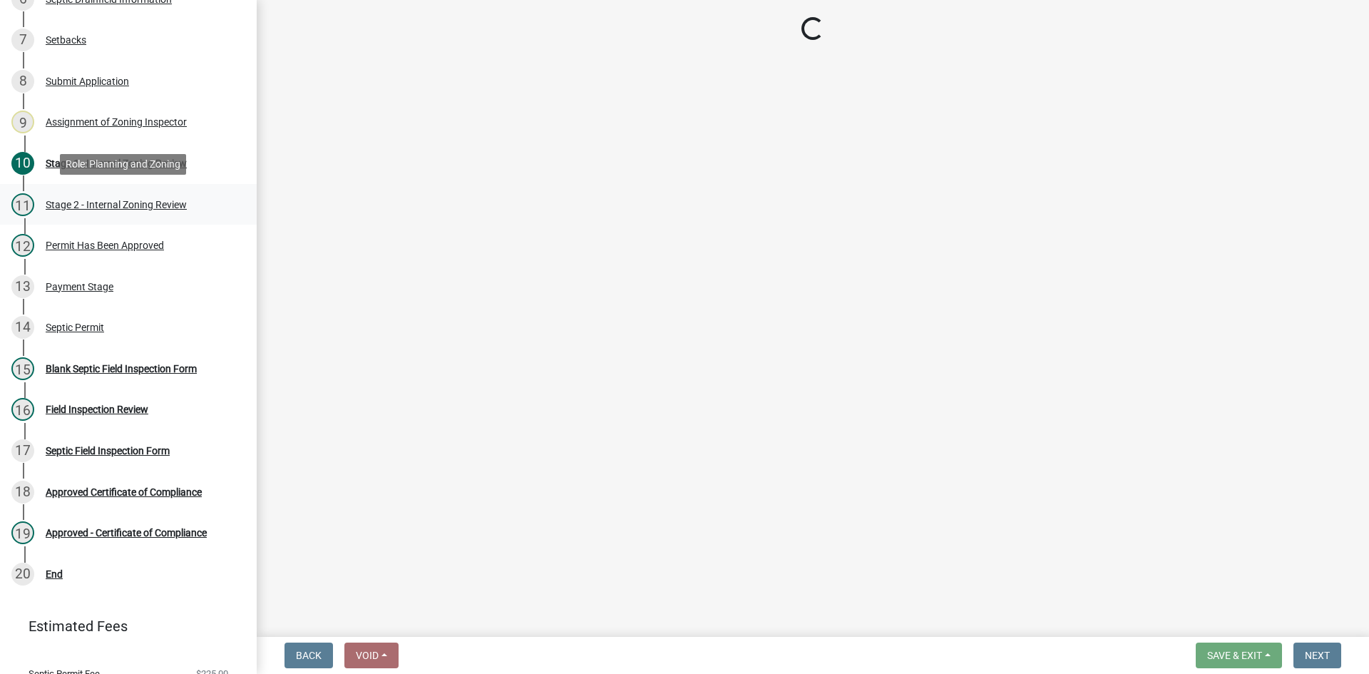
select select "49e49f1e-3b32-4342-8c2e-9cbd4919fe4d"
select select "ca07ae0a-7638-46ff-ada2-c67ca3524324"
select select "ec75a761-93b4-47c5-8535-fea253c32937"
select select "bcbb982e-a48c-4b4a-a83b-ed1363446a86"
select select "47a2a5dd-5977-4941-8e6f-09ff03cdfb75"
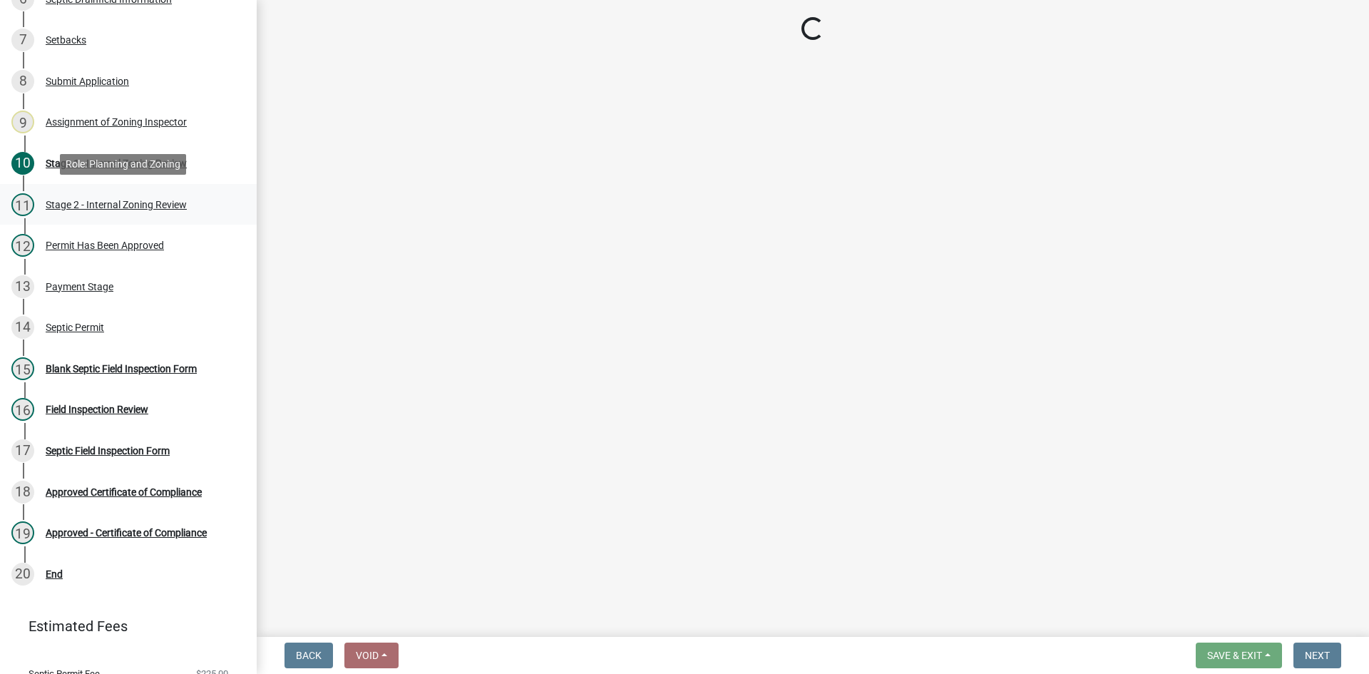
select select "3f5b086d-5a4c-4236-93bc-fa7bf4d11838"
select select "888a8260-2be6-47f2-a4de-b9f453a4d3bc"
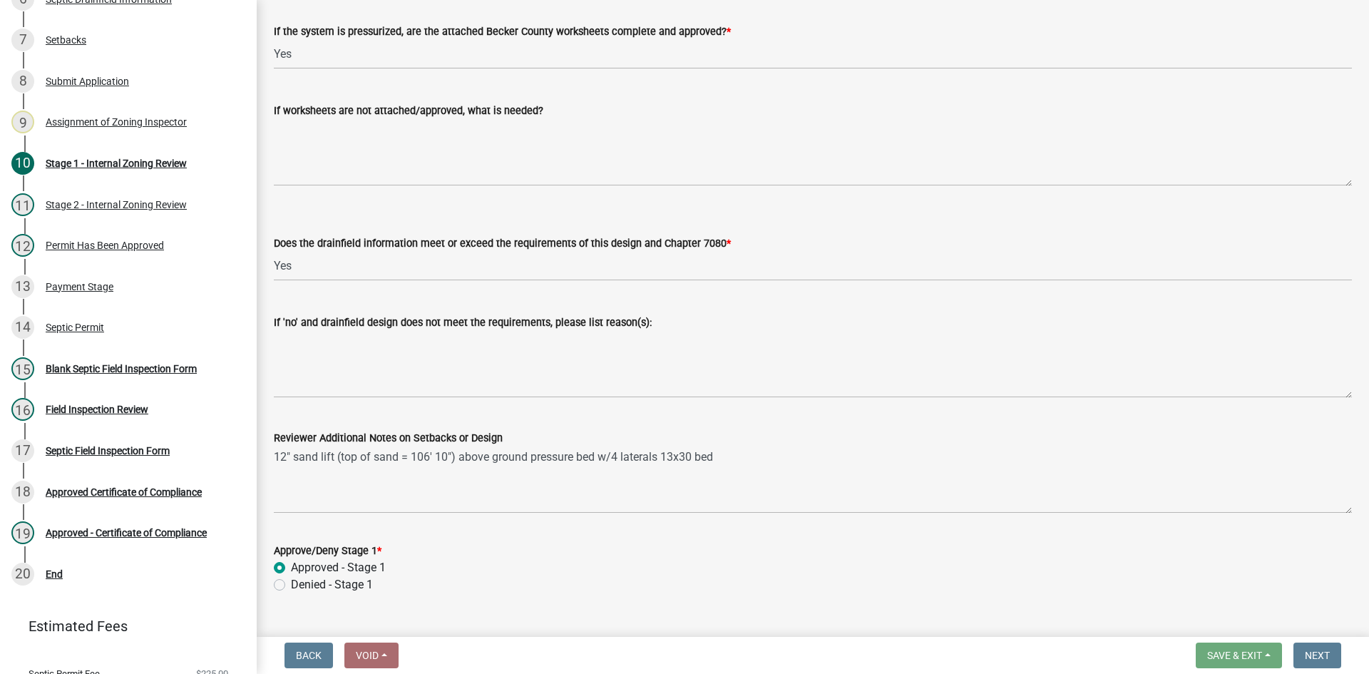
scroll to position [5402, 0]
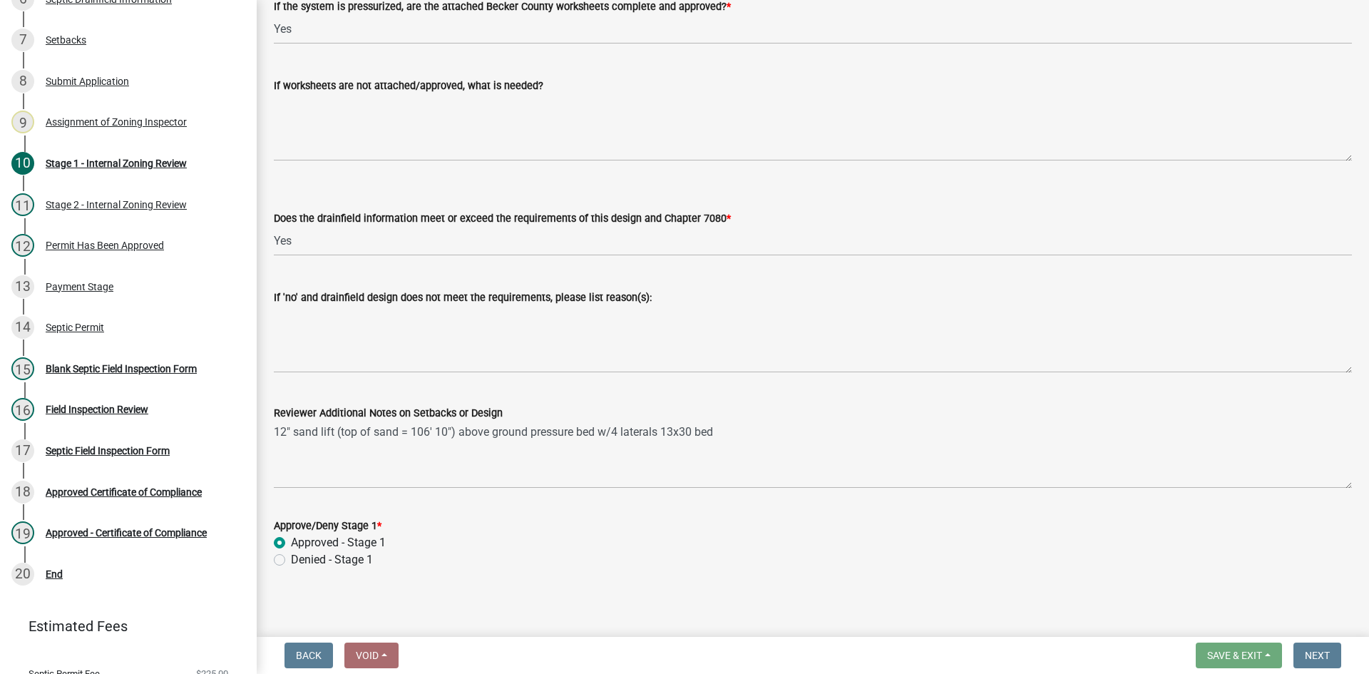
click at [1058, 517] on div "Approve/Deny Stage 1 *" at bounding box center [813, 525] width 1078 height 17
click at [158, 121] on div "Assignment of Zoning Inspector" at bounding box center [116, 122] width 141 height 10
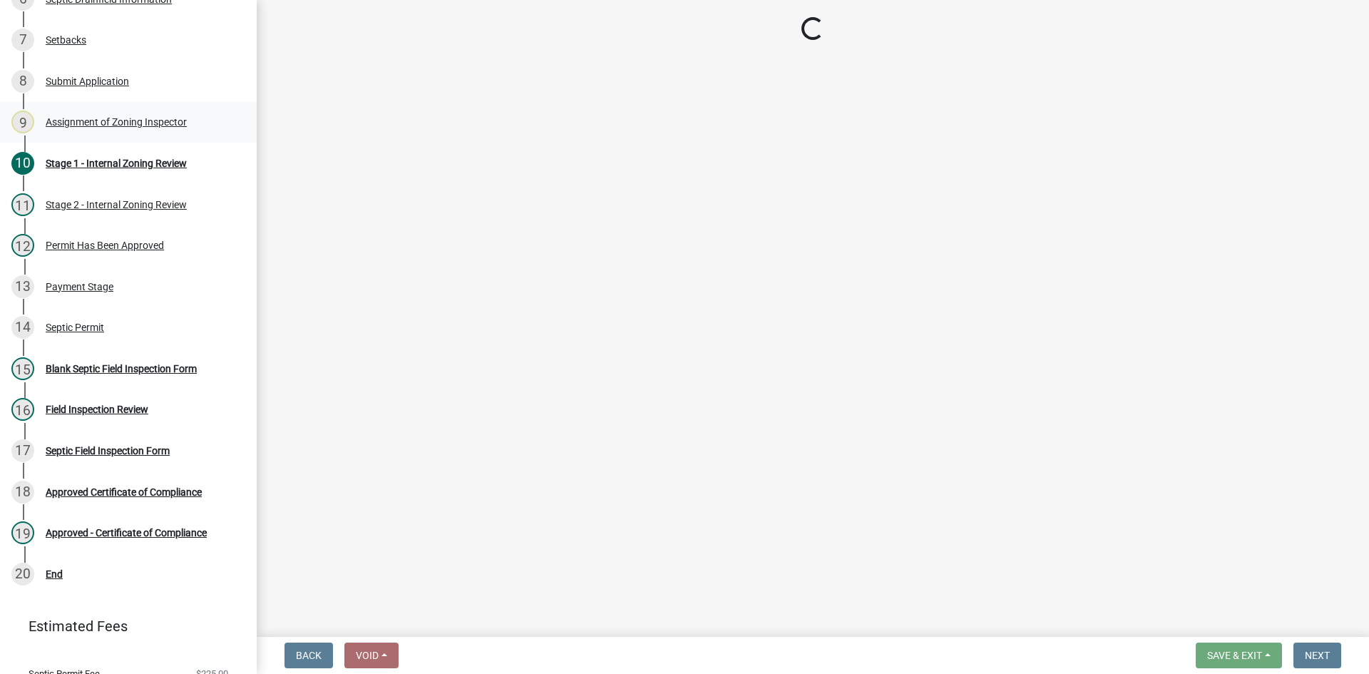
scroll to position [0, 0]
select select "7bfe52ba-73b7-4ac1-9bde-d3bb601555ca"
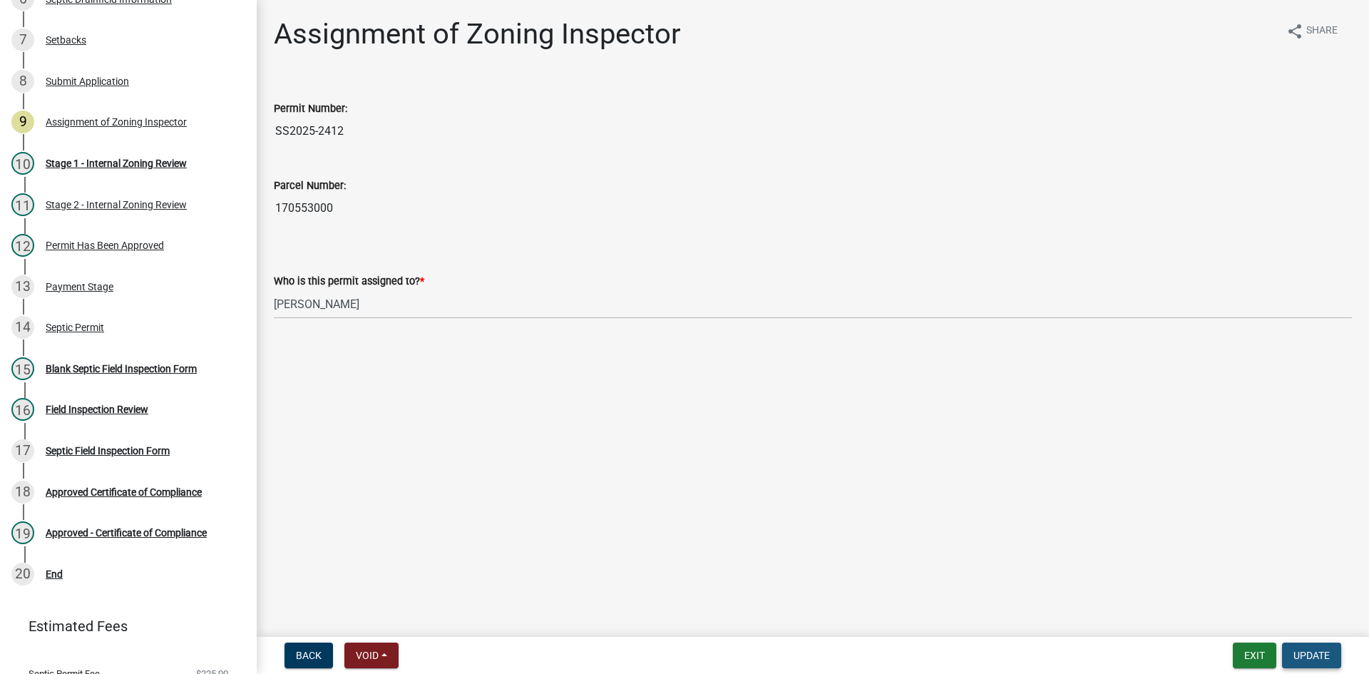
click at [1318, 652] on span "Update" at bounding box center [1312, 655] width 36 height 11
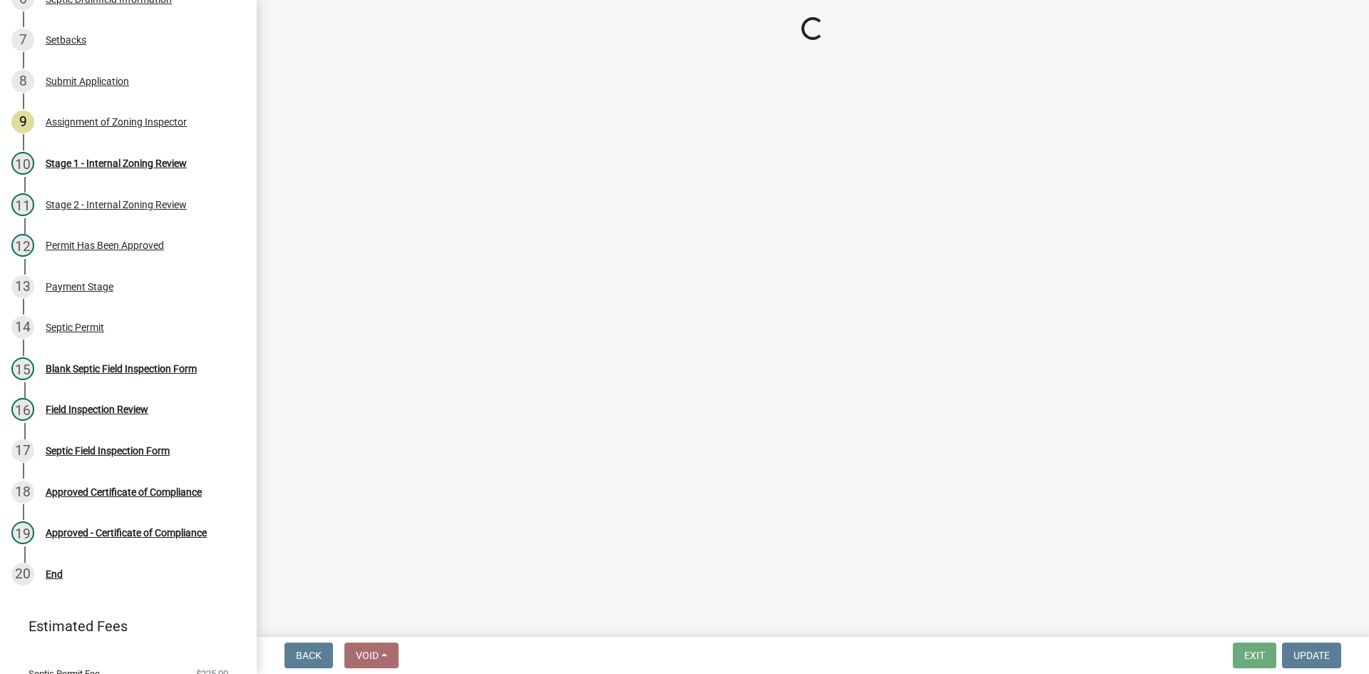
select select "49e49f1e-3b32-4342-8c2e-9cbd4919fe4d"
select select "ca07ae0a-7638-46ff-ada2-c67ca3524324"
select select "ec75a761-93b4-47c5-8535-fea253c32937"
select select "bcbb982e-a48c-4b4a-a83b-ed1363446a86"
select select "47a2a5dd-5977-4941-8e6f-09ff03cdfb75"
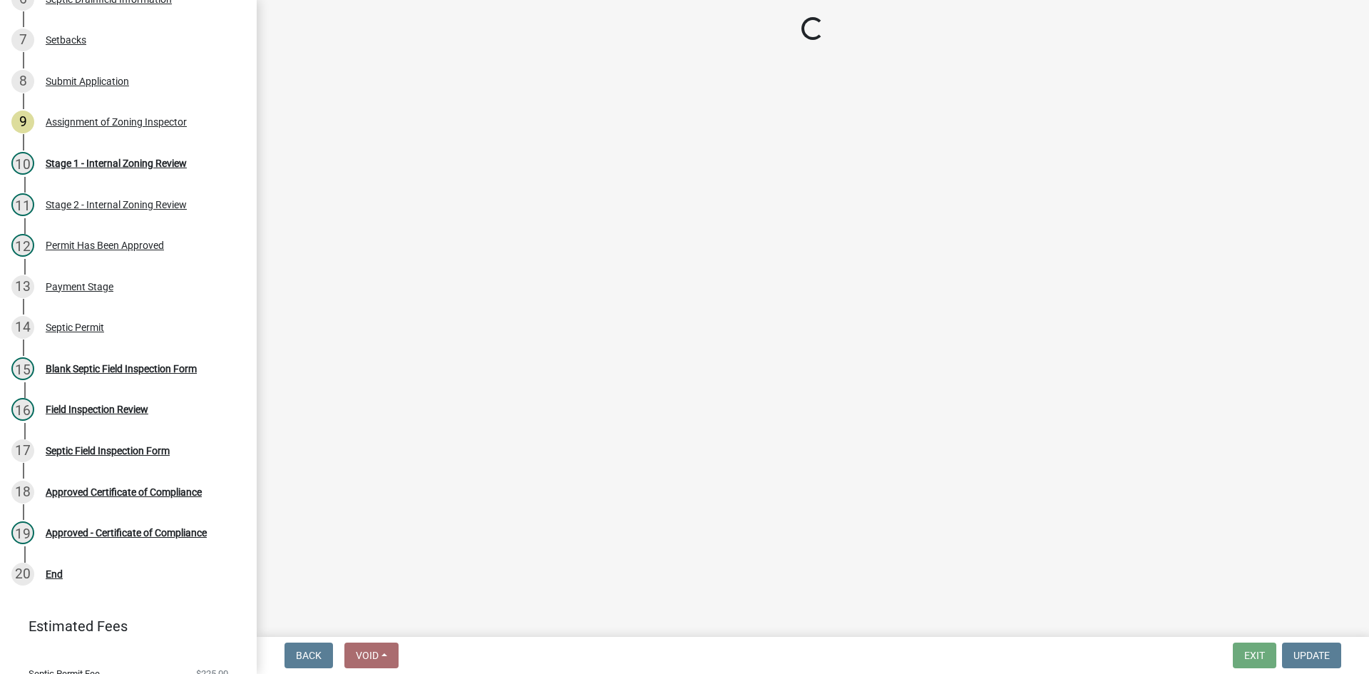
select select "3f5b086d-5a4c-4236-93bc-fa7bf4d11838"
select select "888a8260-2be6-47f2-a4de-b9f453a4d3bc"
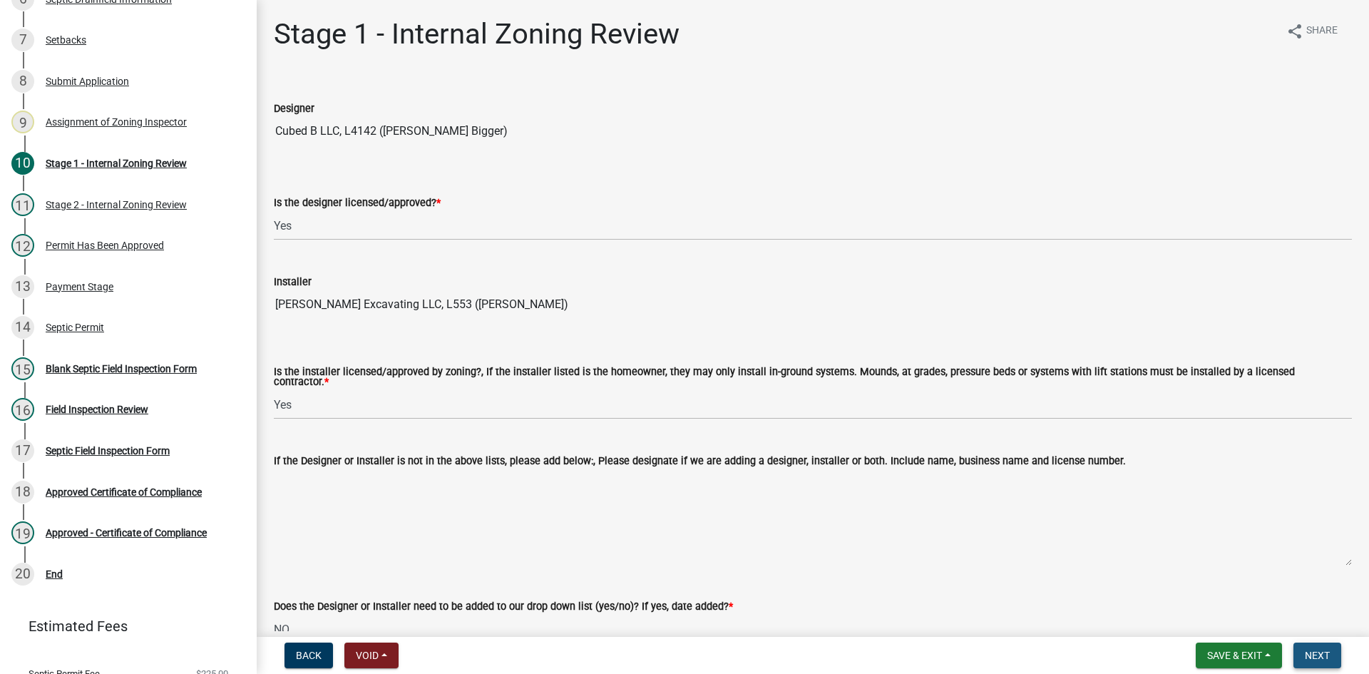
click at [1304, 663] on button "Next" at bounding box center [1318, 656] width 48 height 26
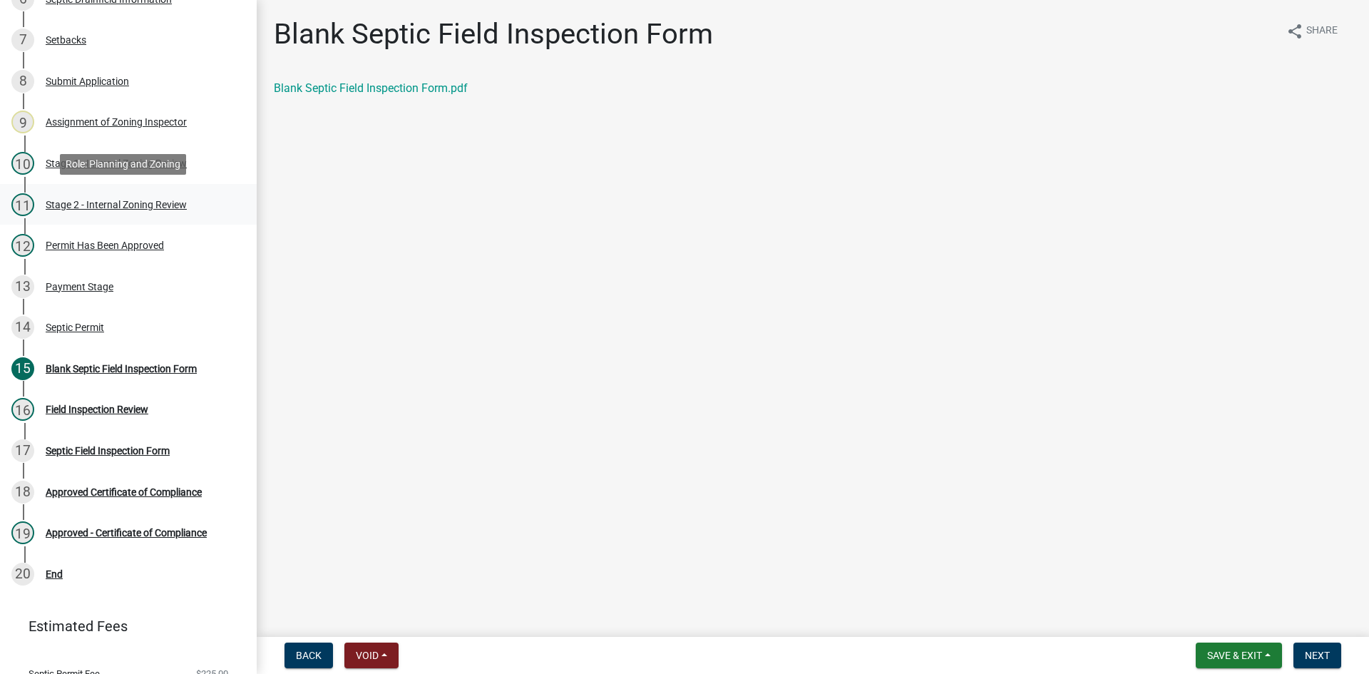
click at [140, 195] on div "11 Stage 2 - Internal Zoning Review" at bounding box center [122, 204] width 222 height 23
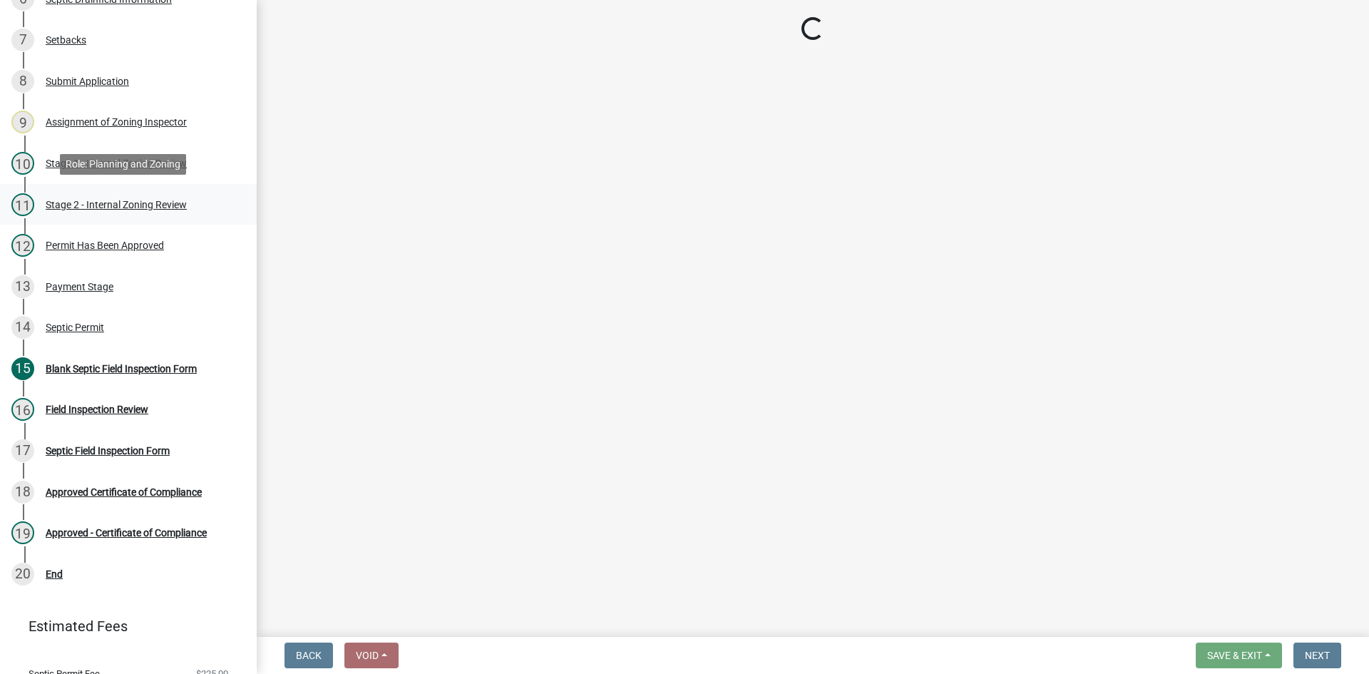
click at [161, 204] on div "Stage 2 - Internal Zoning Review" at bounding box center [116, 205] width 141 height 10
select select "69d592bb-9906-4277-a6fb-df8686255161"
select select "1ad81be4-5d59-46bf-8b7b-d7c0f20ad891"
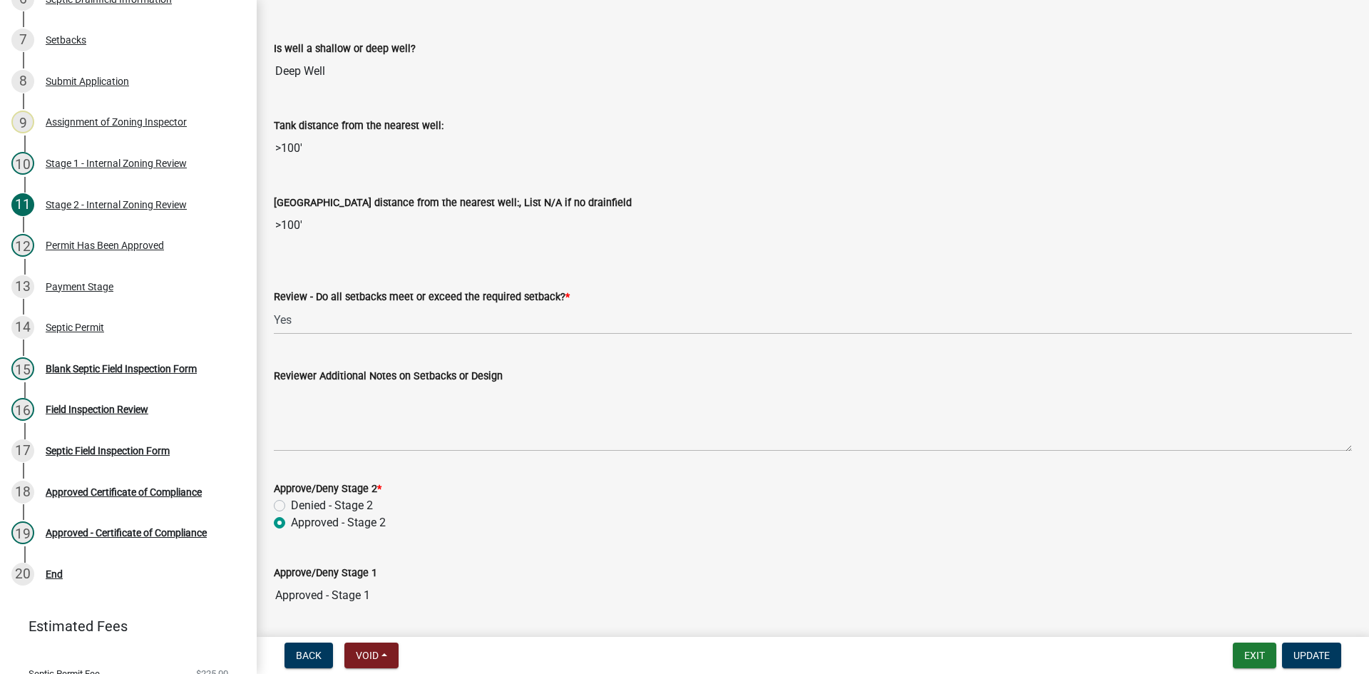
scroll to position [2021, 0]
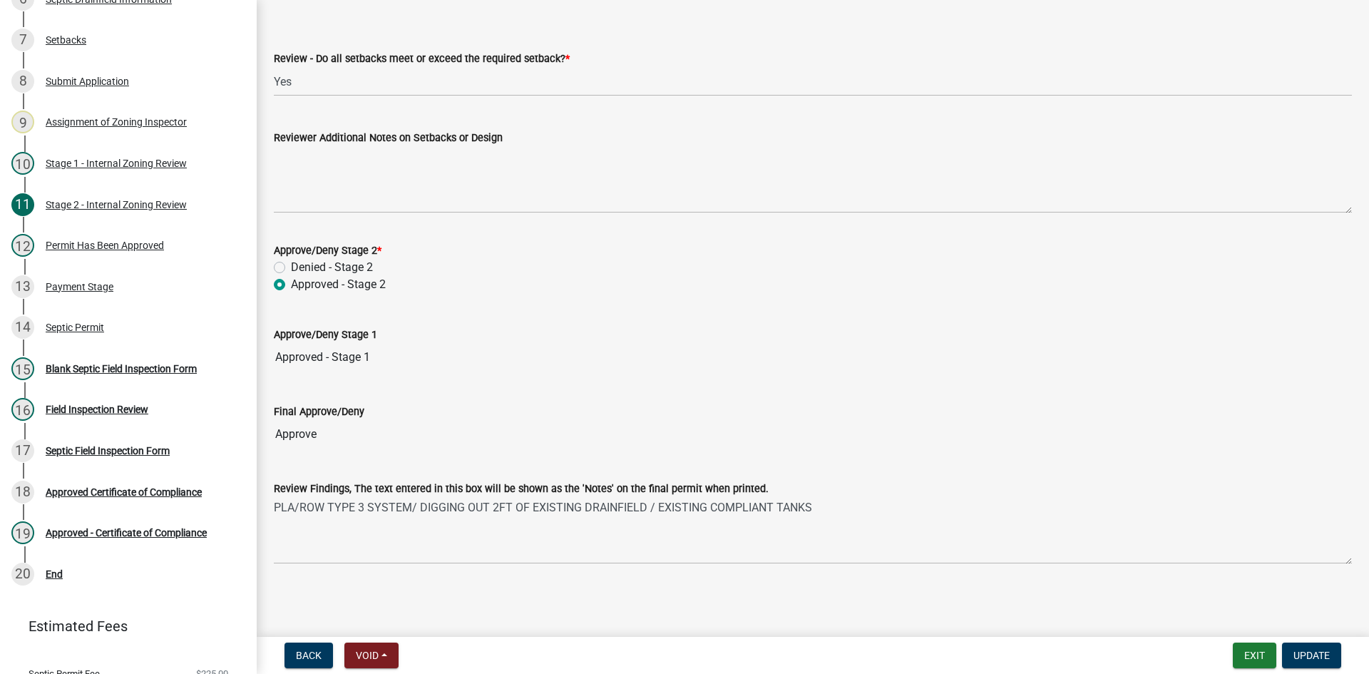
select select "69d592bb-9906-4277-a6fb-df8686255161"
select select "1ad81be4-5d59-46bf-8b7b-d7c0f20ad891"
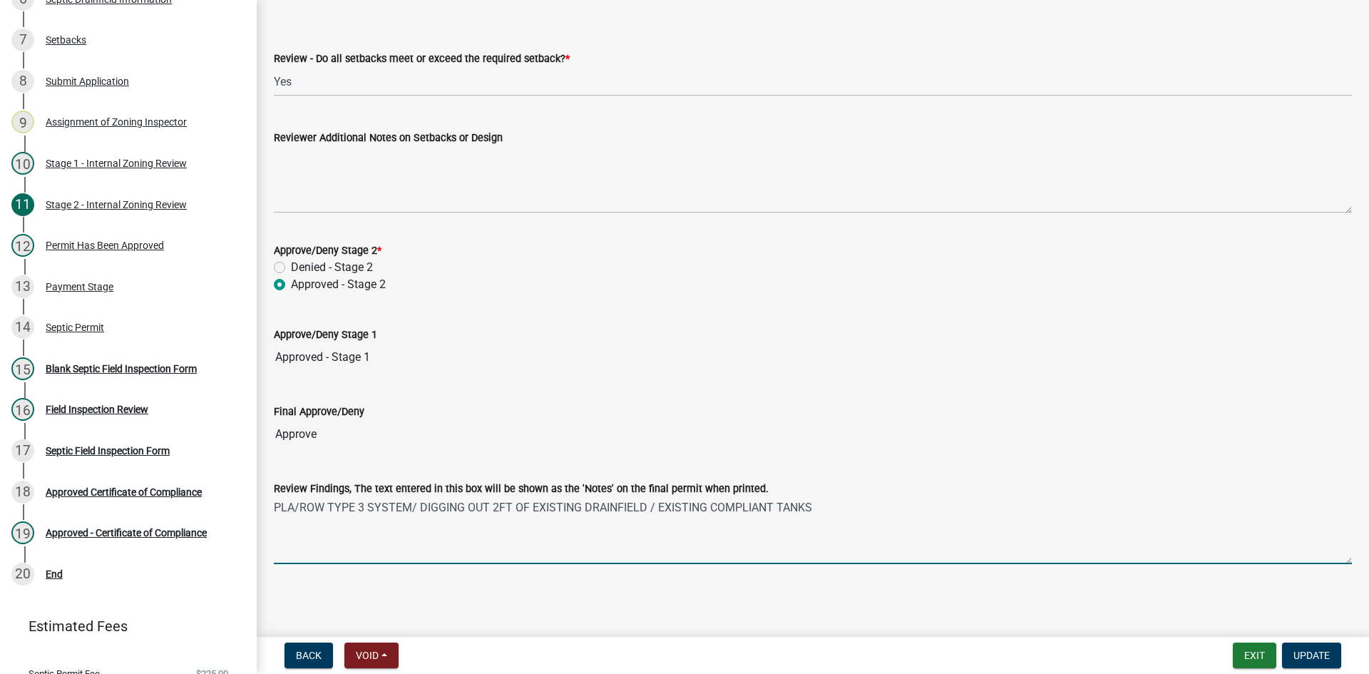
click at [809, 503] on textarea "PLA/ROW TYPE 3 SYSTEM/ DIGGING OUT 2FT OF EXISTING DRAINFIELD / EXISTING COMPLI…" at bounding box center [813, 530] width 1078 height 67
paste textarea "12" sand lift (top of sand = 106' 10") above ground pressure bed w/4 laterals 1…"
type textarea "PLA/ROW TYPE 3 SYSTEM/ DIGGING OUT 2FT OF EXISTING DRAINFIELD / EXISTING COMPLI…"
click at [1301, 661] on span "Update" at bounding box center [1312, 655] width 36 height 11
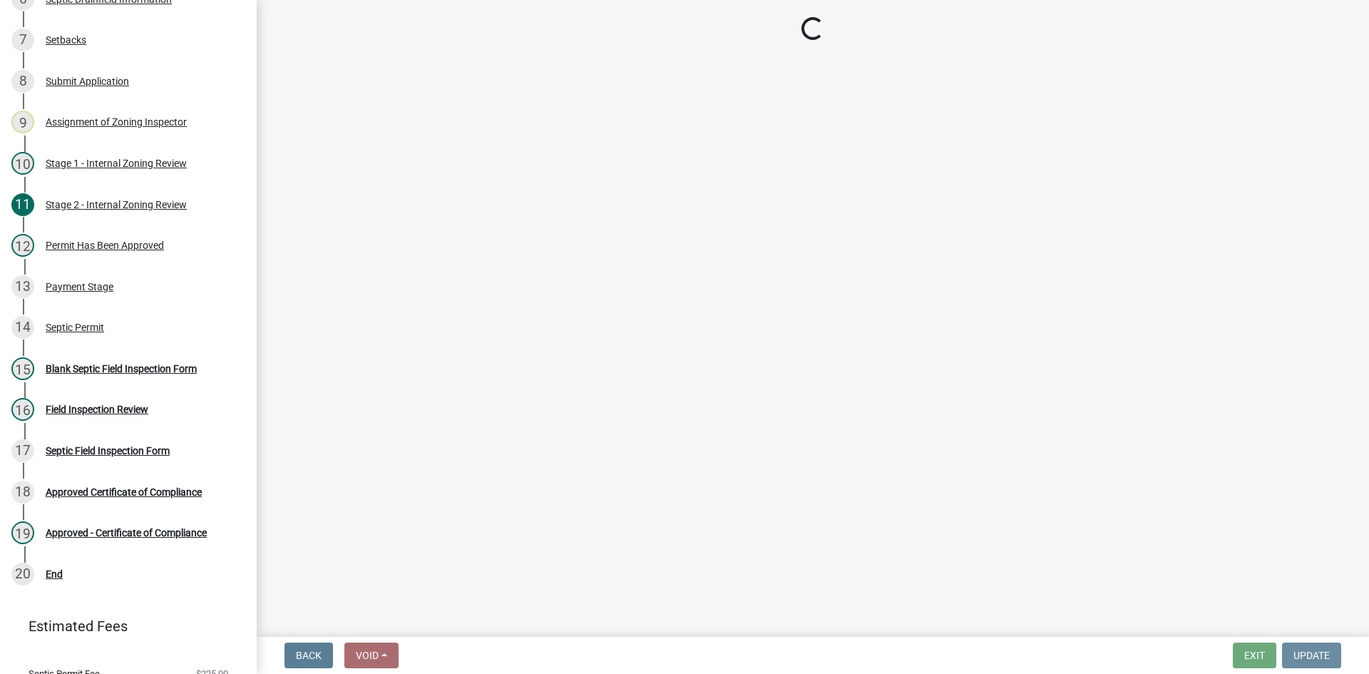
scroll to position [0, 0]
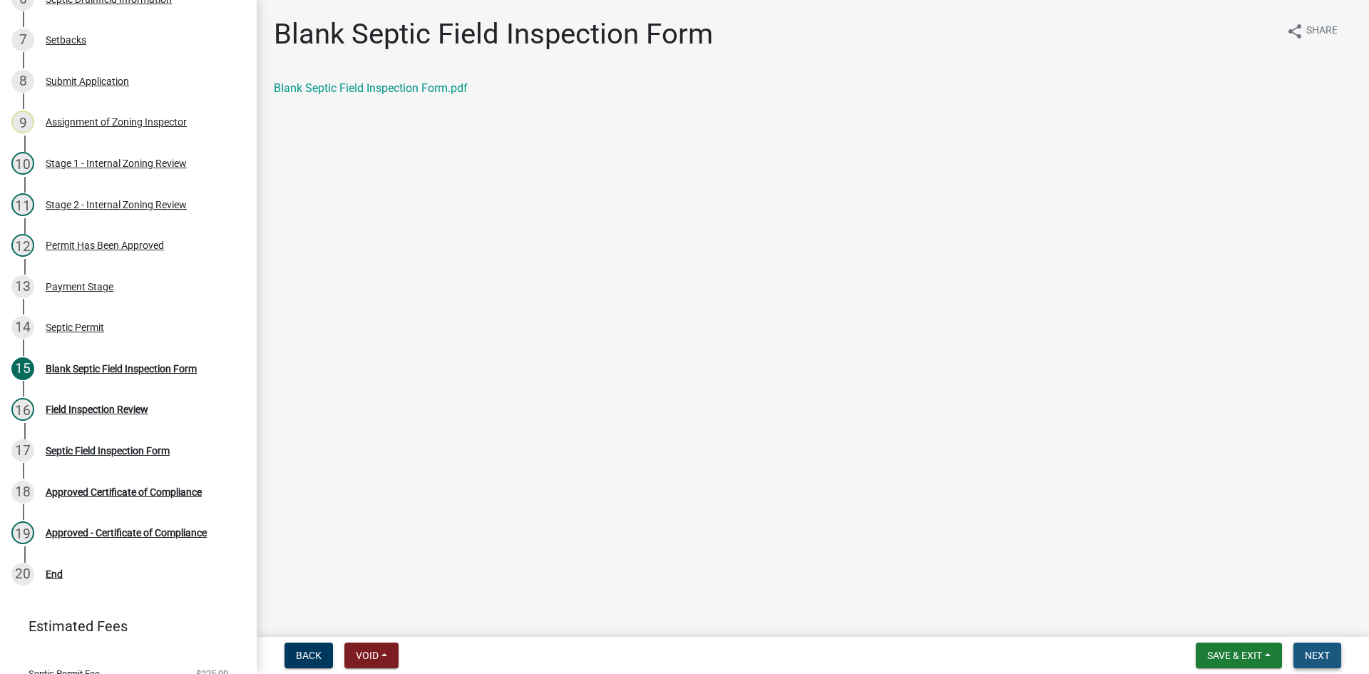
click at [1316, 663] on button "Next" at bounding box center [1318, 656] width 48 height 26
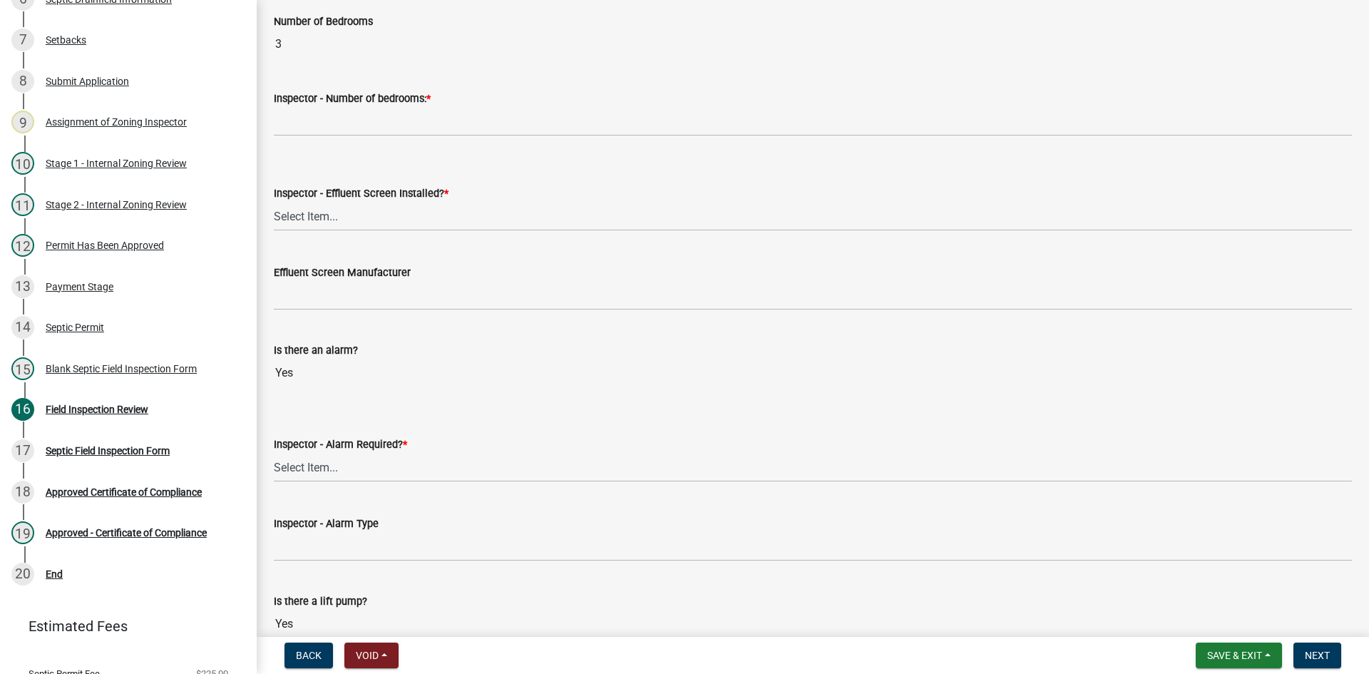
scroll to position [927, 0]
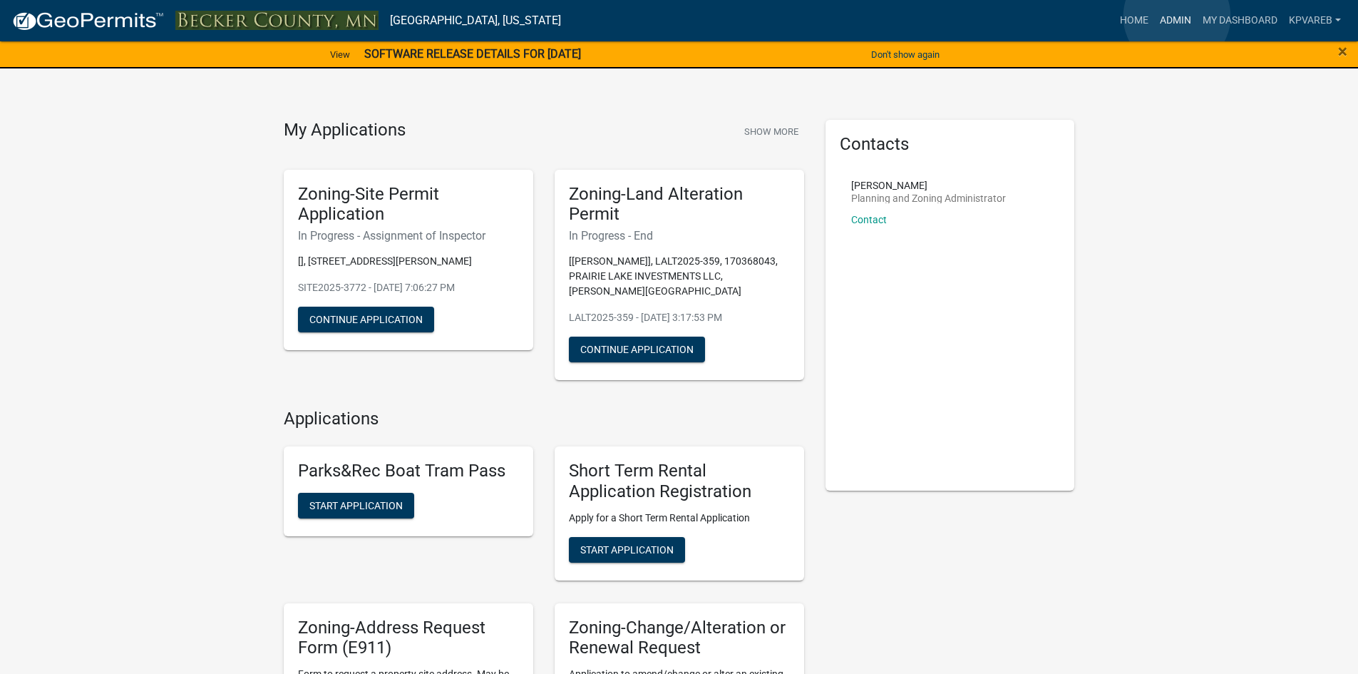
click at [1177, 16] on link "Admin" at bounding box center [1176, 20] width 43 height 27
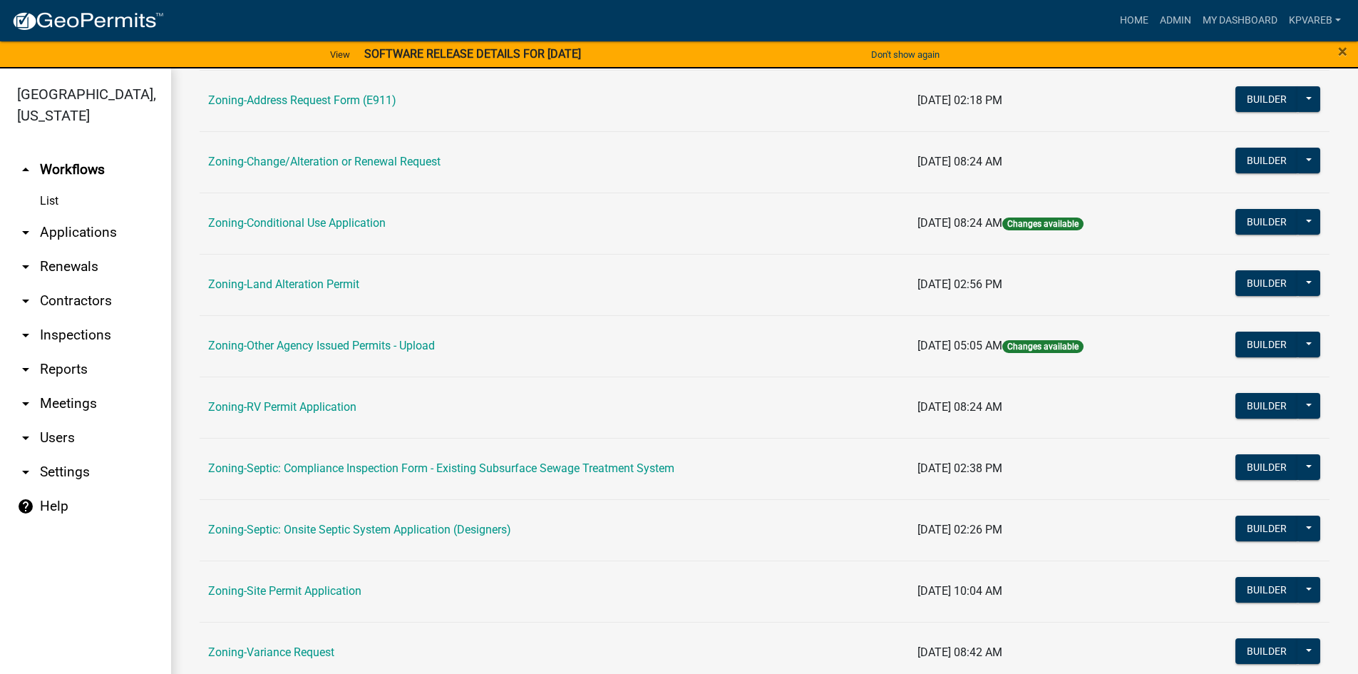
scroll to position [206, 0]
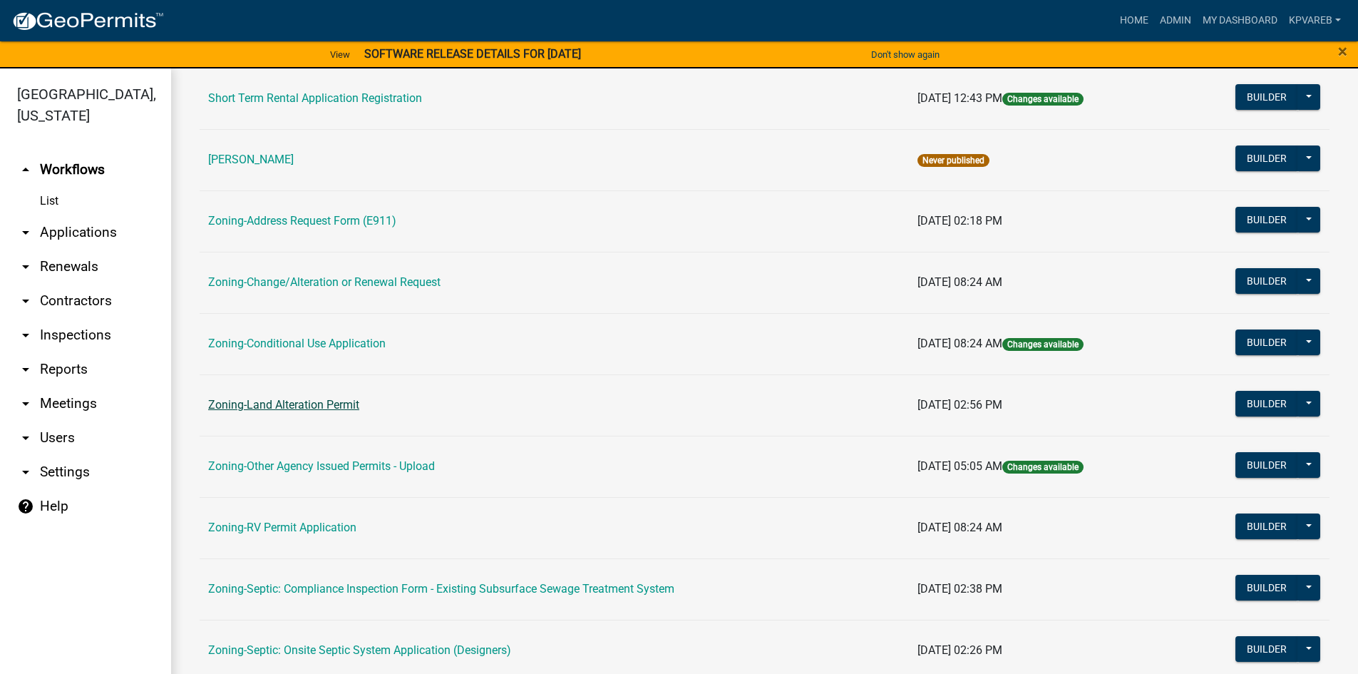
click at [312, 398] on link "Zoning-Land Alteration Permit" at bounding box center [283, 405] width 151 height 14
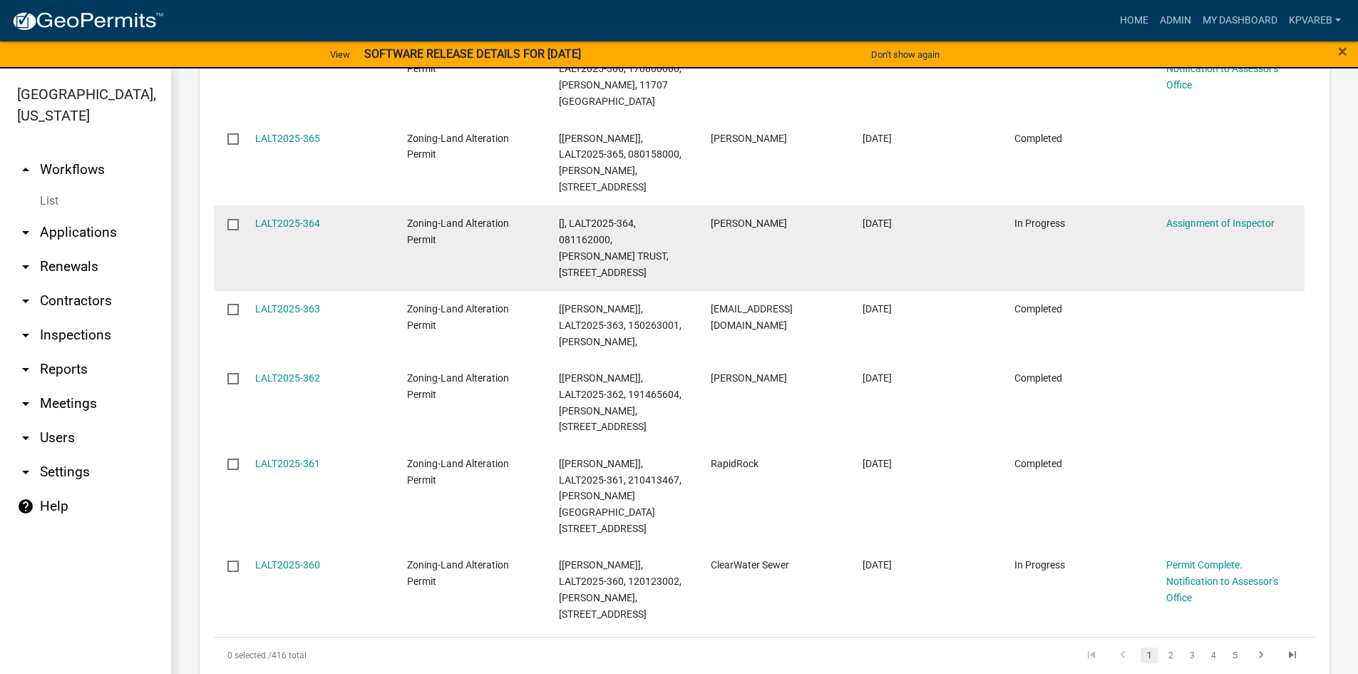
scroll to position [1962, 0]
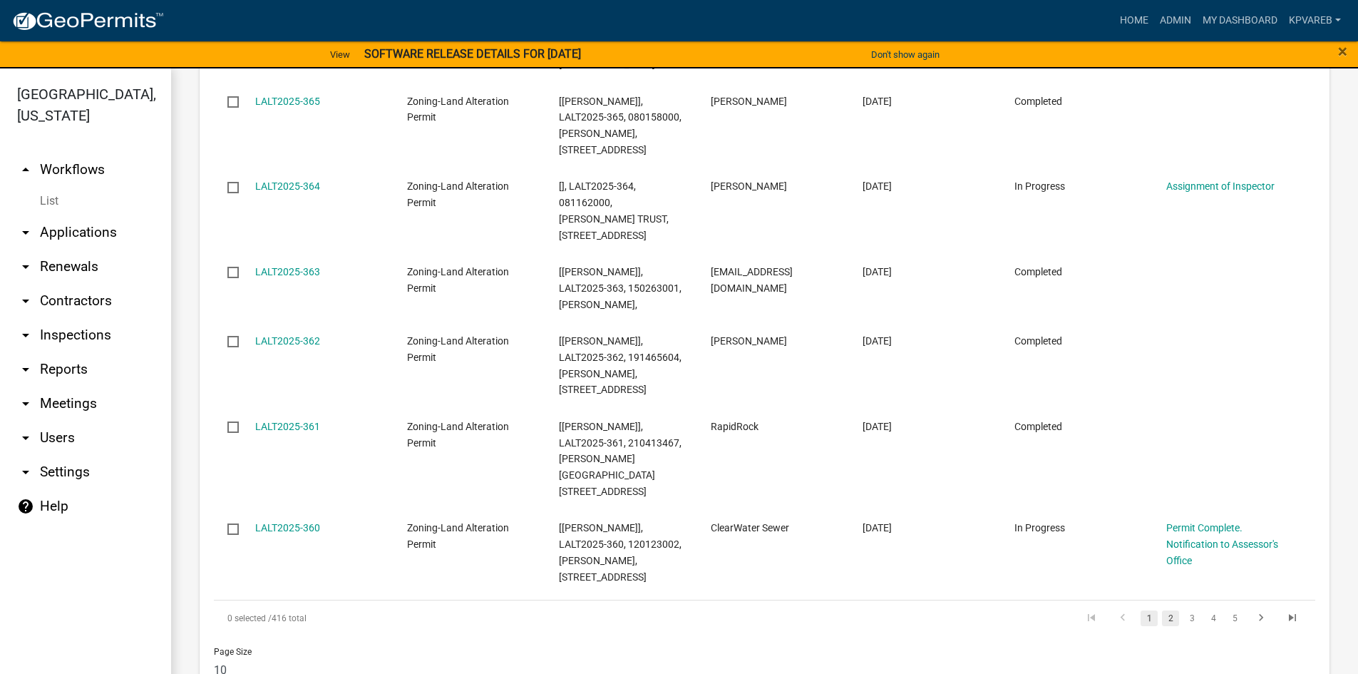
click at [1162, 610] on link "2" at bounding box center [1170, 618] width 17 height 16
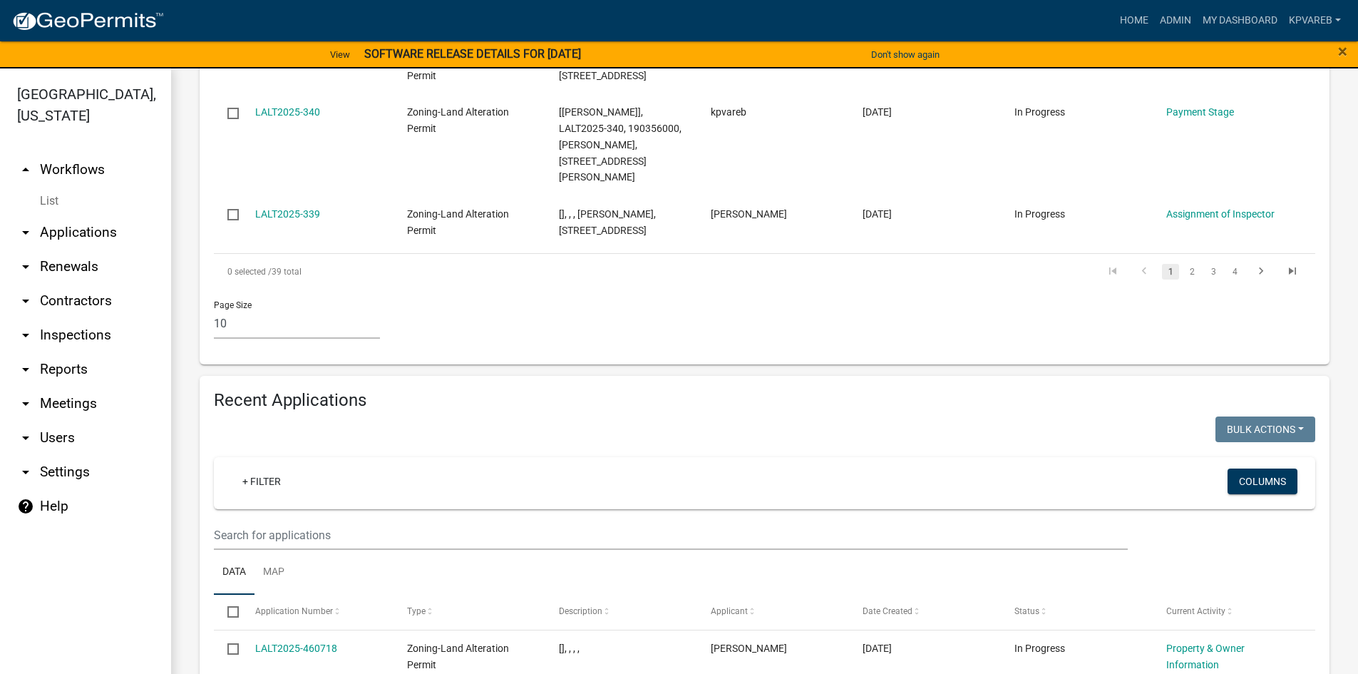
scroll to position [1298, 0]
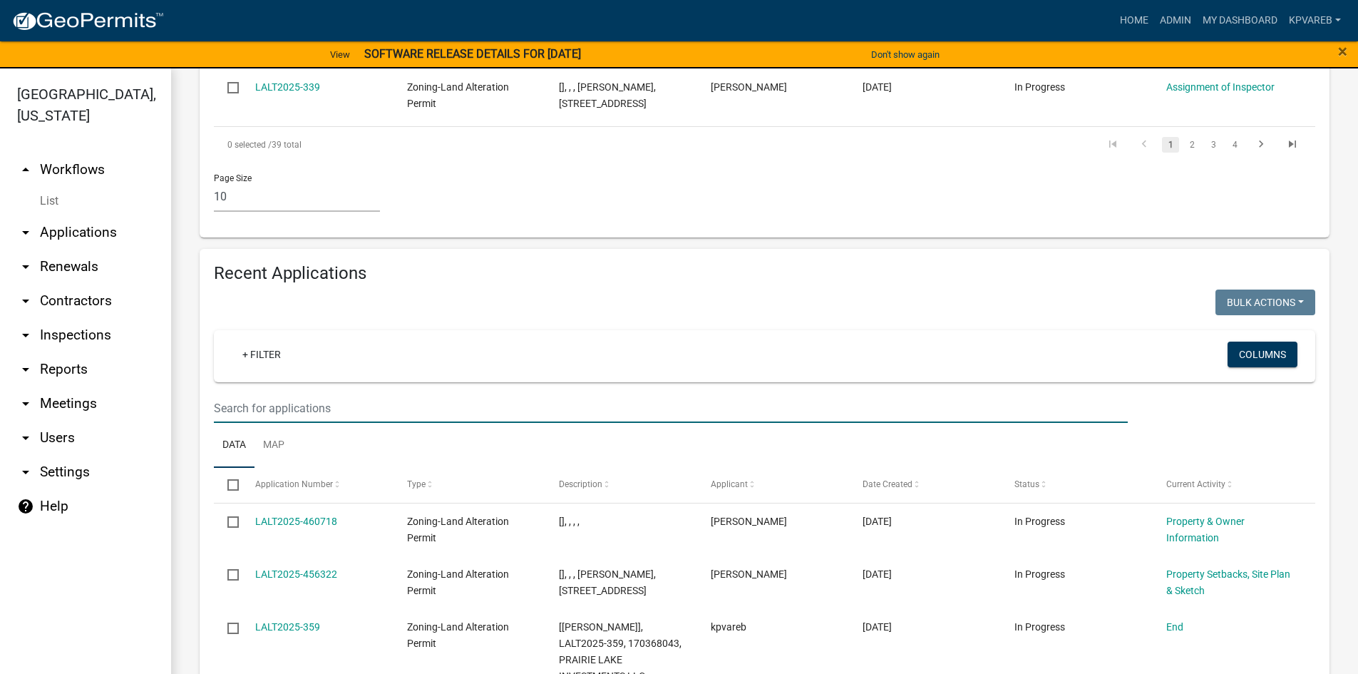
click at [267, 394] on input "text" at bounding box center [671, 408] width 914 height 29
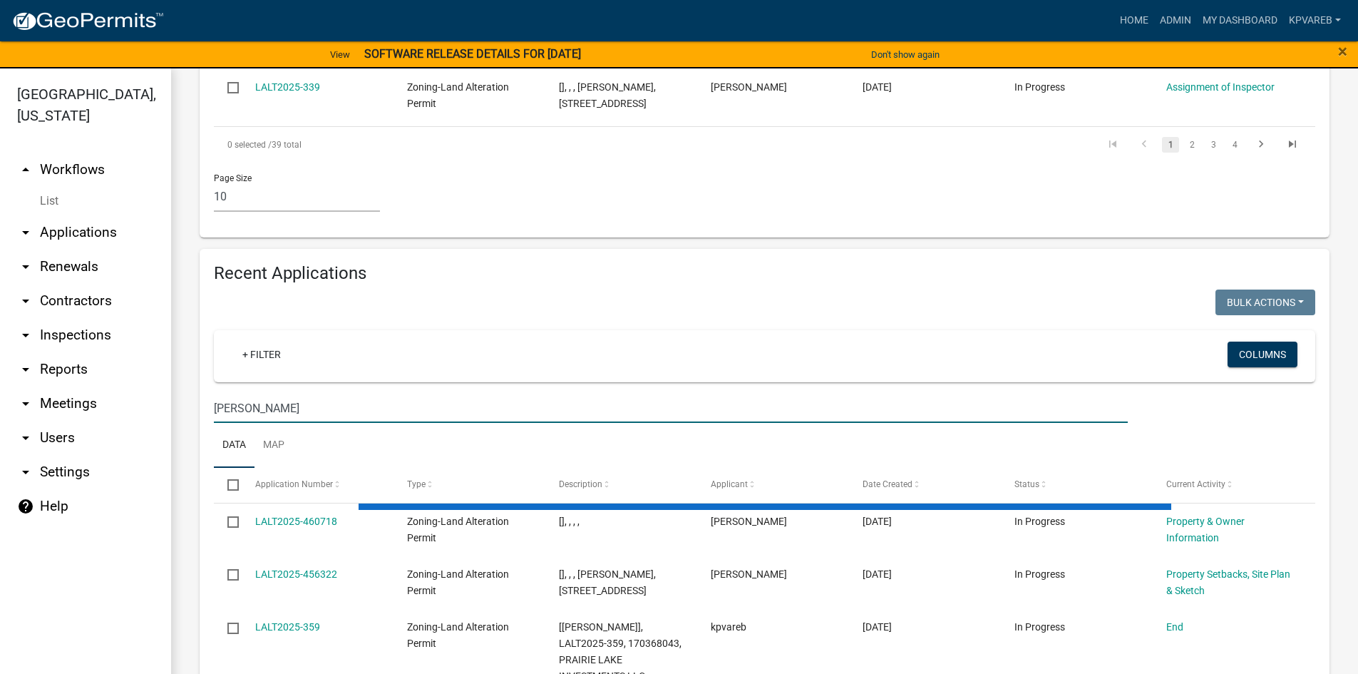
scroll to position [1176, 0]
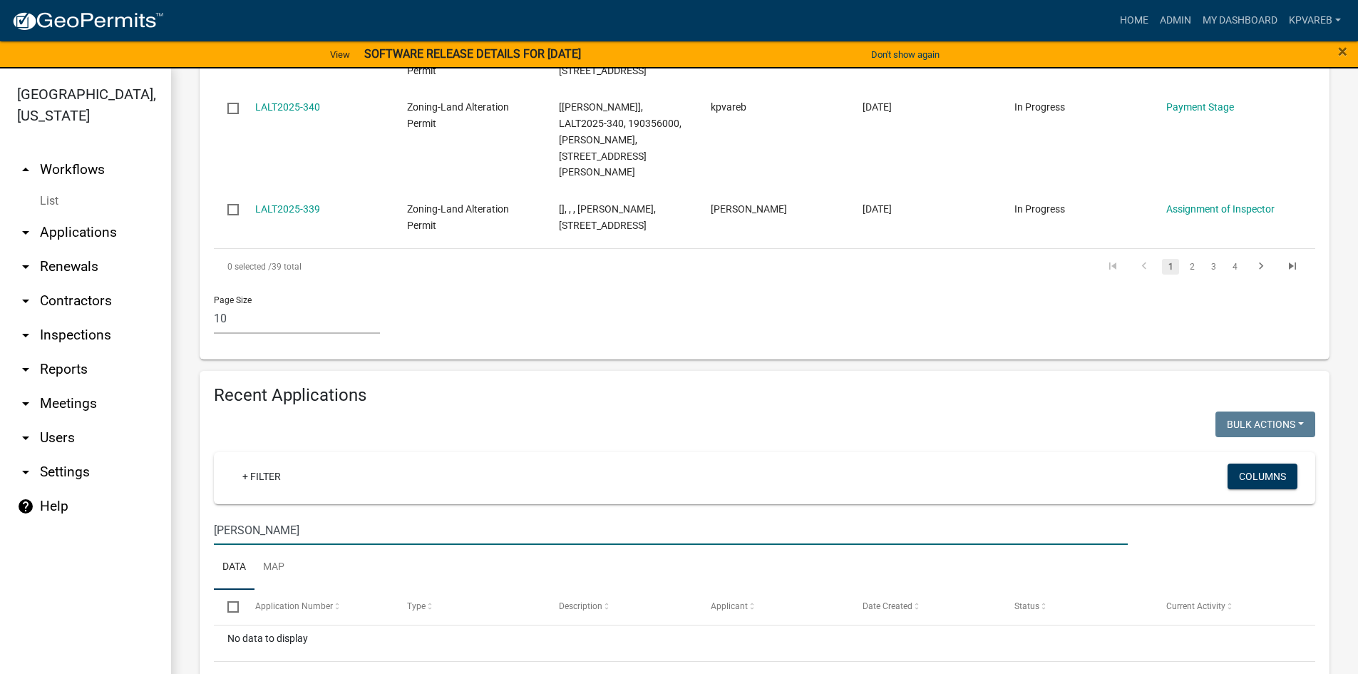
drag, startPoint x: 236, startPoint y: 487, endPoint x: 223, endPoint y: 489, distance: 13.0
click at [223, 516] on input "[PERSON_NAME]" at bounding box center [671, 530] width 914 height 29
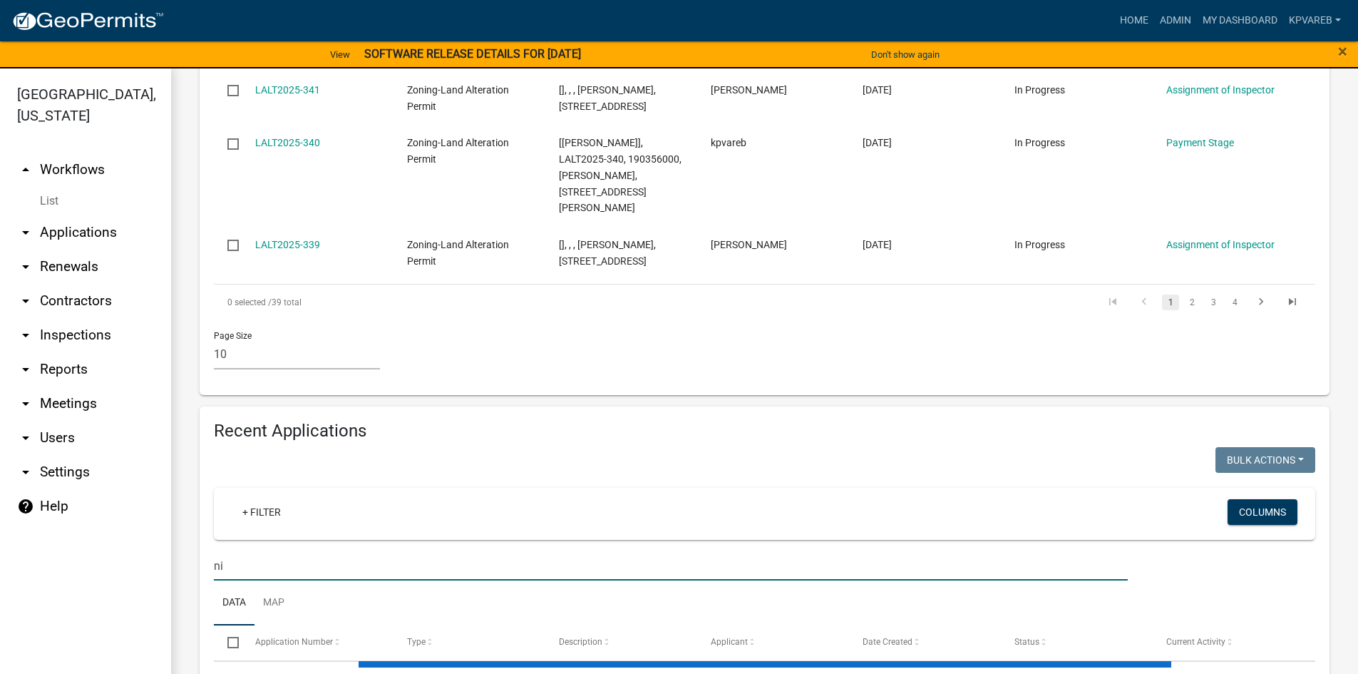
drag, startPoint x: 228, startPoint y: 484, endPoint x: 218, endPoint y: 486, distance: 10.1
click at [218, 488] on wm-filter-builder "+ Filter Columns ni" at bounding box center [765, 534] width 1102 height 93
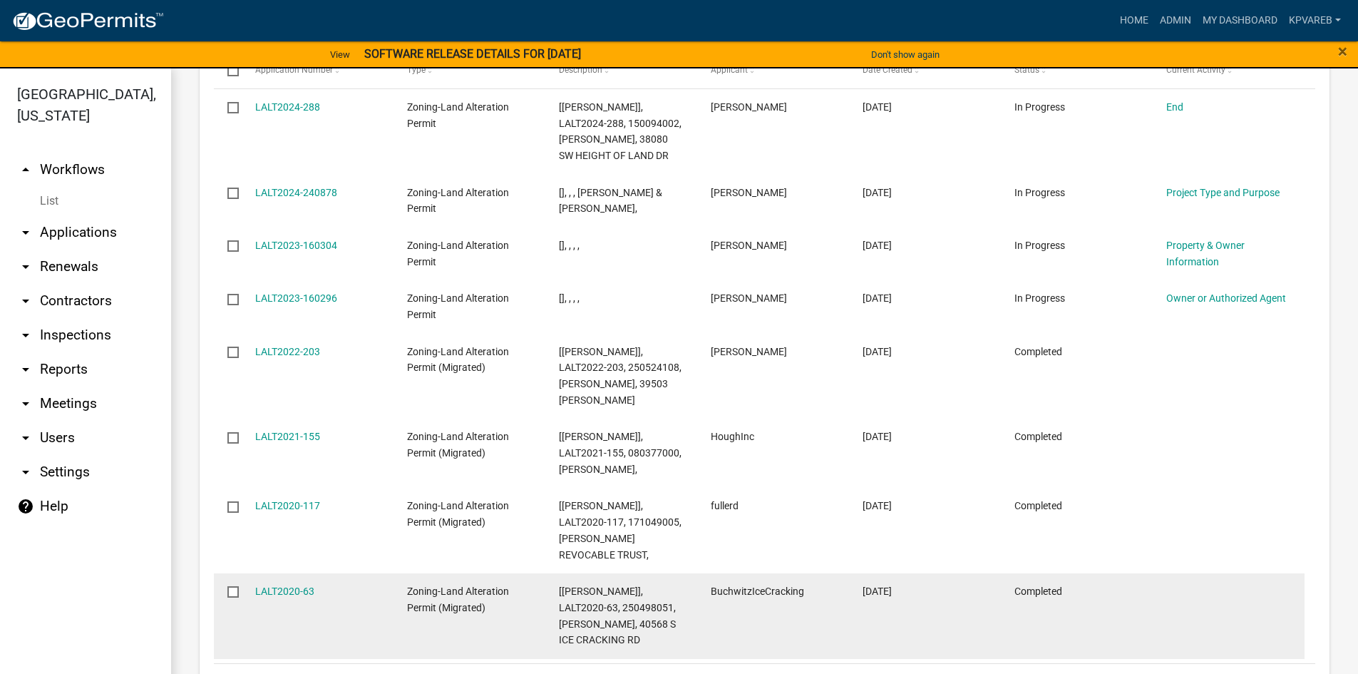
scroll to position [1759, 0]
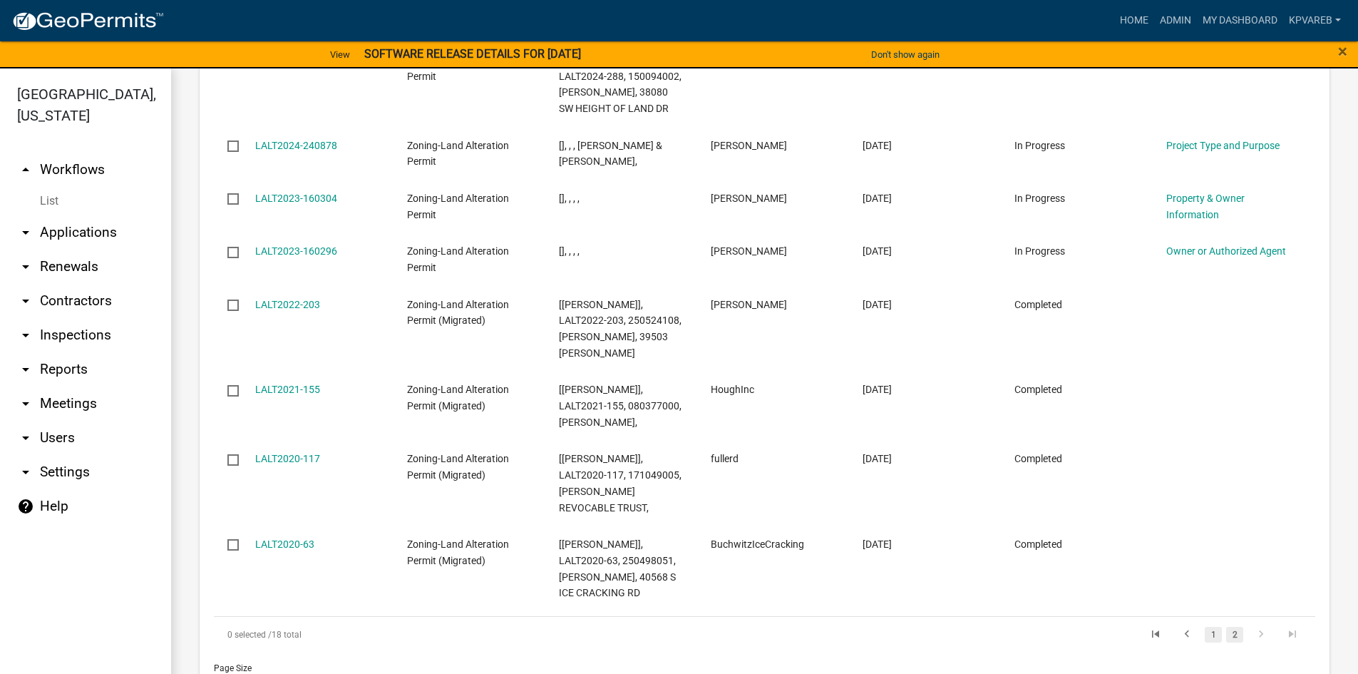
type input "nie"
click at [1205, 627] on link "1" at bounding box center [1213, 635] width 17 height 16
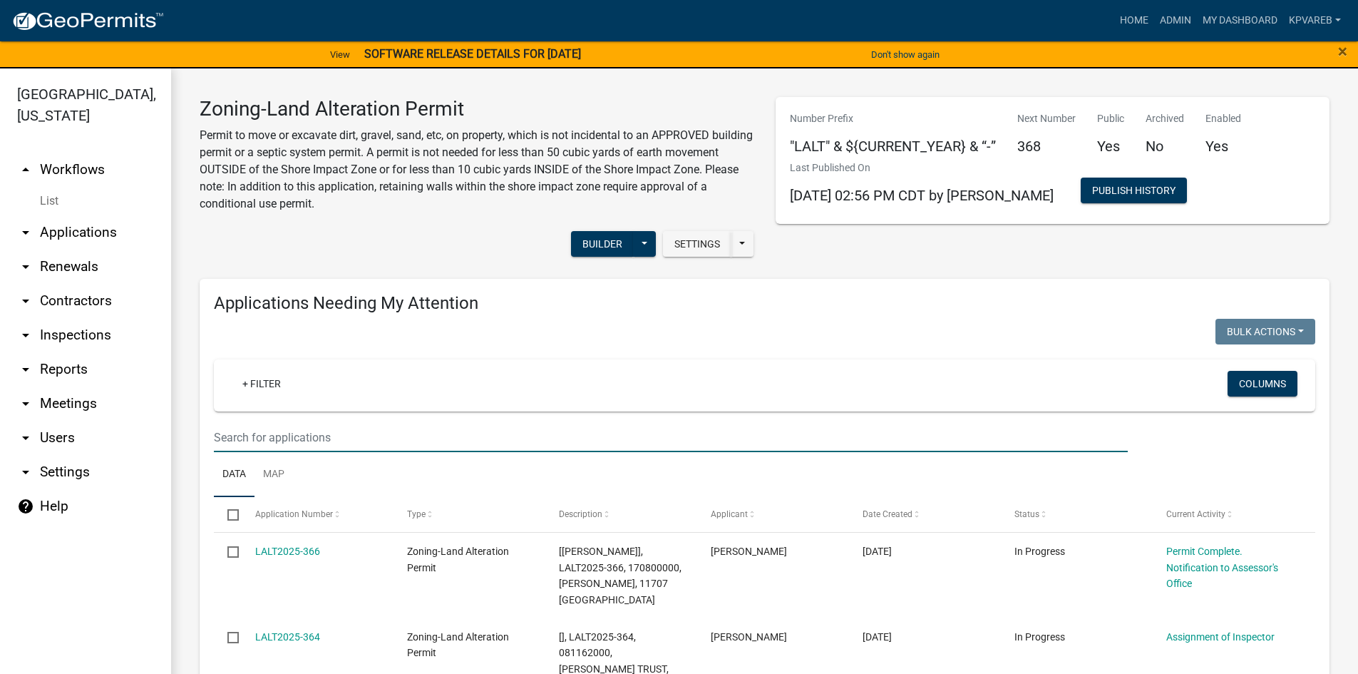
click at [232, 438] on input "text" at bounding box center [671, 437] width 914 height 29
paste input "190927000"
click at [307, 423] on input "190927000" at bounding box center [671, 437] width 914 height 29
type input "190927000"
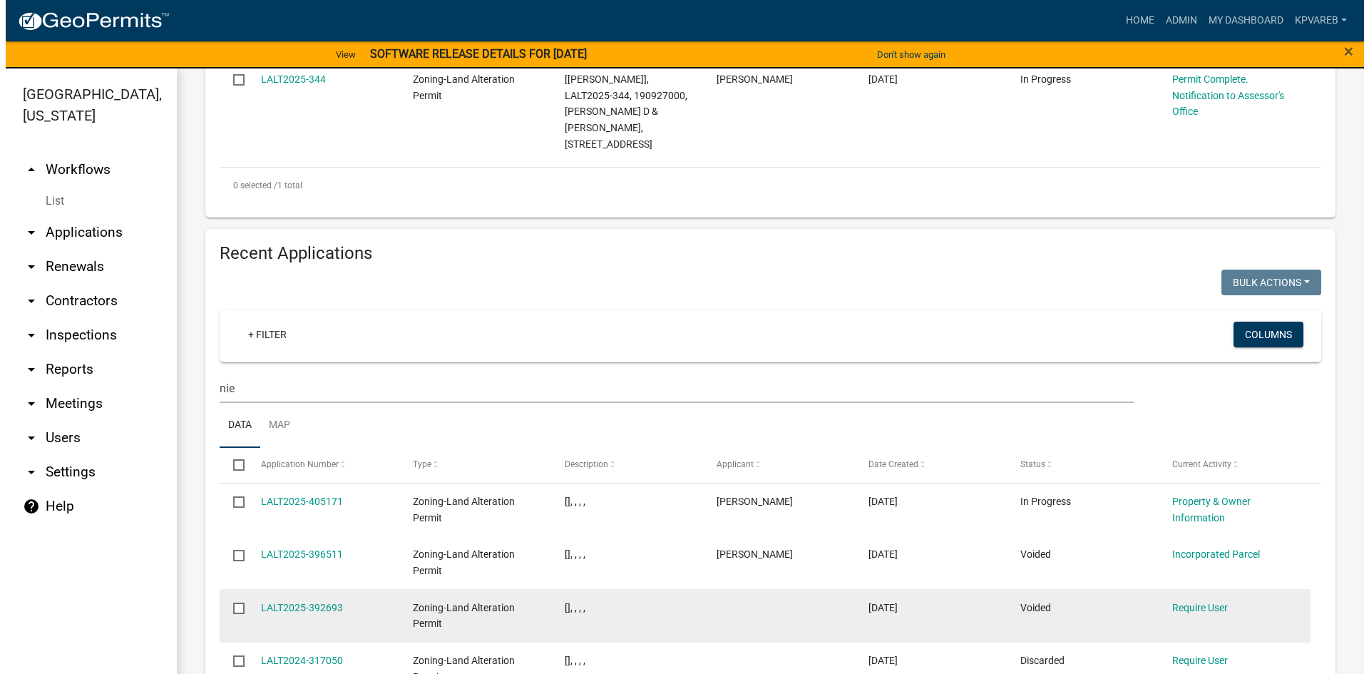
scroll to position [285, 0]
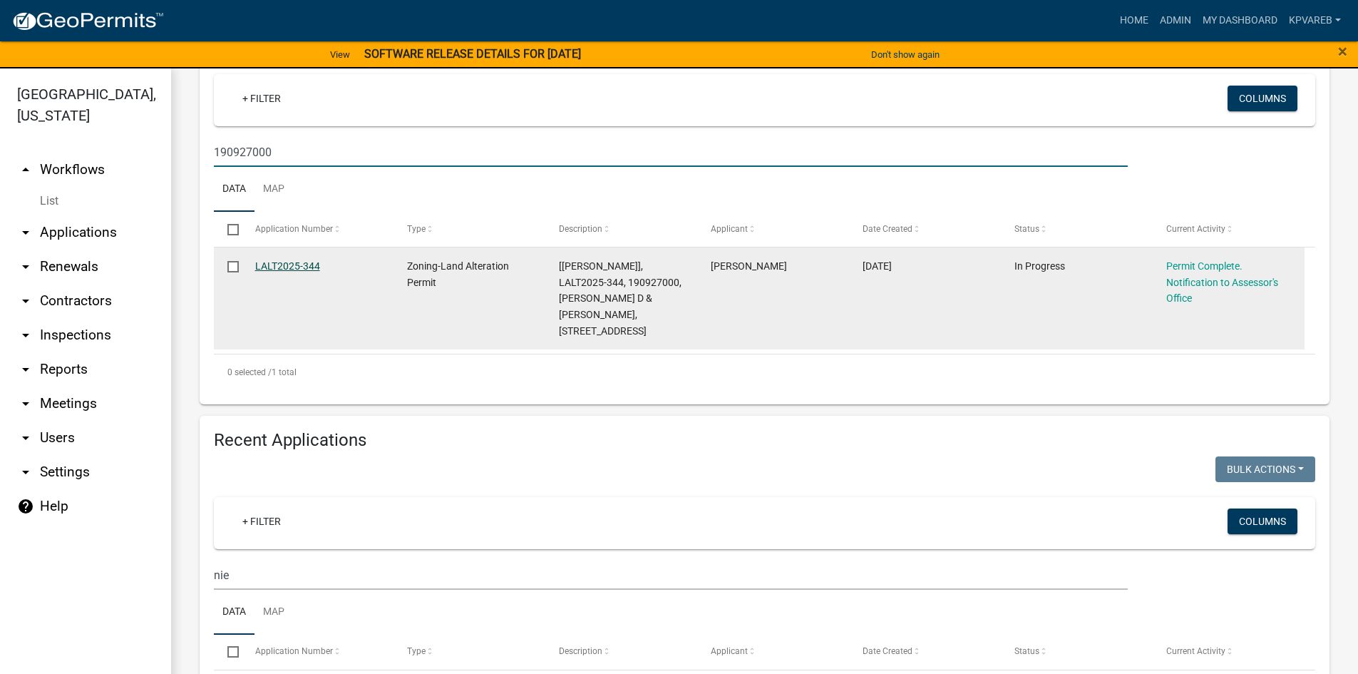
click at [296, 266] on link "LALT2025-344" at bounding box center [287, 265] width 65 height 11
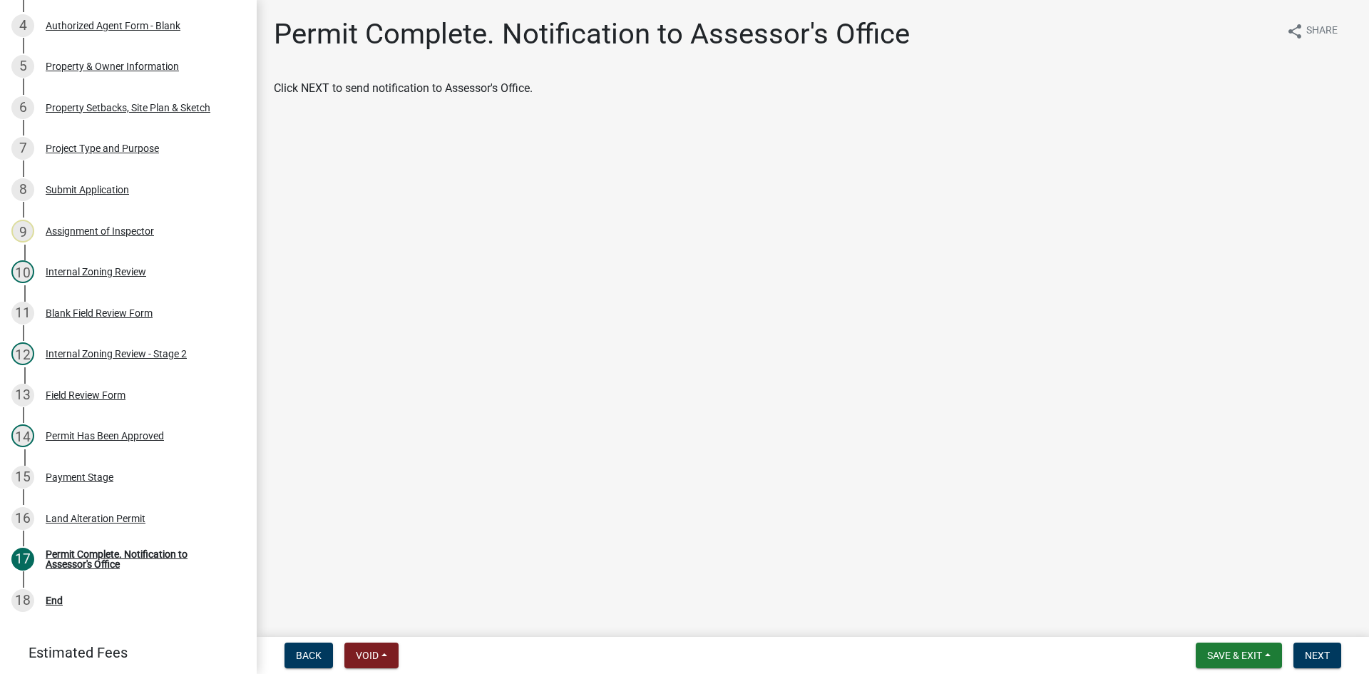
scroll to position [207, 0]
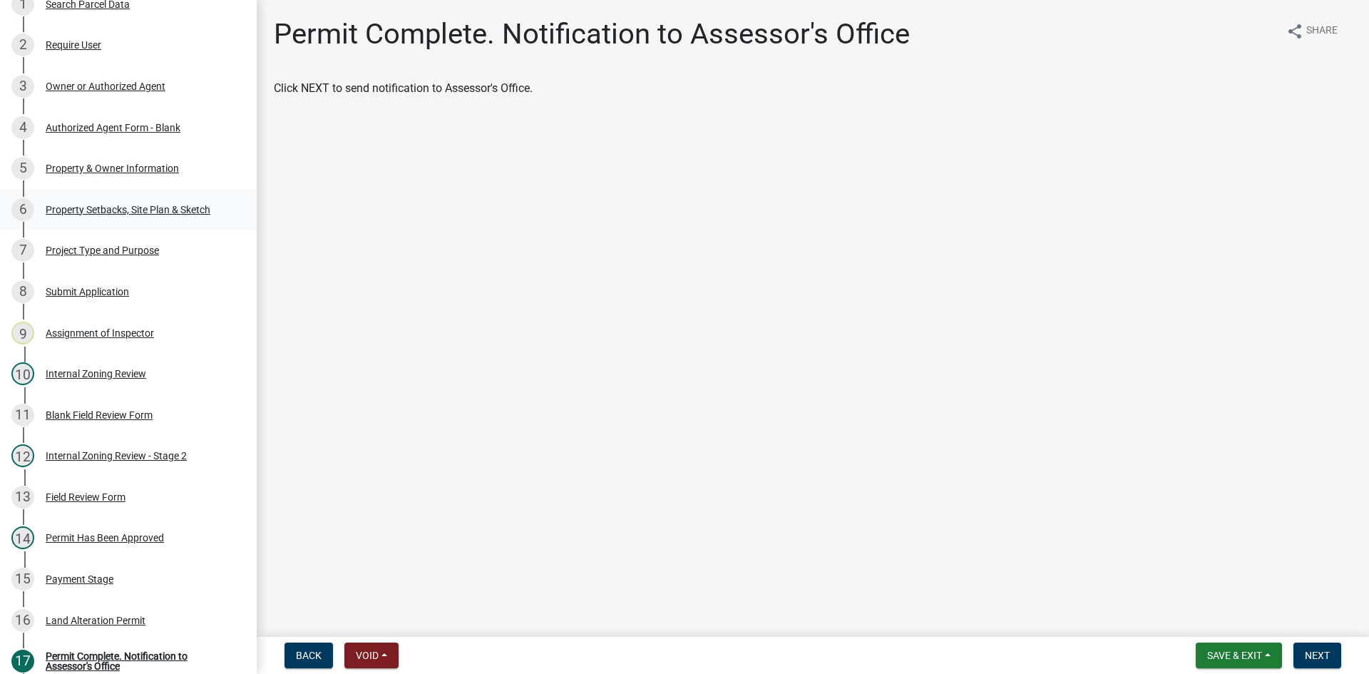
click at [165, 210] on div "Property Setbacks, Site Plan & Sketch" at bounding box center [128, 210] width 165 height 10
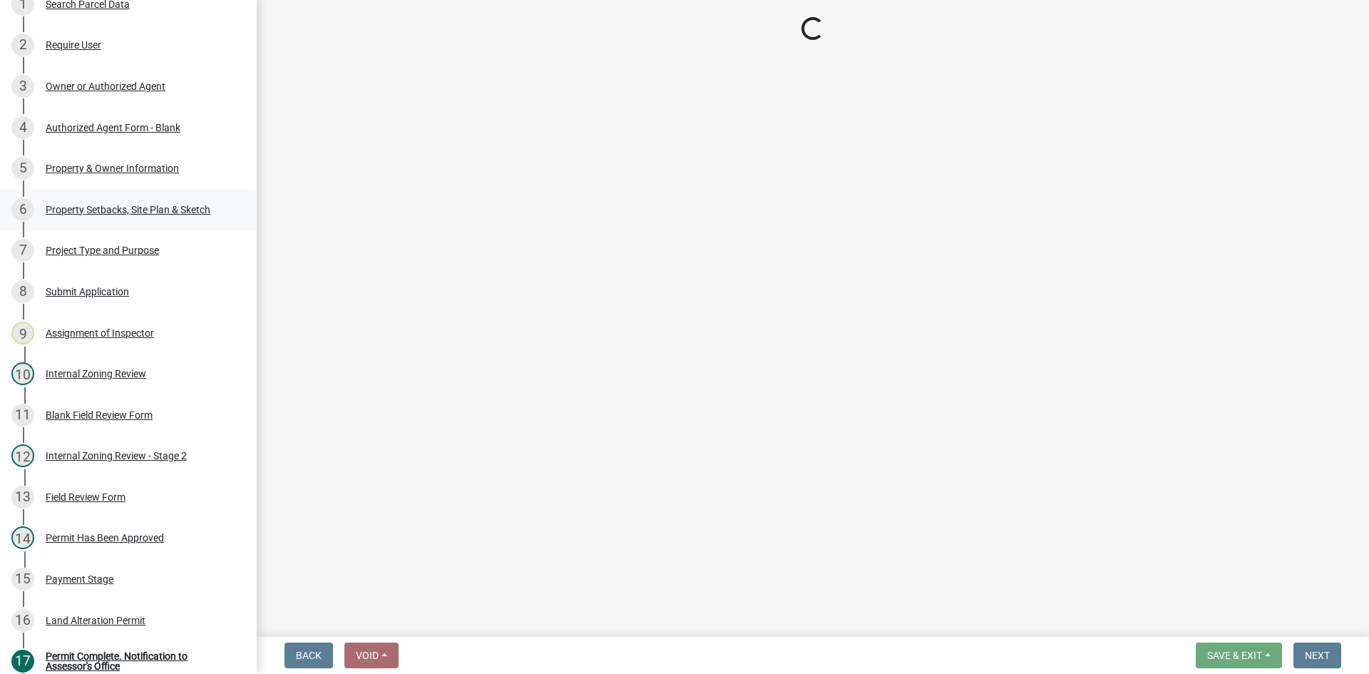
select select "023fca83-4df2-42b9-94ed-3498437255e1"
select select "84ece663-5328-4739-b2f5-2b1393f0600c"
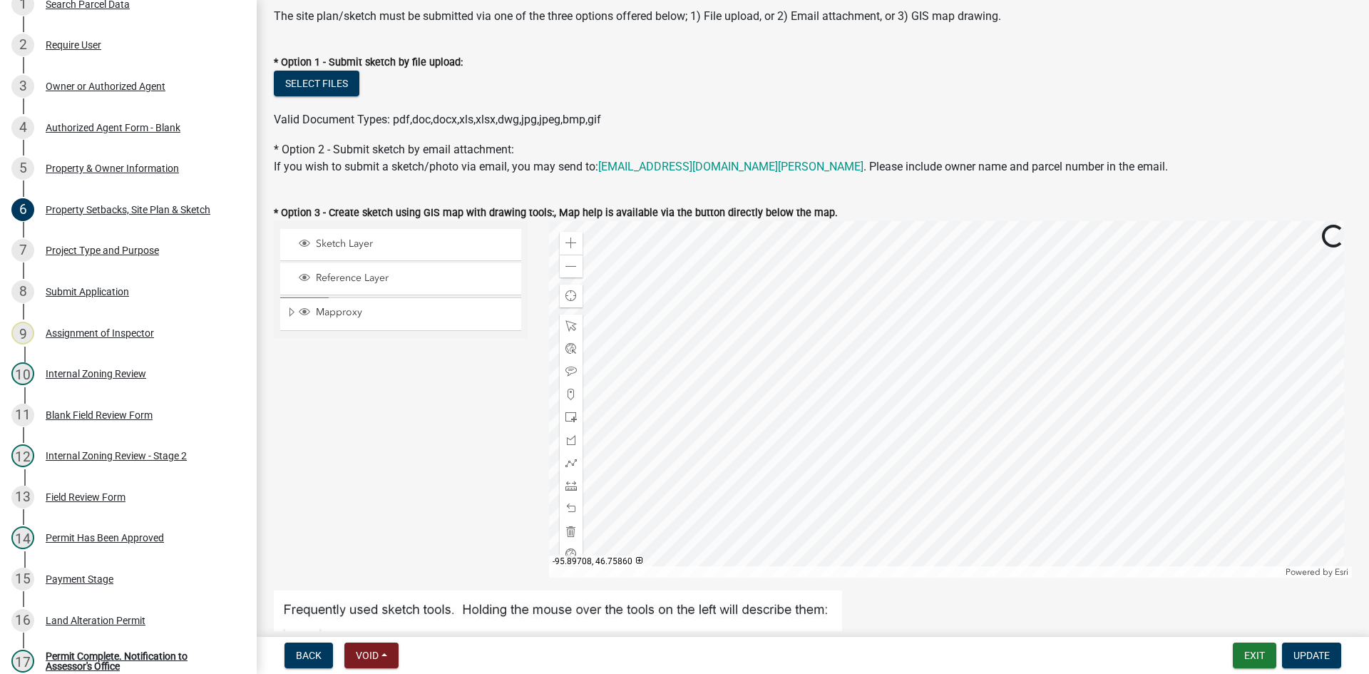
scroll to position [214, 0]
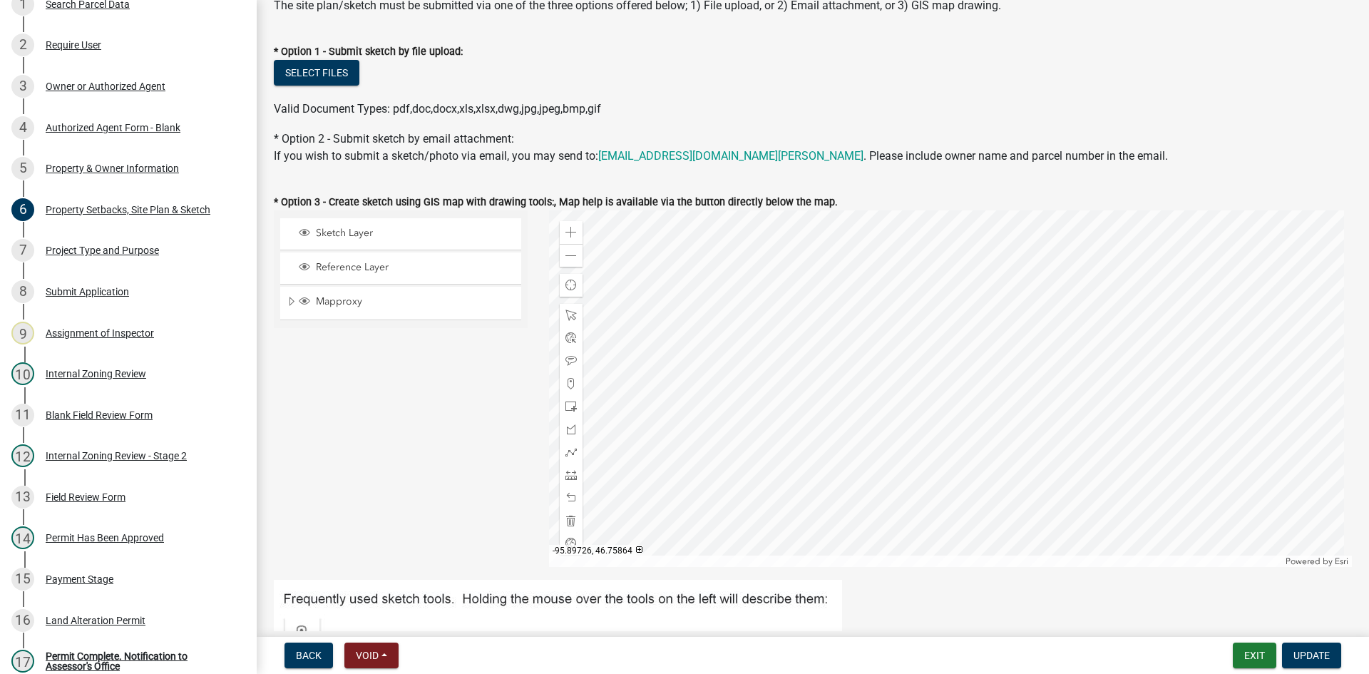
click at [928, 419] on div at bounding box center [951, 388] width 804 height 357
click at [1031, 369] on div at bounding box center [951, 388] width 804 height 357
click at [975, 417] on div at bounding box center [951, 388] width 804 height 357
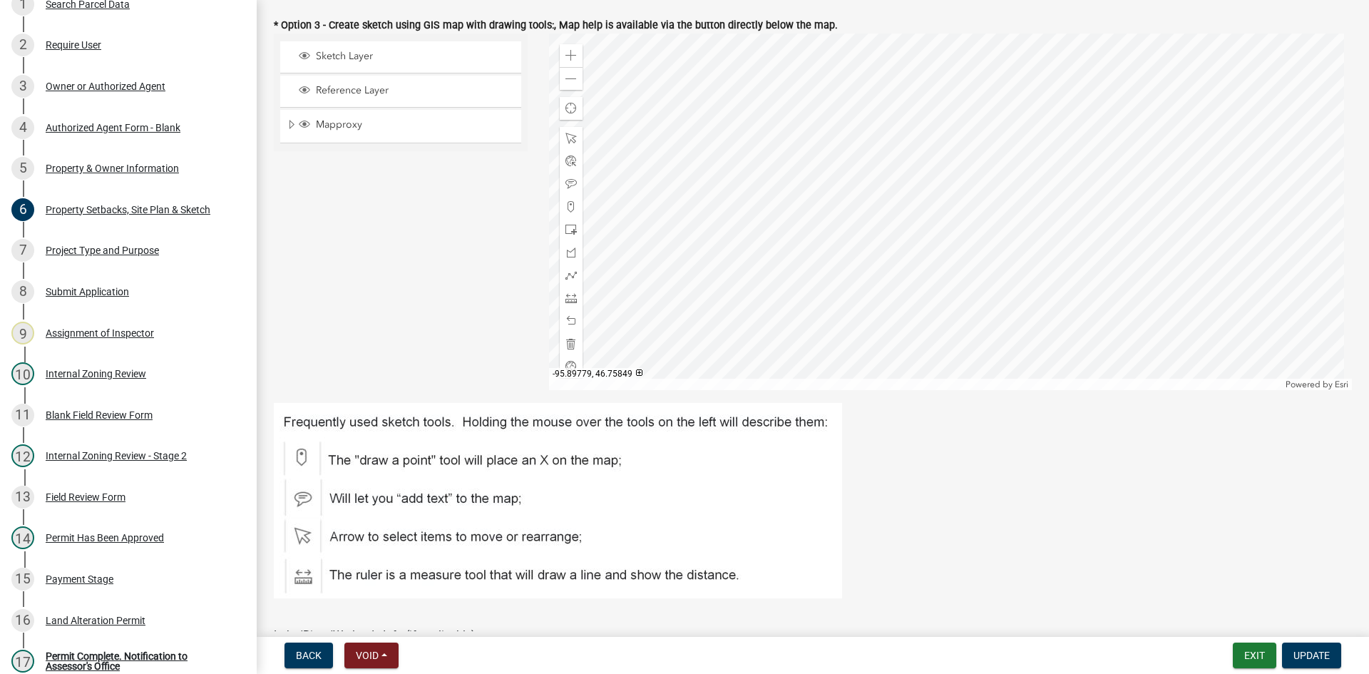
scroll to position [106, 0]
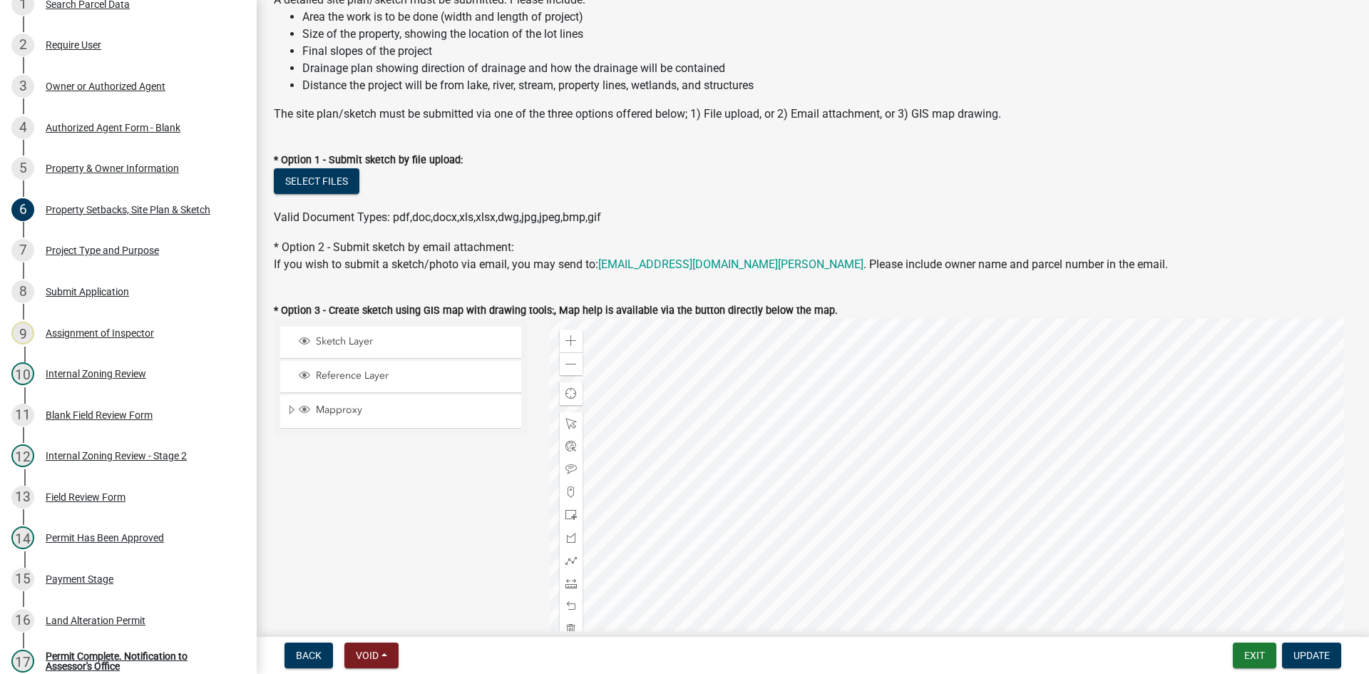
click at [815, 408] on div at bounding box center [951, 497] width 804 height 357
click at [565, 337] on span at bounding box center [570, 340] width 11 height 11
click at [1048, 533] on div at bounding box center [951, 497] width 804 height 357
click at [938, 461] on div at bounding box center [951, 497] width 804 height 357
click at [840, 464] on div at bounding box center [951, 497] width 804 height 357
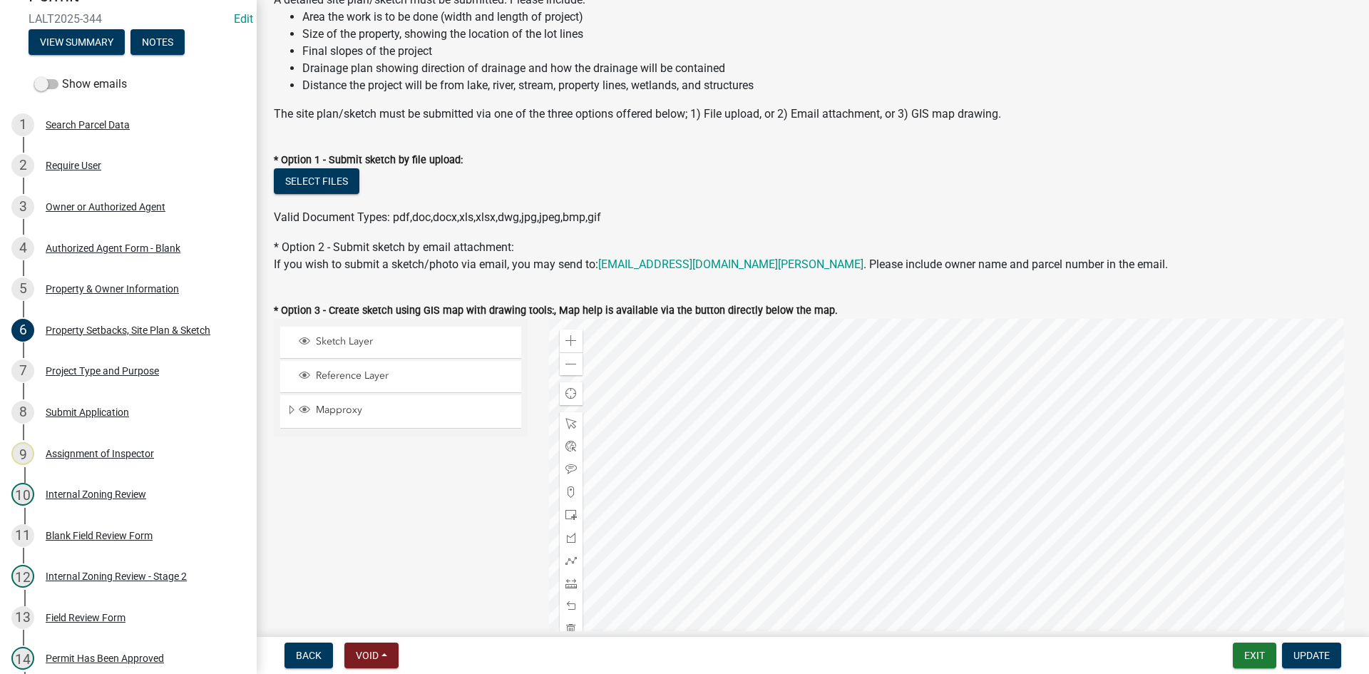
scroll to position [75, 0]
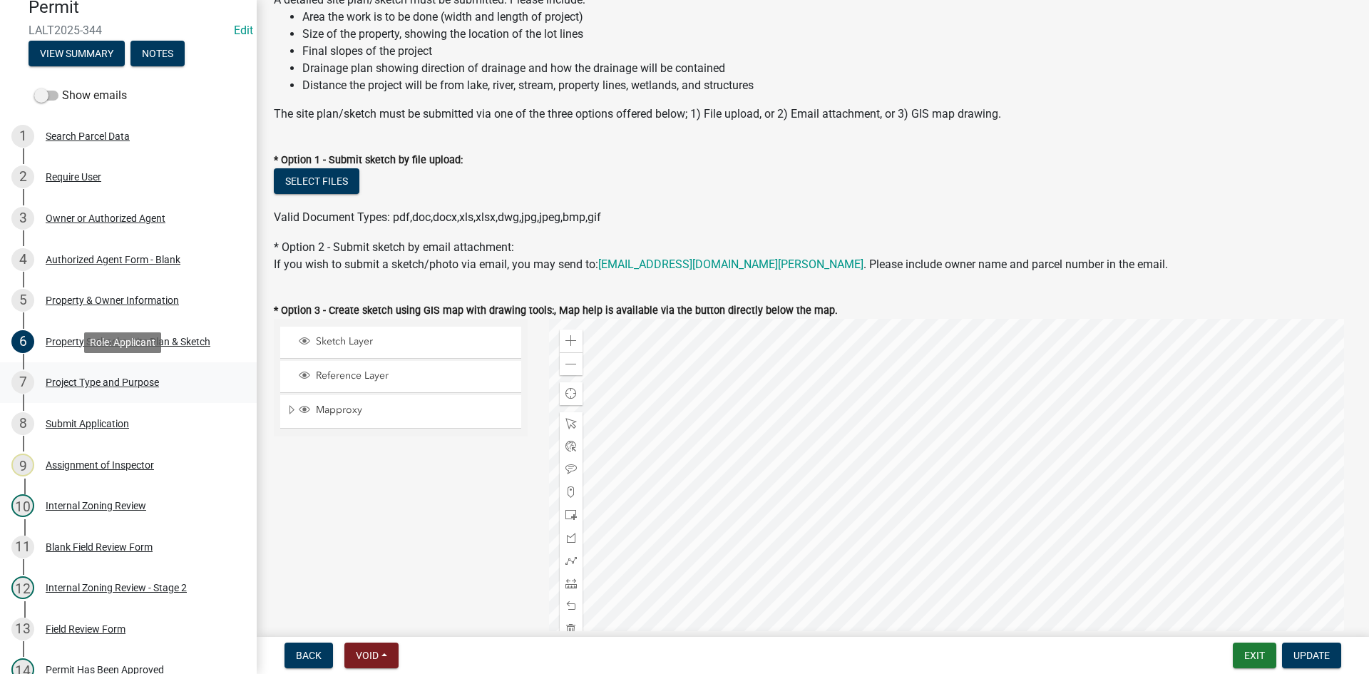
click at [126, 382] on div "Project Type and Purpose" at bounding box center [102, 382] width 113 height 10
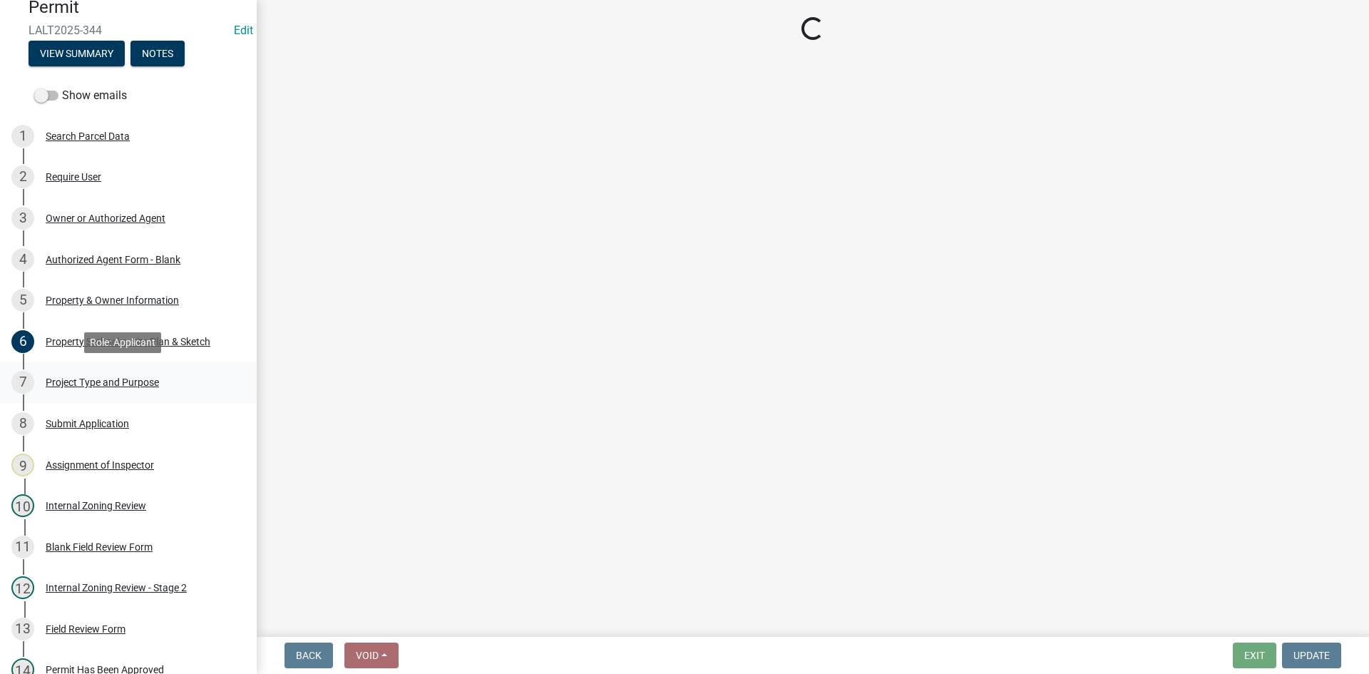
select select "bc80422a-3430-4945-924c-ab9dfd7e4d18"
select select "ac131222-58a6-414d-b112-13b73351463d"
select select "c4ff50e9-d941-459d-94c8-de1c9029ab7f"
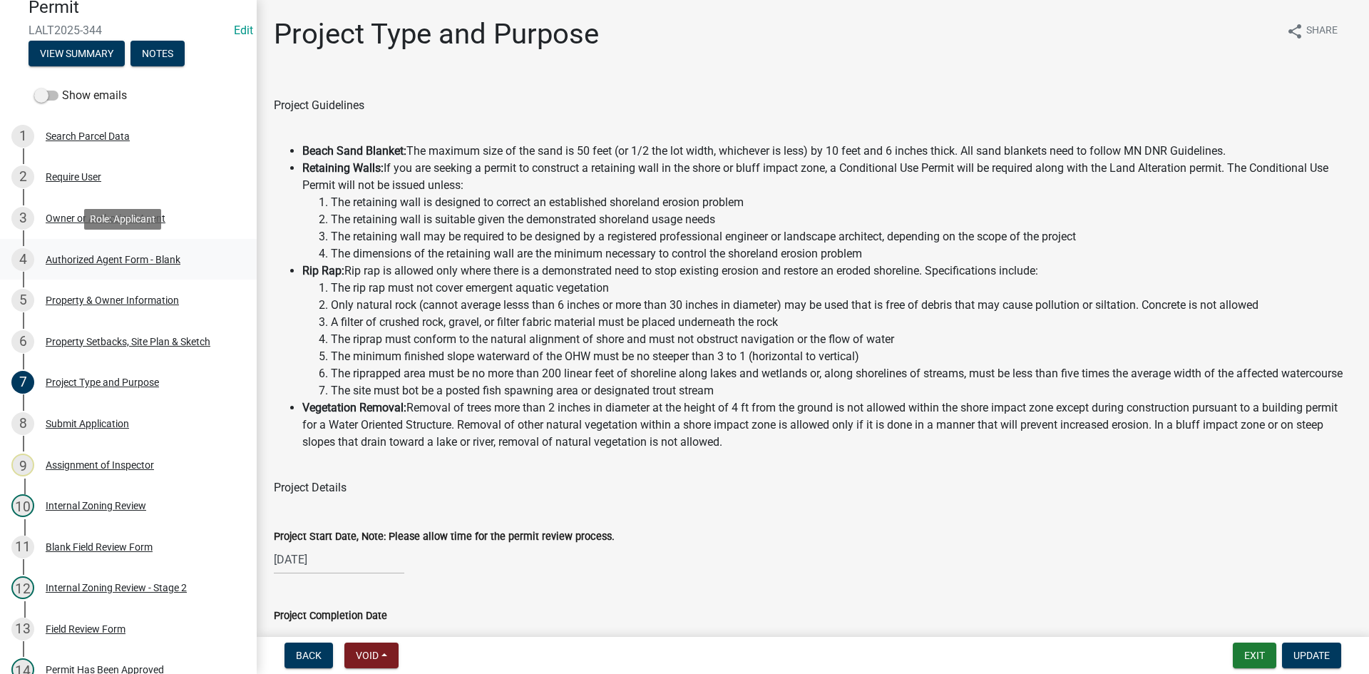
click at [121, 260] on div "Authorized Agent Form - Blank" at bounding box center [113, 260] width 135 height 10
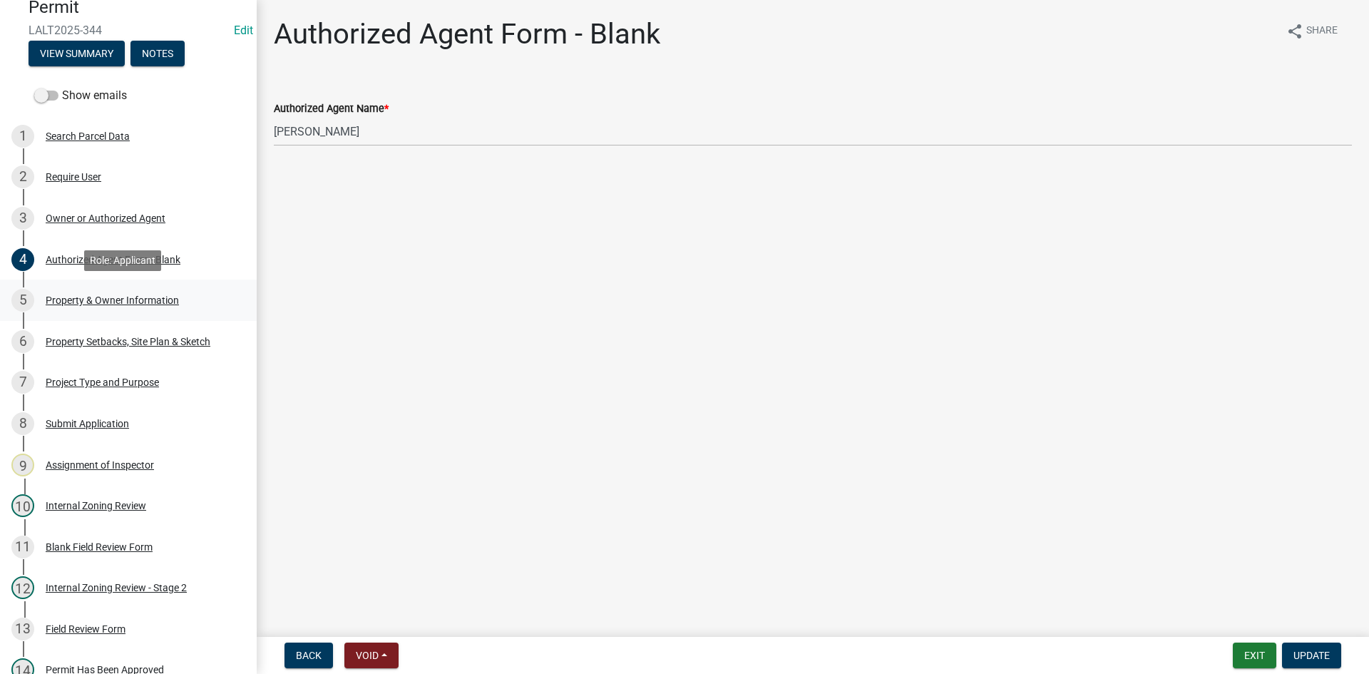
click at [111, 297] on div "Property & Owner Information" at bounding box center [112, 300] width 133 height 10
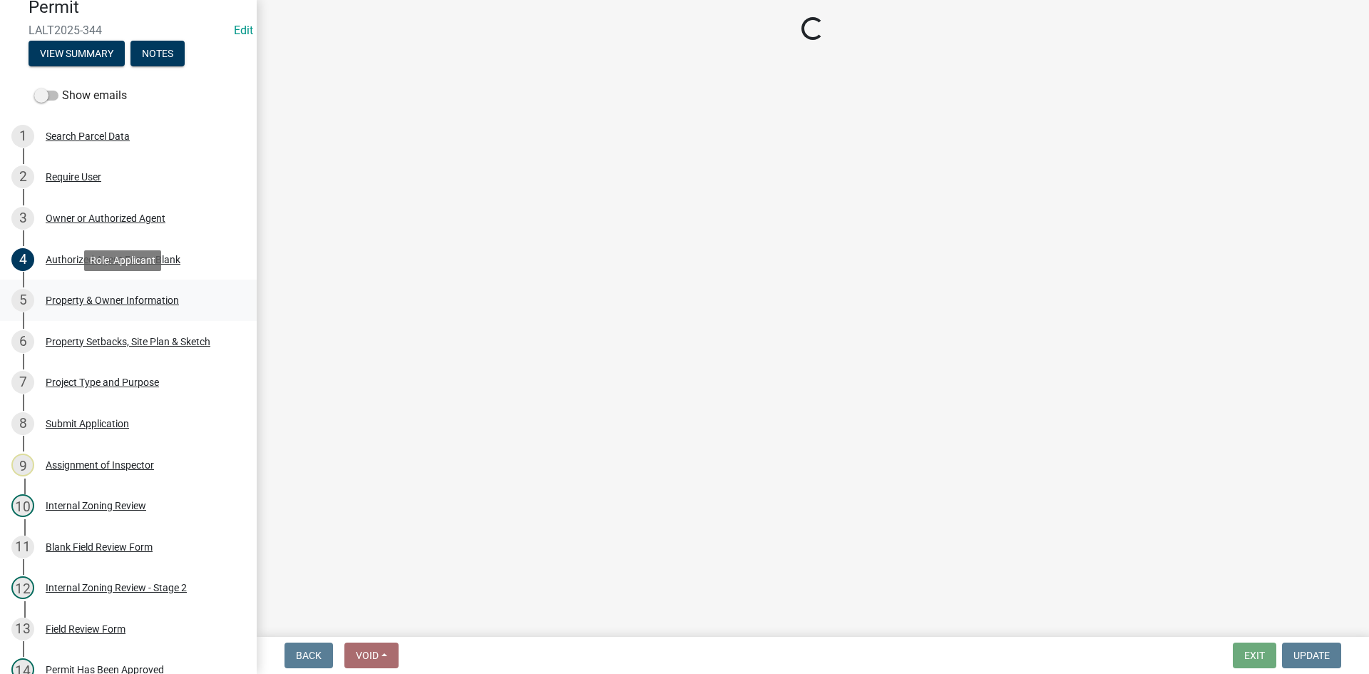
select select "5f41a604-8b91-453d-8de3-98cc9e8acc9b"
select select "7bf49810-9cd0-4dc5-ae51-e12a7ee5b281"
select select "d4d80fd2-4592-4b42-b162-92c6ae87a66c"
select select "2cc8deb1-8a59-47d0-ace4-0acc749efcd3"
select select "549ecfc6-d4d4-4bf0-90f9-058b0a0f393c"
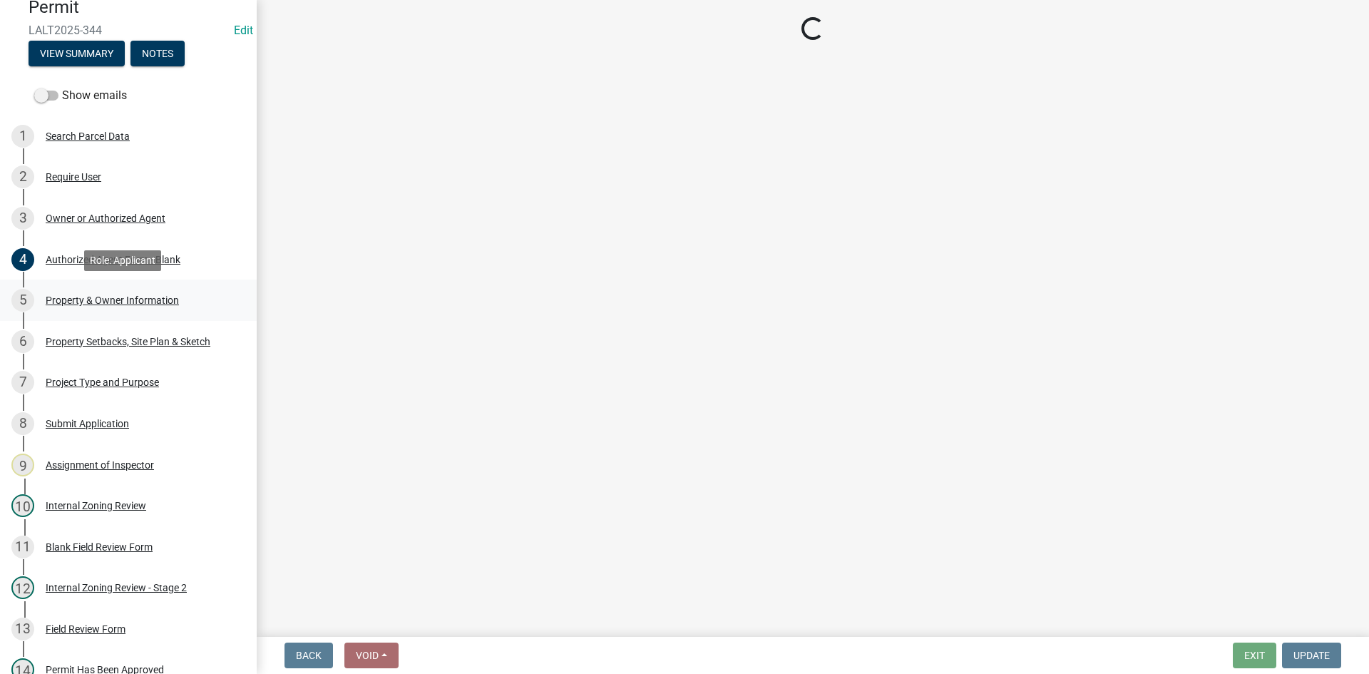
select select "c1c19f9b-ed98-4a80-b19c-b5d7b660d61e"
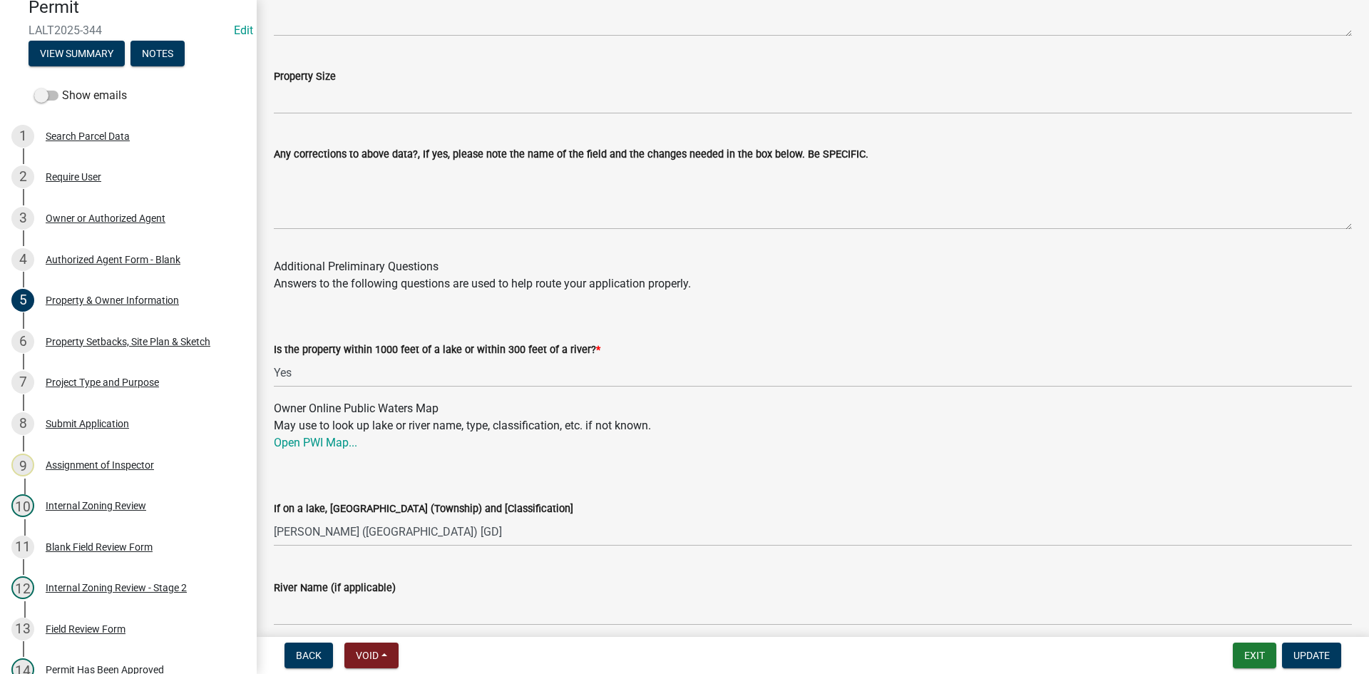
scroll to position [1544, 0]
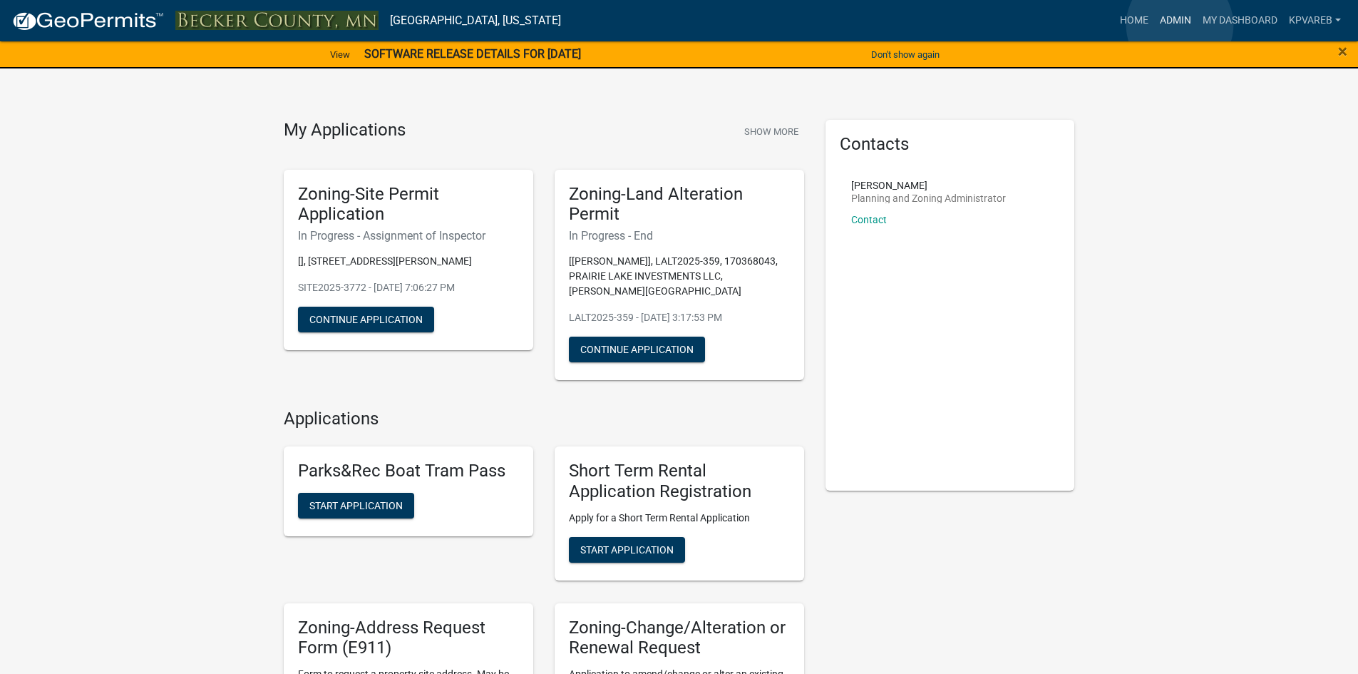
click at [1180, 25] on link "Admin" at bounding box center [1176, 20] width 43 height 27
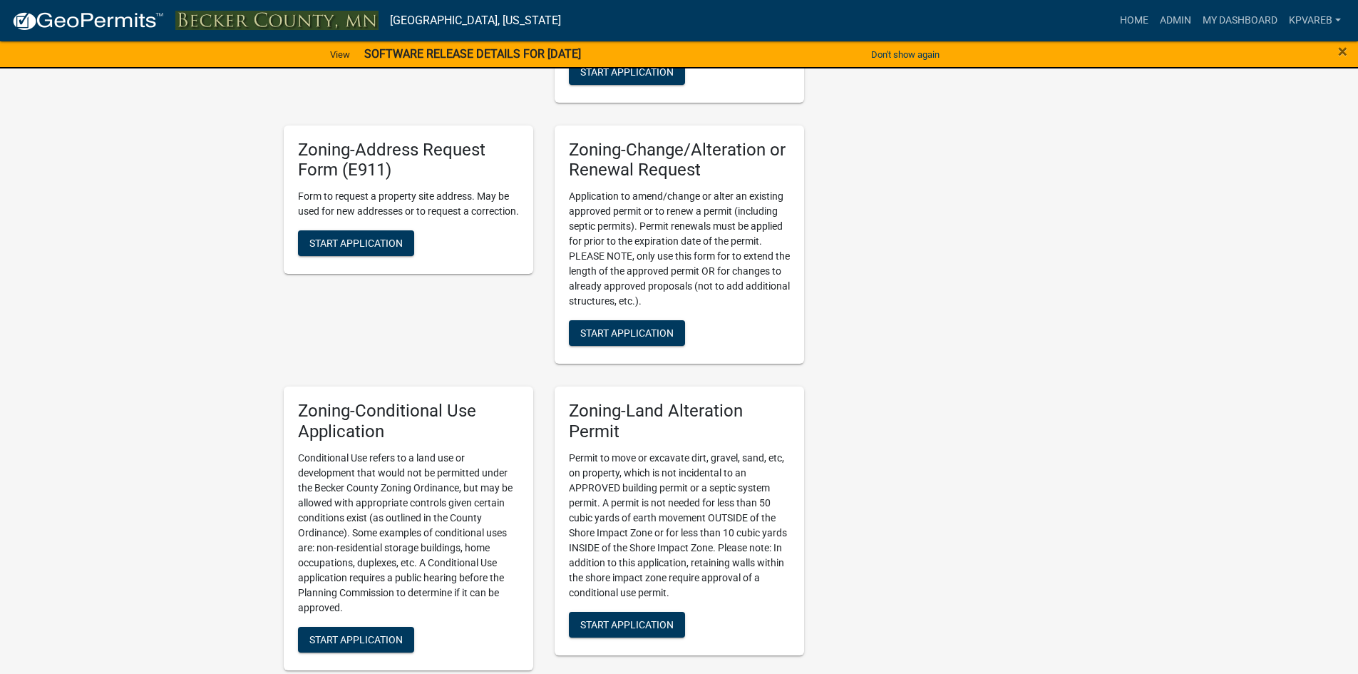
scroll to position [499, 0]
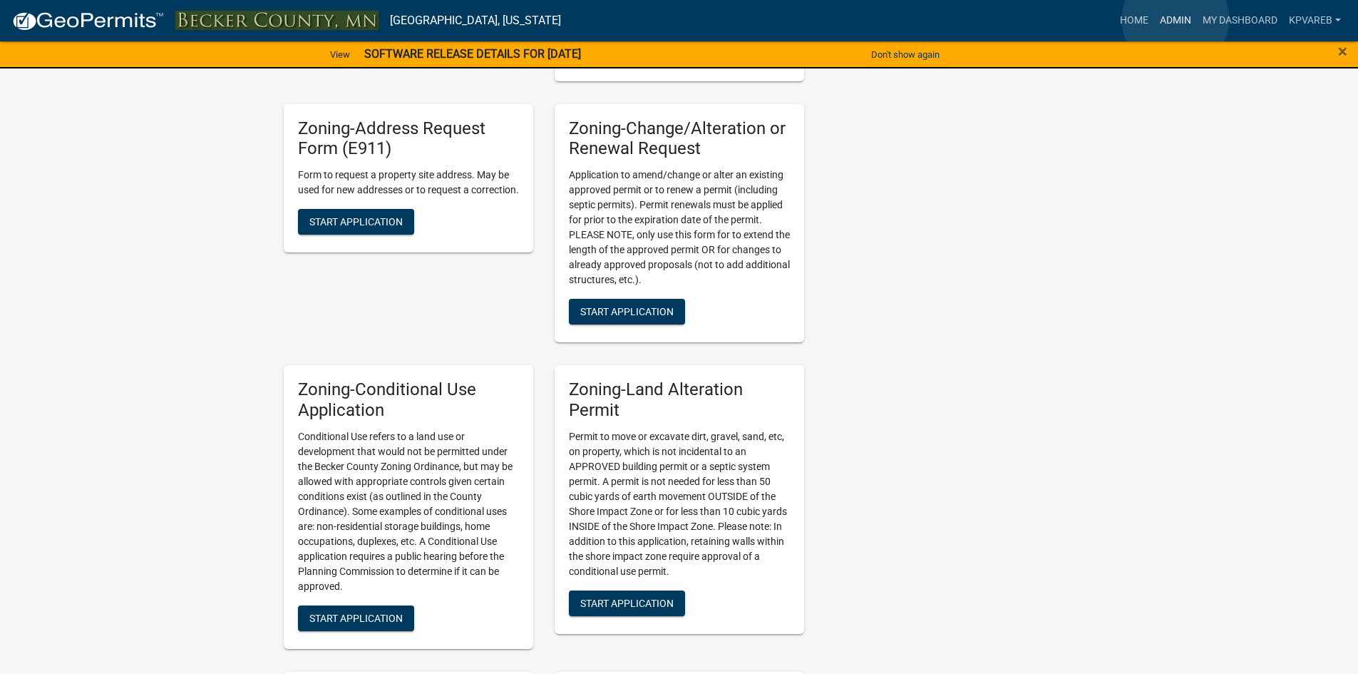
click at [1177, 19] on link "Admin" at bounding box center [1176, 20] width 43 height 27
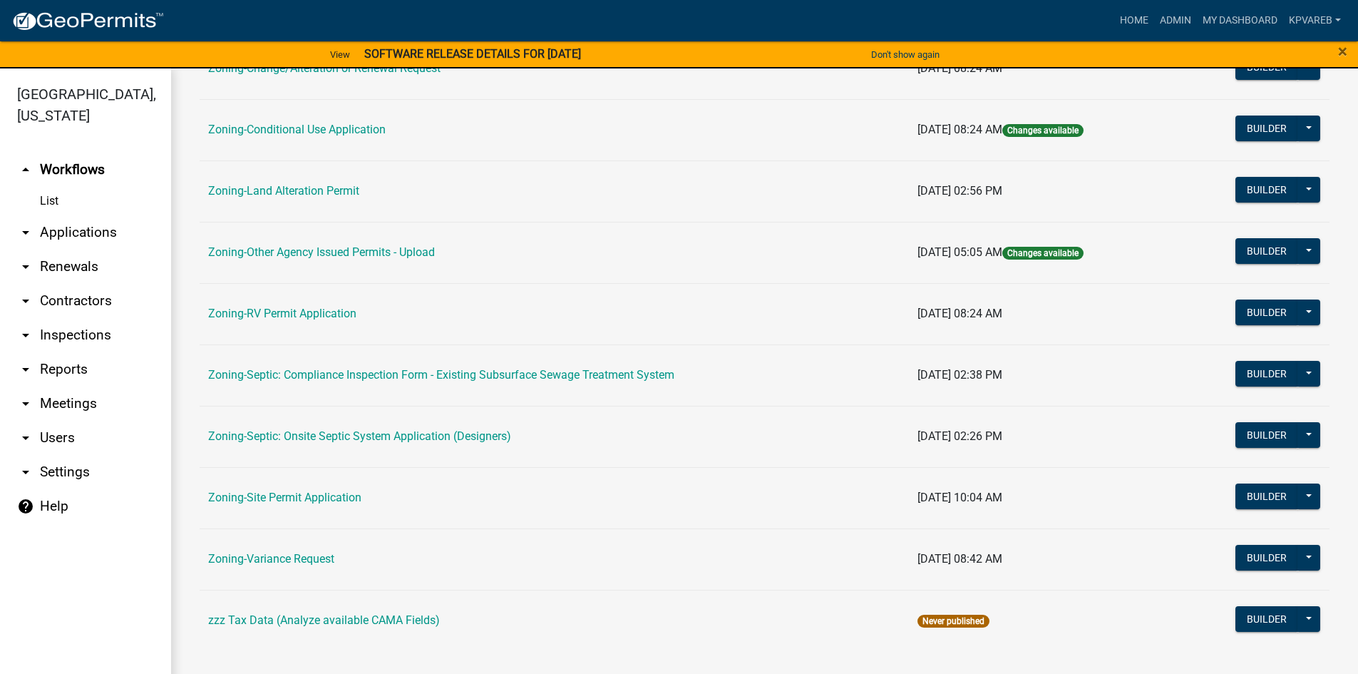
scroll to position [17, 0]
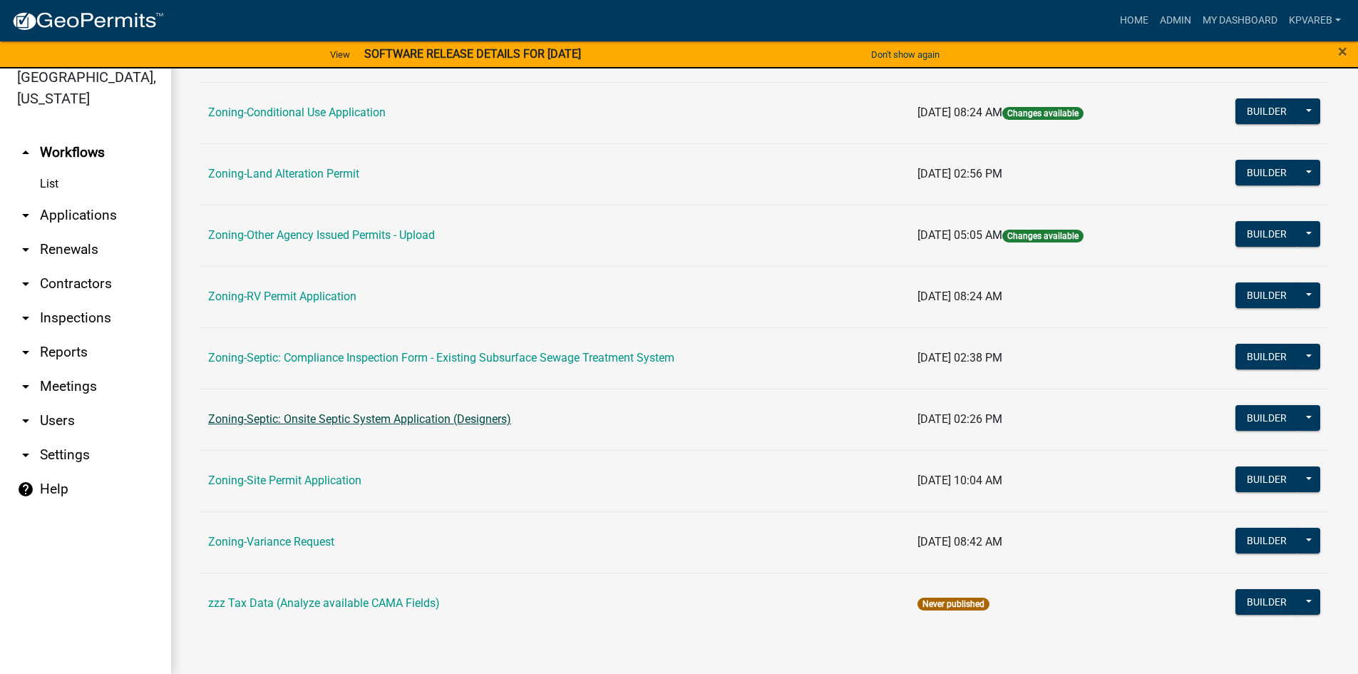
click at [378, 416] on link "Zoning-Septic: Onsite Septic System Application (Designers)" at bounding box center [359, 419] width 303 height 14
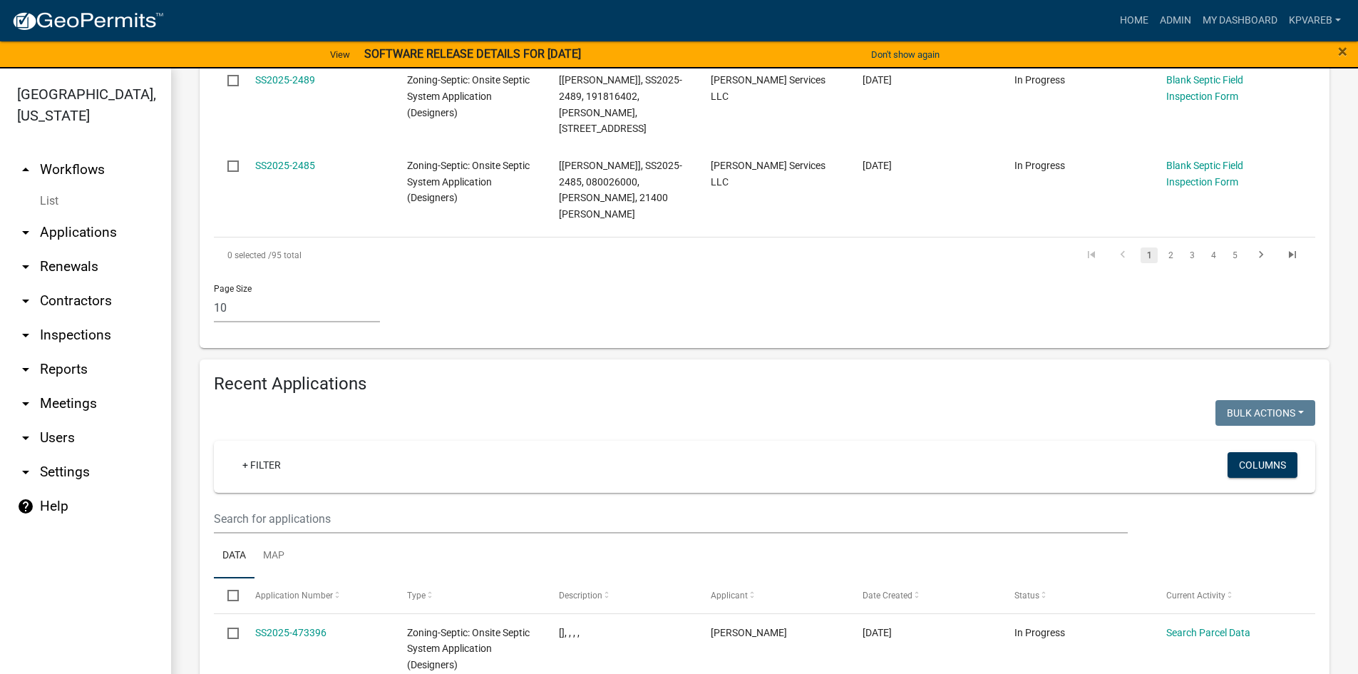
scroll to position [998, 0]
